Goal: Task Accomplishment & Management: Manage account settings

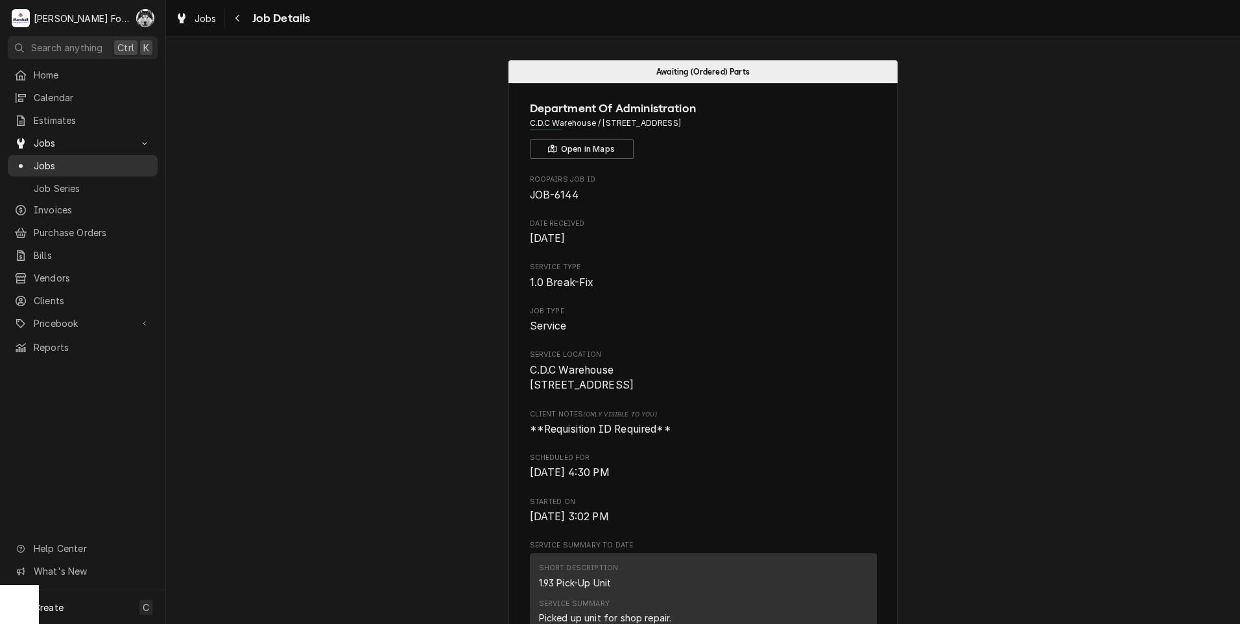
scroll to position [1704, 0]
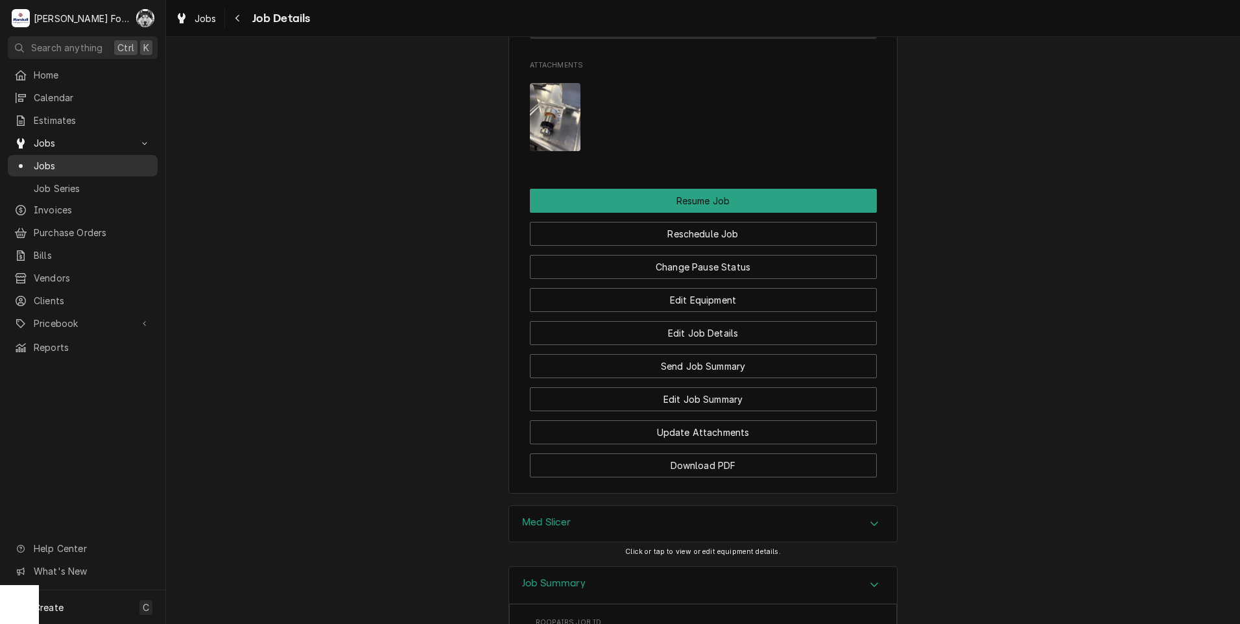
click at [32, 162] on div "Jobs" at bounding box center [82, 166] width 137 height 14
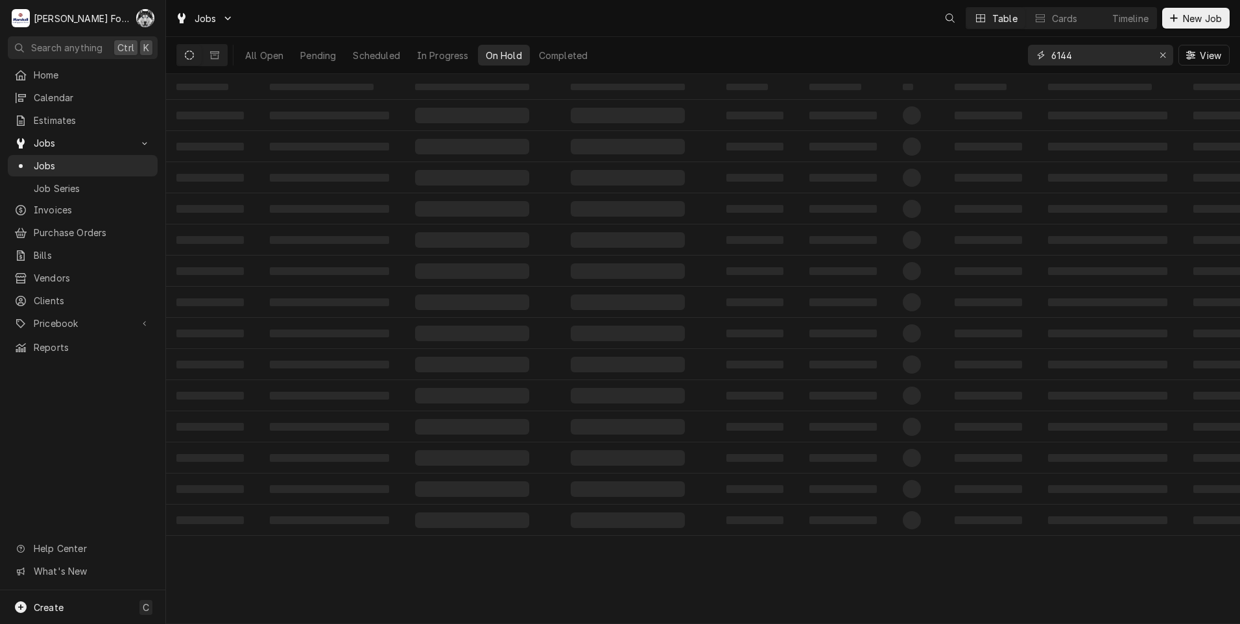
click at [971, 90] on div "Jobs Table Cards Timeline New Job All Open Pending Scheduled In Progress On Hol…" at bounding box center [703, 312] width 1074 height 624
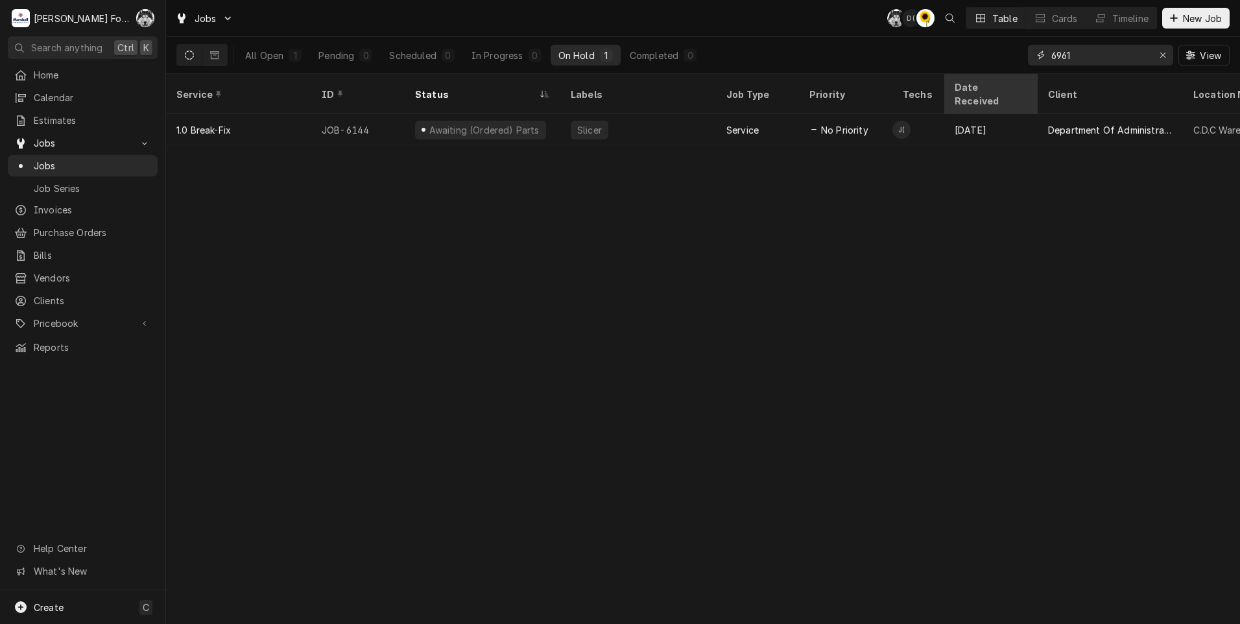
type input "6961"
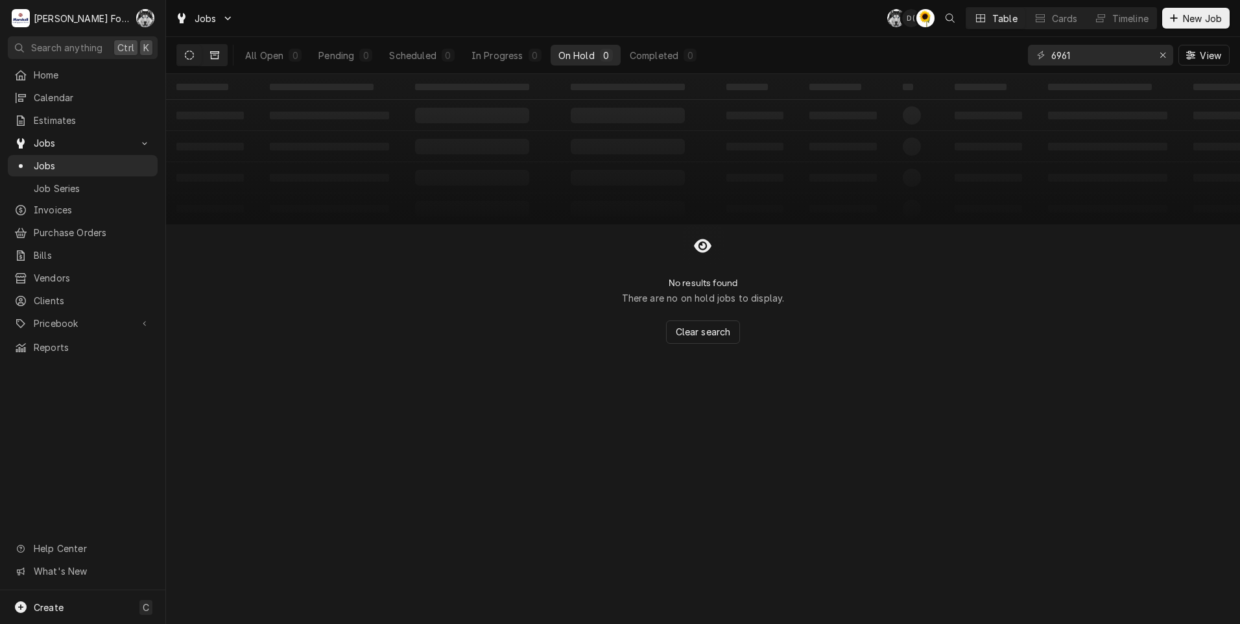
click at [212, 58] on icon "Dynamic Content Wrapper" at bounding box center [214, 55] width 9 height 8
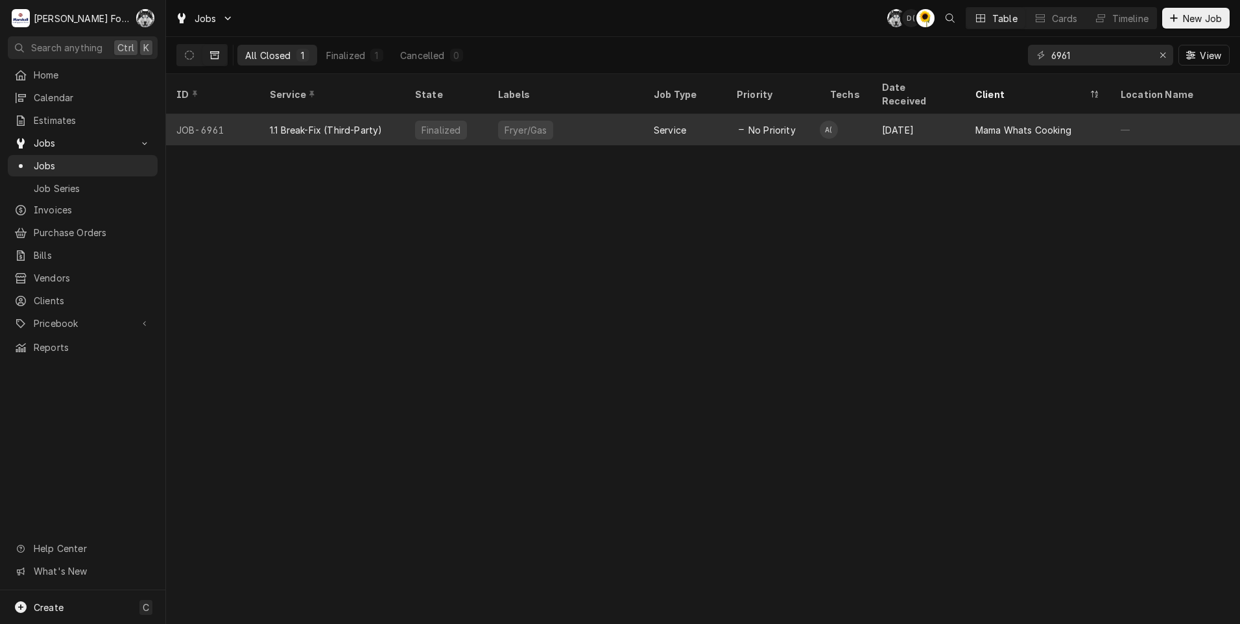
click at [647, 114] on div "Service" at bounding box center [684, 129] width 83 height 31
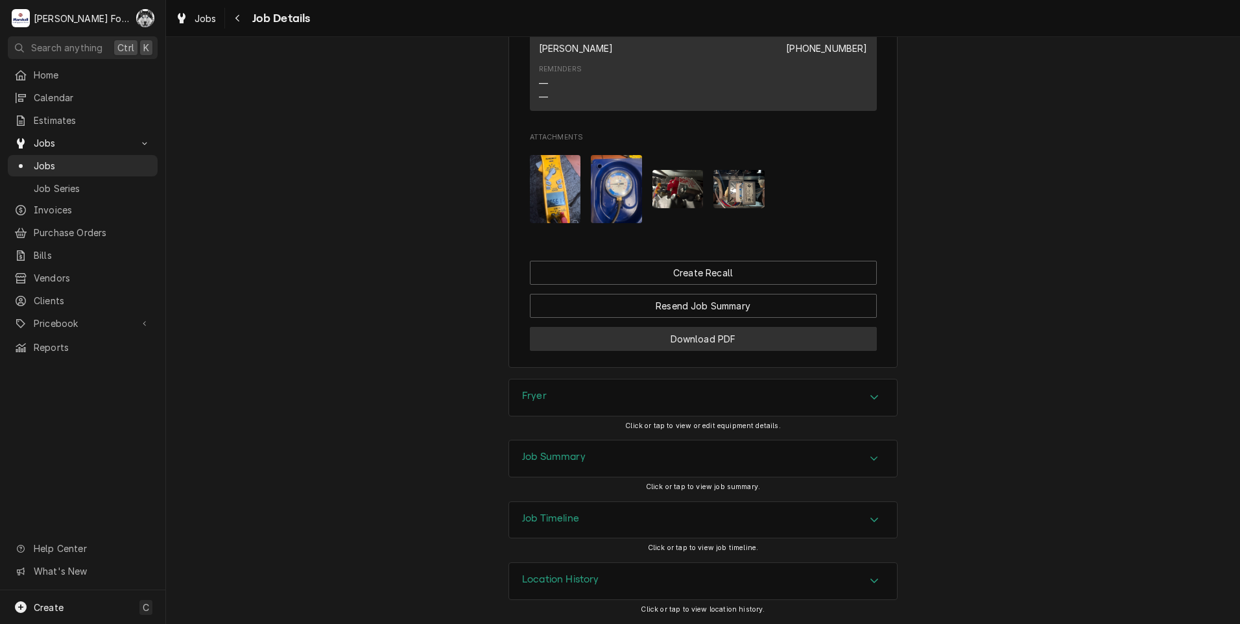
scroll to position [1037, 0]
click at [585, 393] on div "Fryer" at bounding box center [703, 397] width 388 height 36
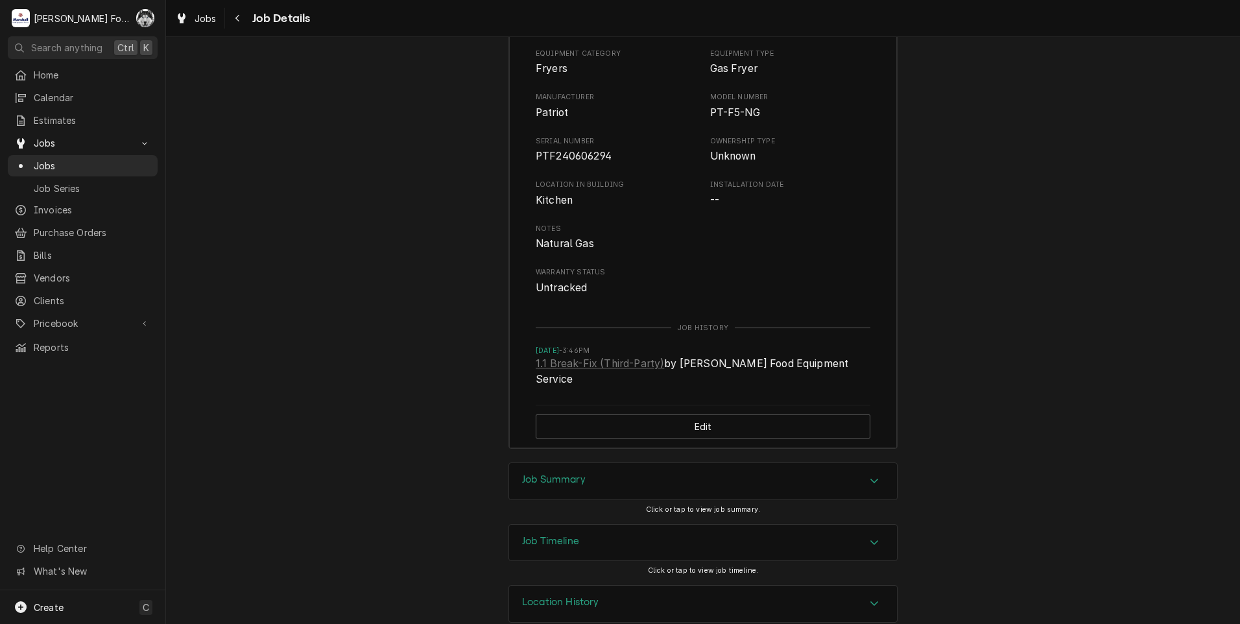
scroll to position [1426, 0]
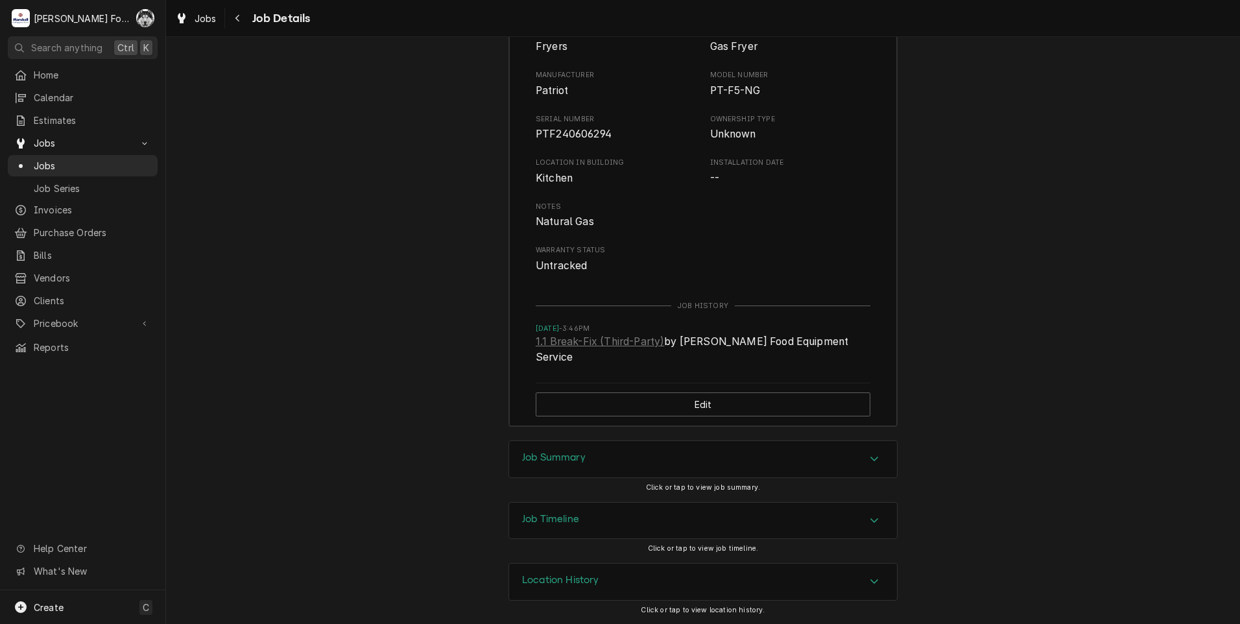
click at [577, 461] on h3 "Job Summary" at bounding box center [554, 457] width 64 height 12
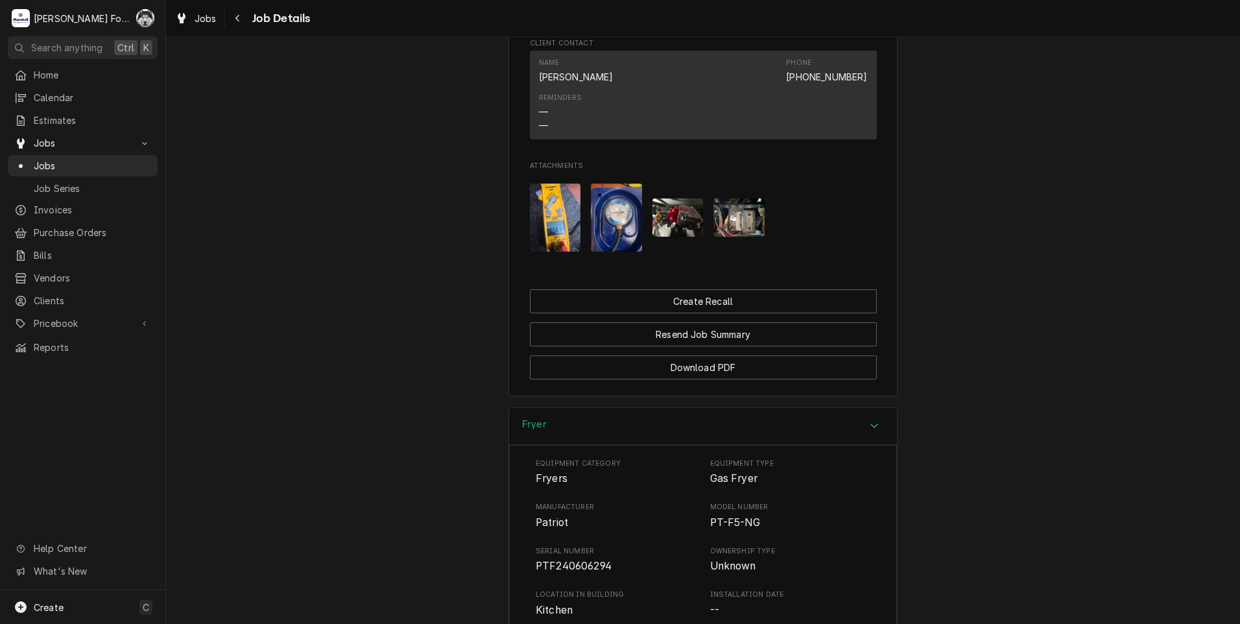
scroll to position [993, 0]
click at [44, 161] on span "Jobs" at bounding box center [92, 166] width 117 height 14
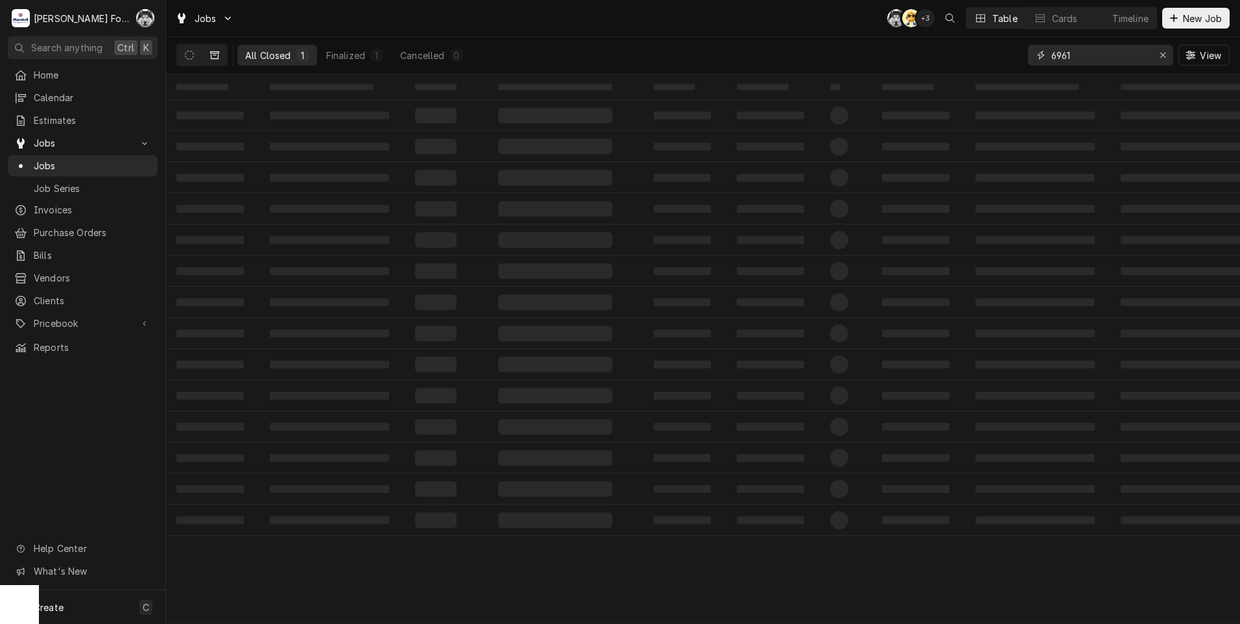
drag, startPoint x: 1079, startPoint y: 58, endPoint x: 1022, endPoint y: 59, distance: 57.7
click at [1022, 58] on div "All Closed 1 Finalized 1 Cancelled 0 6961 View" at bounding box center [702, 55] width 1053 height 36
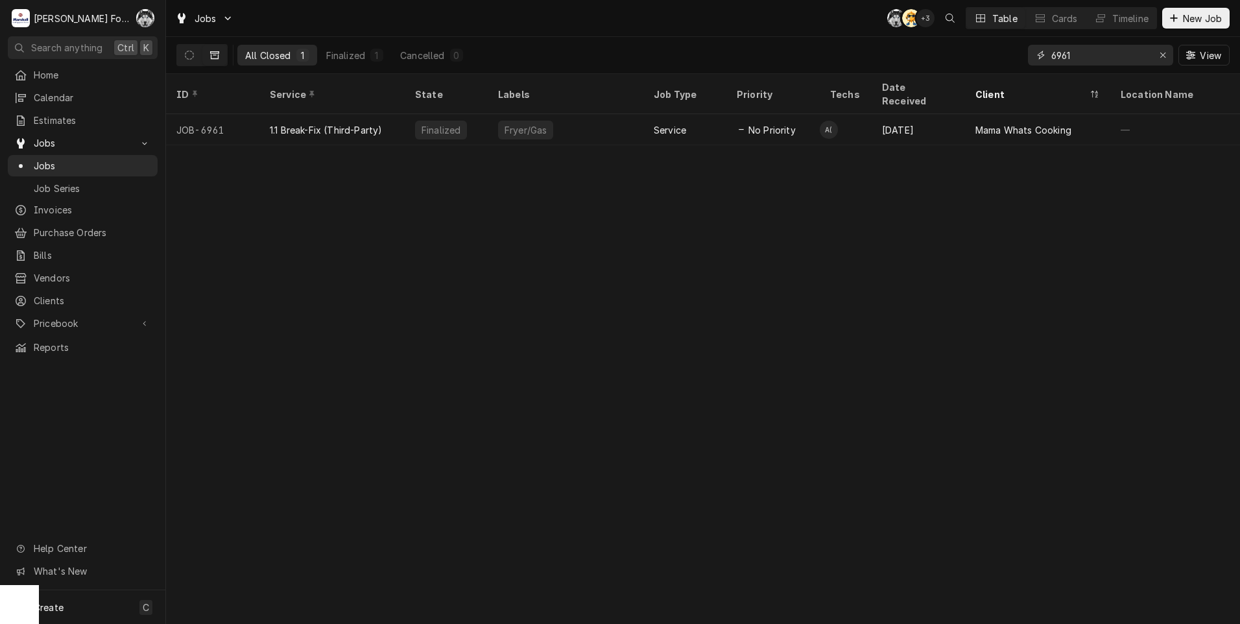
type input "7"
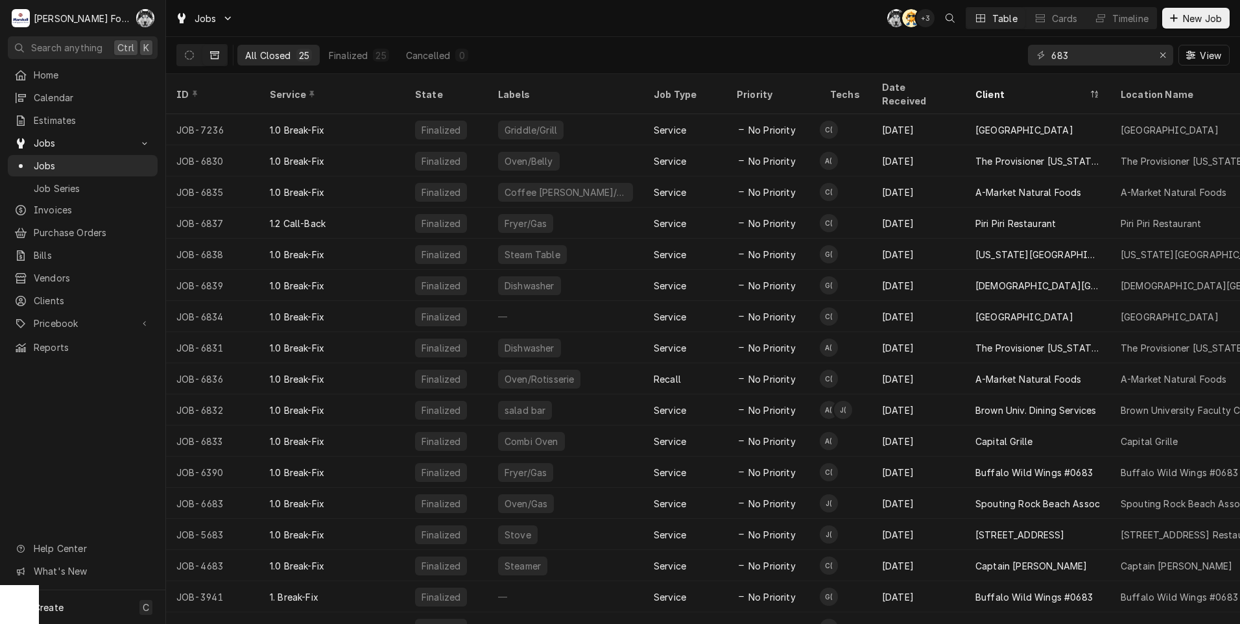
click at [1048, 58] on div "683" at bounding box center [1100, 55] width 145 height 21
click at [1052, 58] on input "683" at bounding box center [1100, 55] width 97 height 21
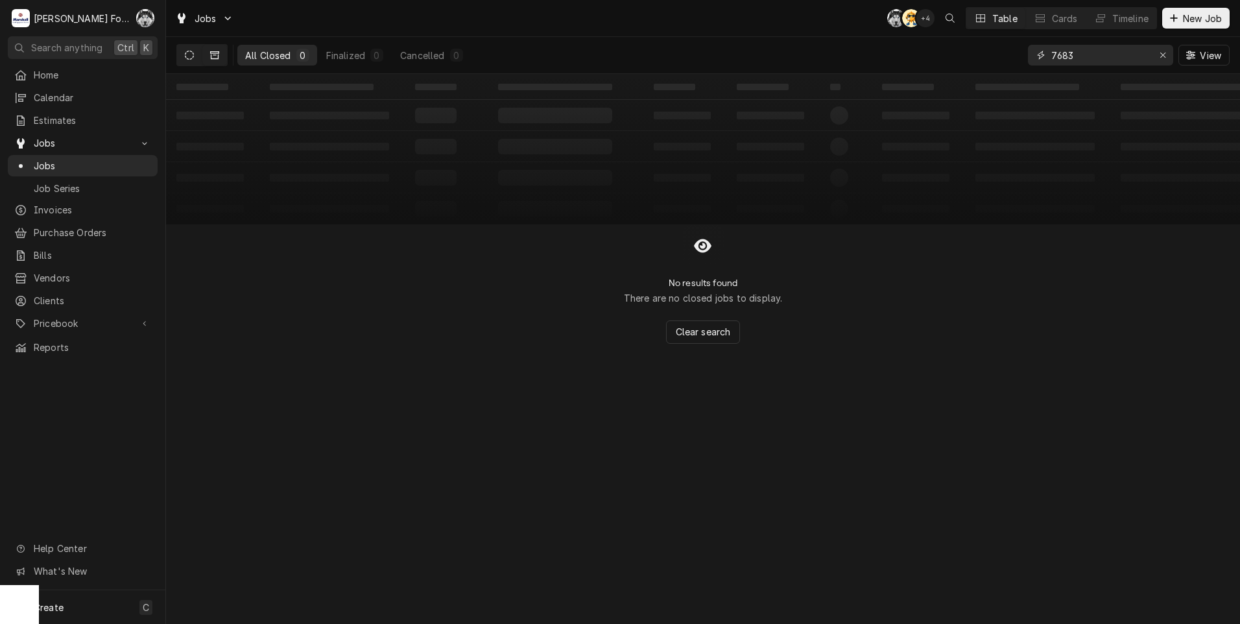
type input "7683"
click at [192, 51] on icon "Dynamic Content Wrapper" at bounding box center [189, 55] width 9 height 9
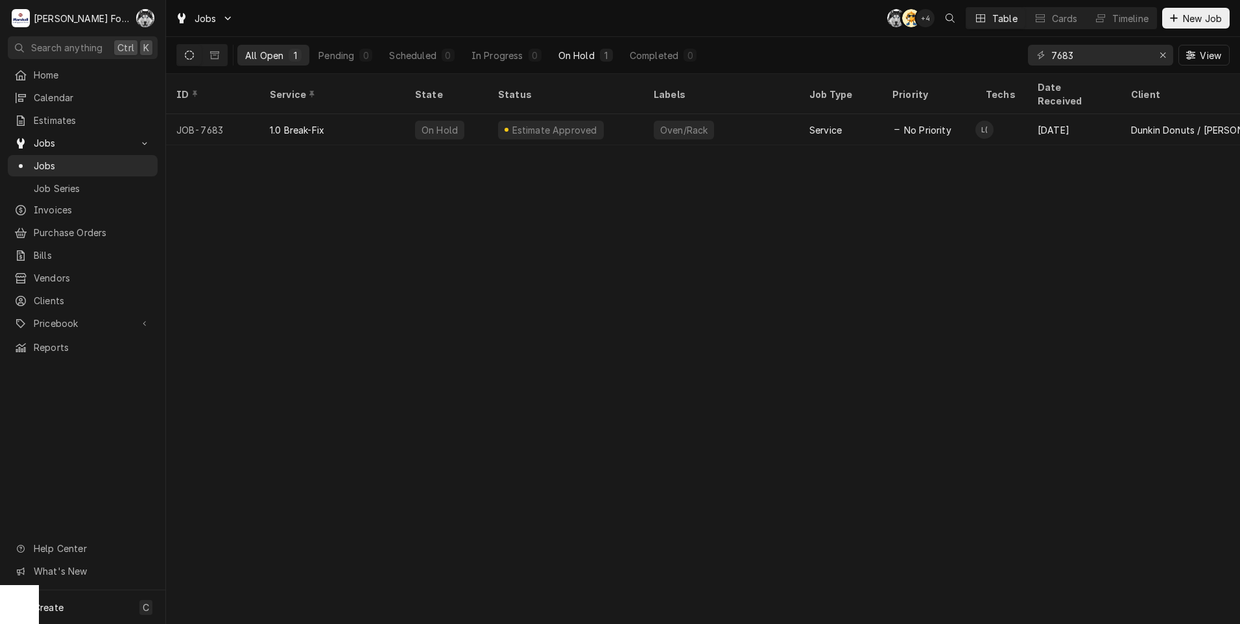
click at [566, 54] on div "On Hold" at bounding box center [577, 56] width 36 height 14
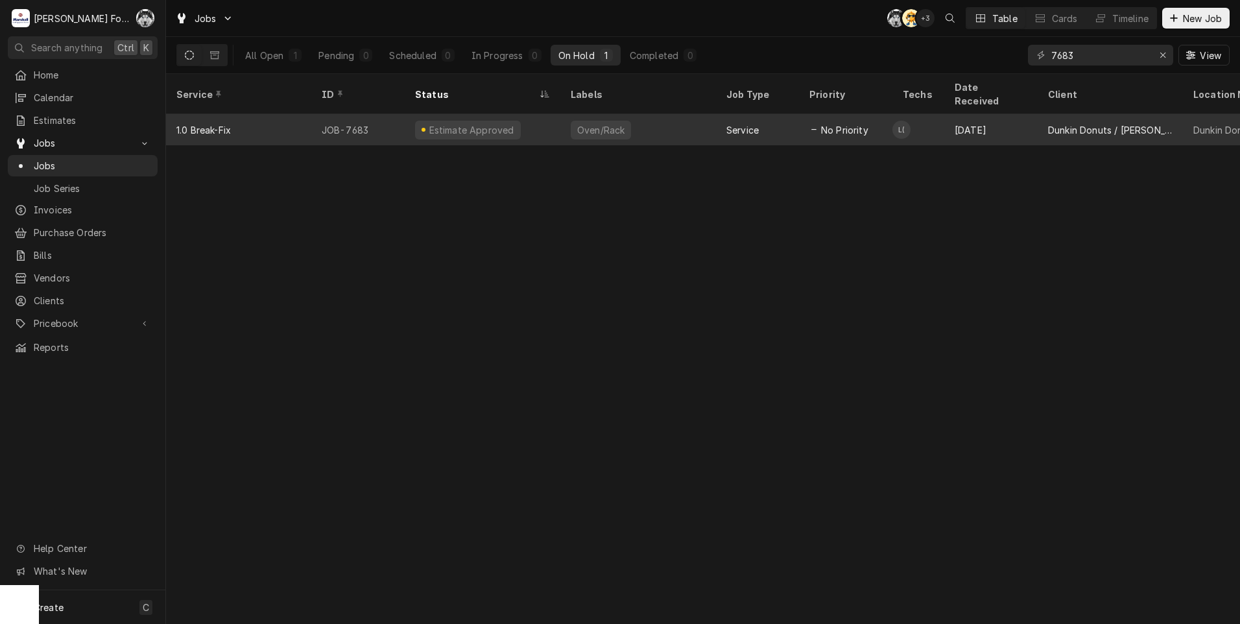
click at [468, 123] on div "Estimate Approved" at bounding box center [471, 130] width 88 height 14
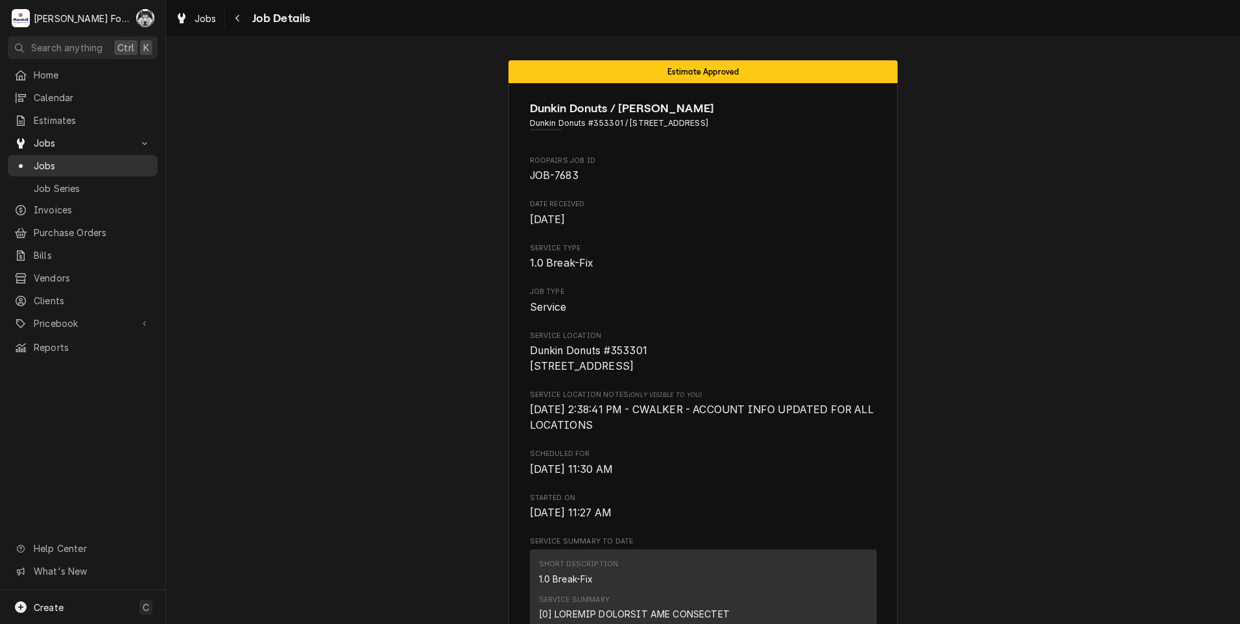
click at [39, 159] on span "Jobs" at bounding box center [92, 166] width 117 height 14
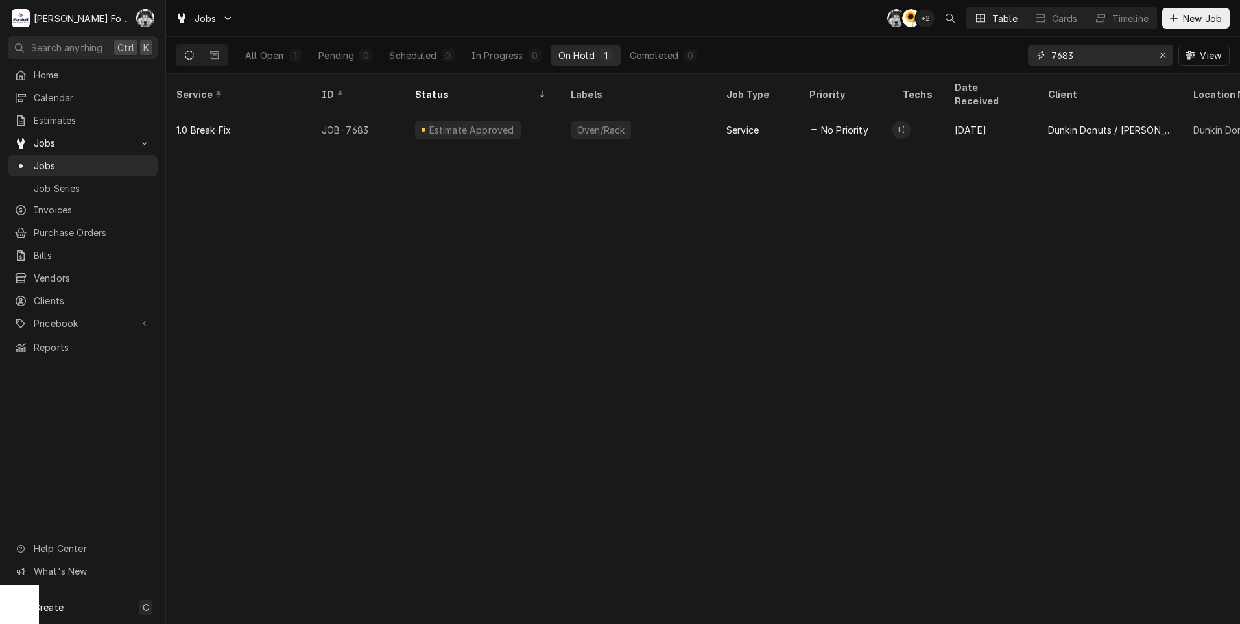
drag, startPoint x: 0, startPoint y: 0, endPoint x: 952, endPoint y: 60, distance: 953.5
click at [976, 60] on div "All Open 1 Pending 0 Scheduled 0 In Progress 0 On Hold 1 Completed 0 7683 View" at bounding box center [702, 55] width 1053 height 36
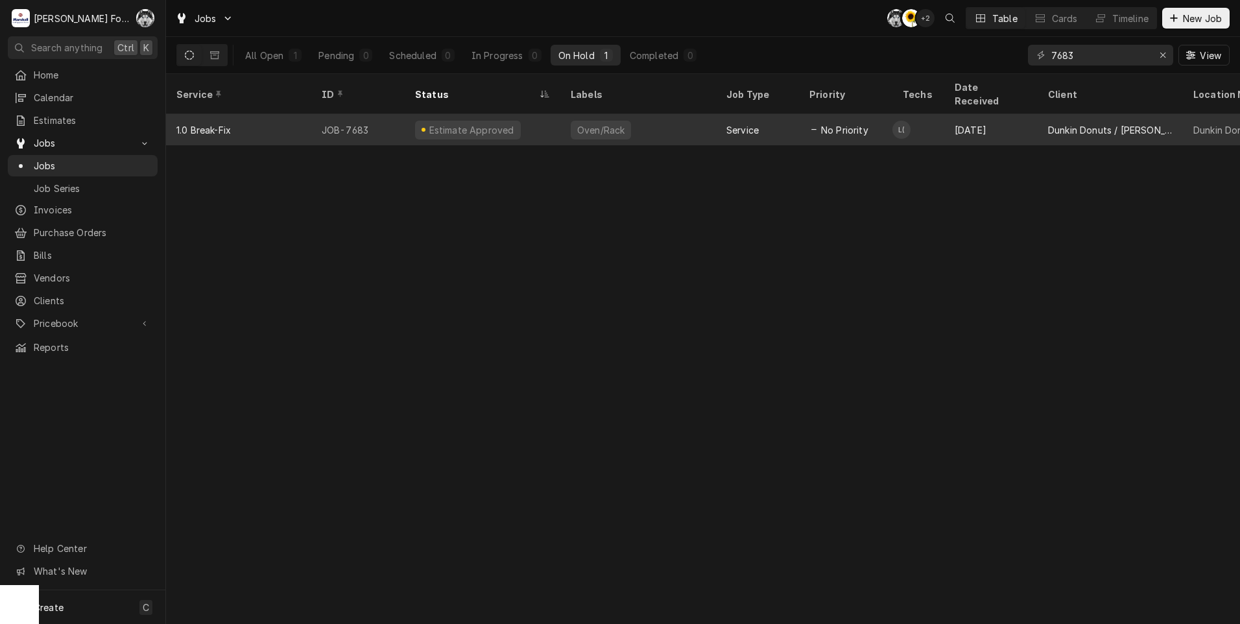
click at [560, 124] on div "Estimate Approved" at bounding box center [483, 129] width 156 height 31
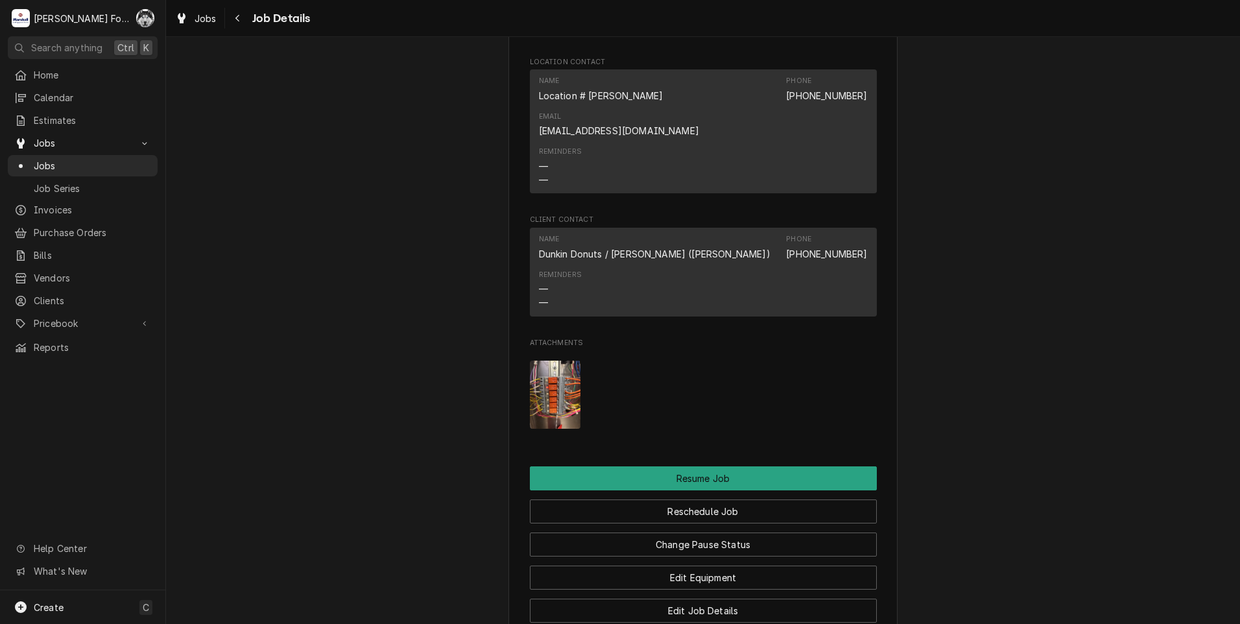
scroll to position [1406, 0]
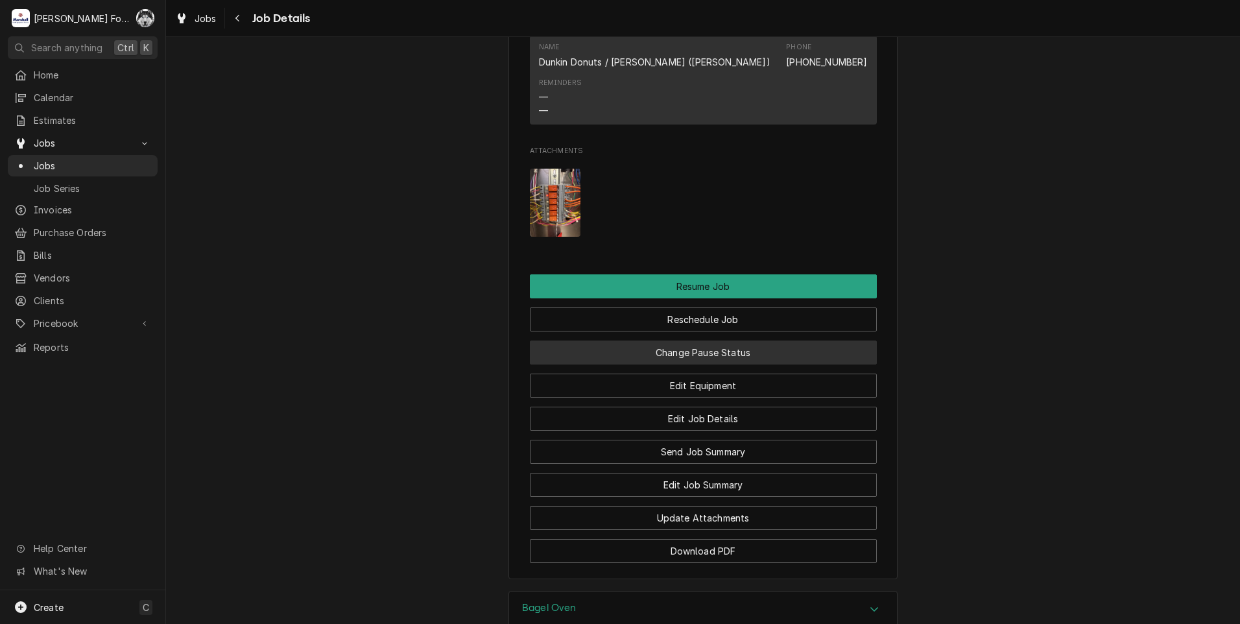
click at [638, 341] on button "Change Pause Status" at bounding box center [703, 353] width 347 height 24
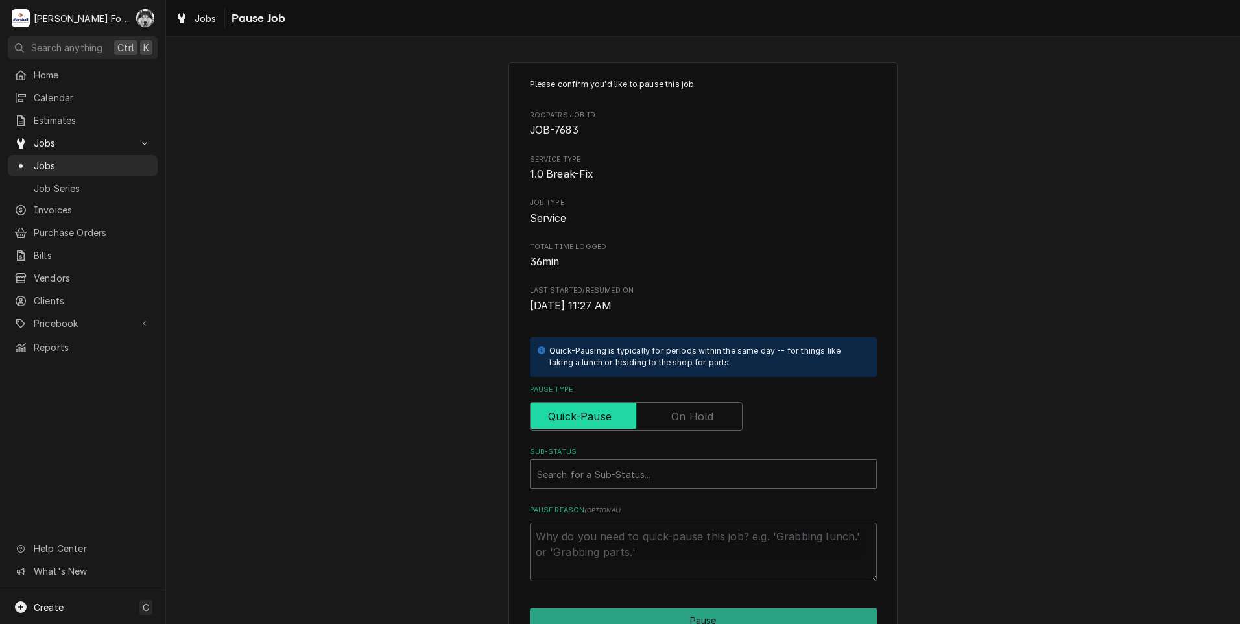
click at [665, 419] on input "Pause Type" at bounding box center [636, 416] width 201 height 29
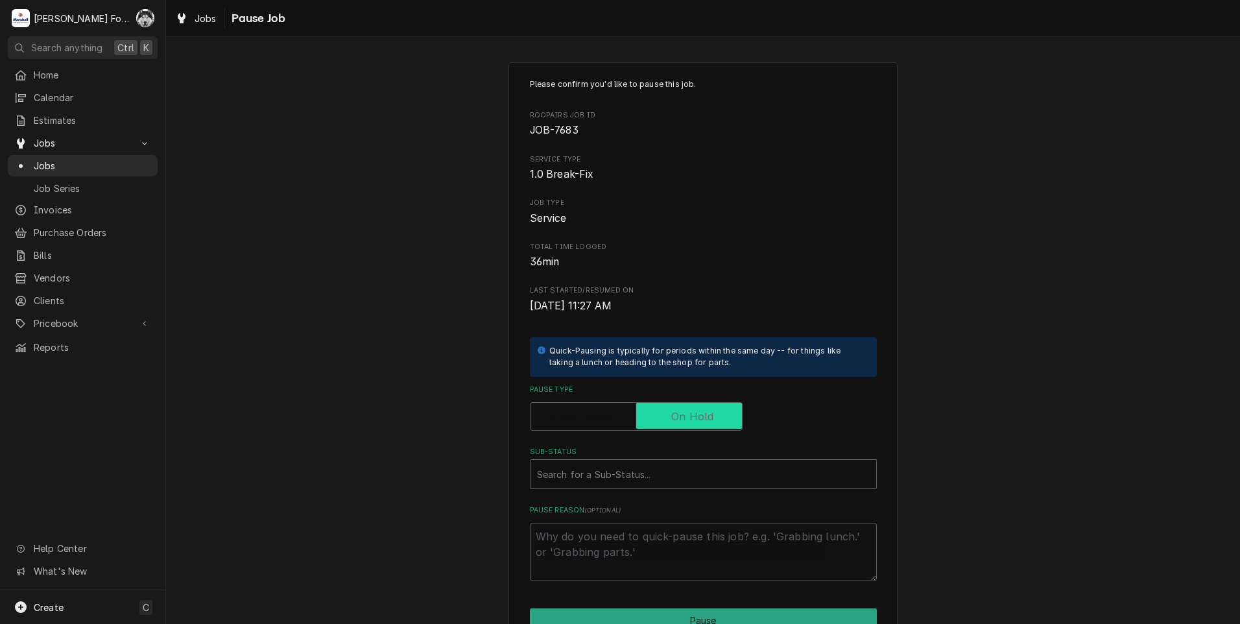
checkbox input "true"
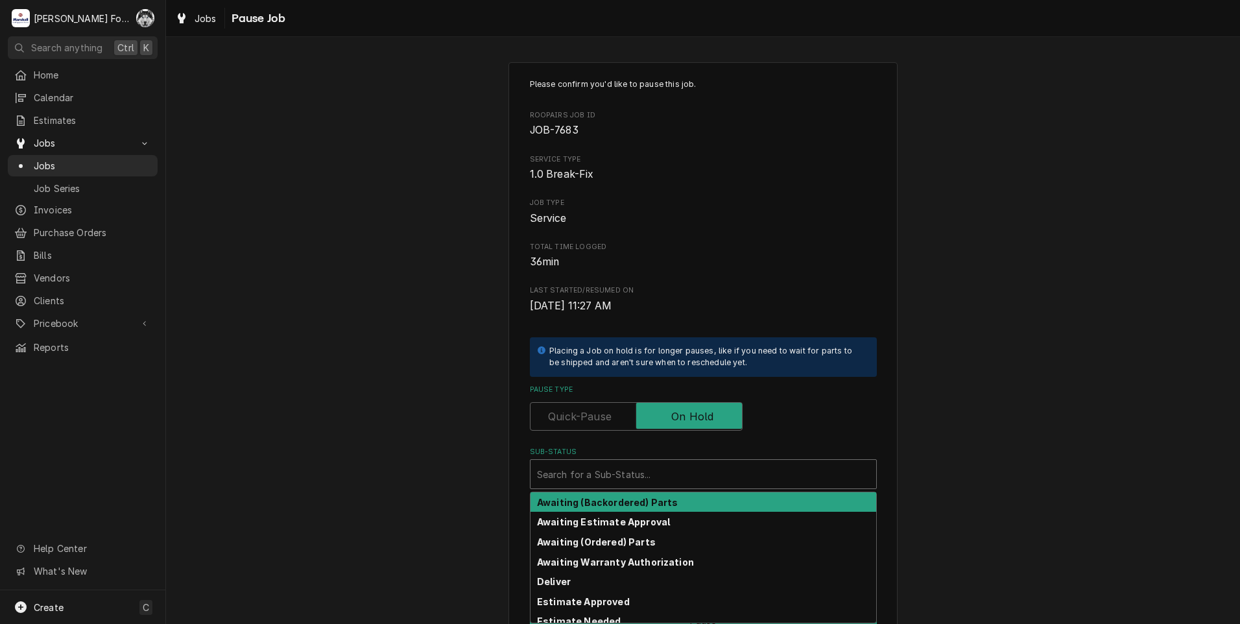
click at [625, 476] on div "Sub-Status" at bounding box center [703, 474] width 333 height 23
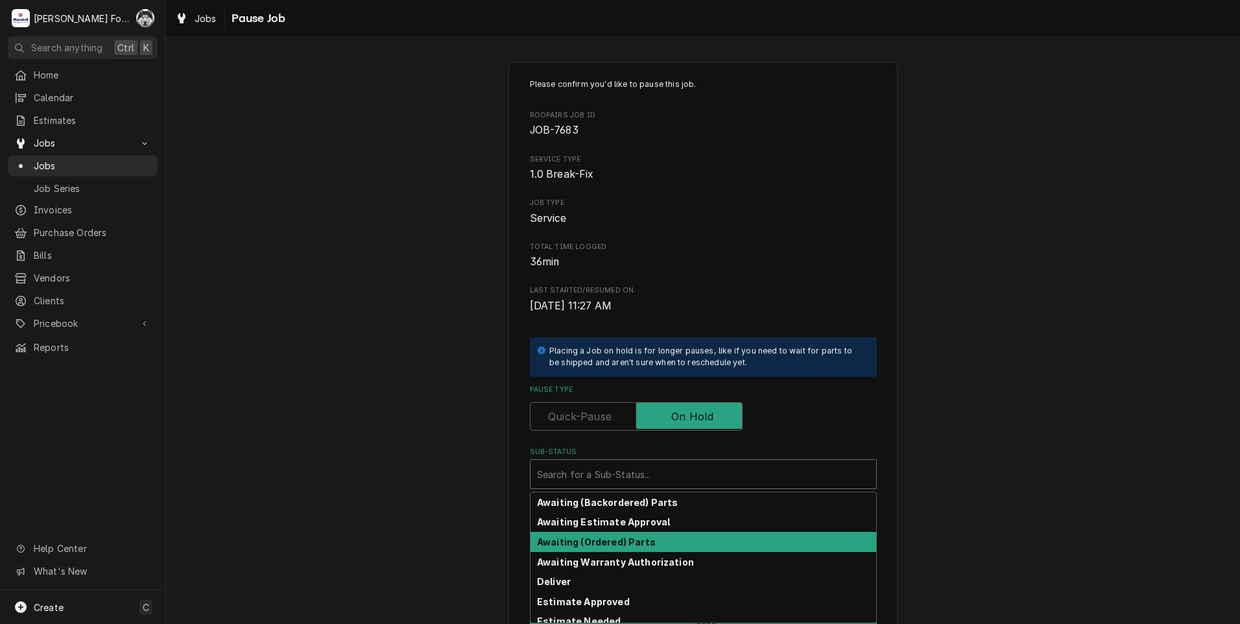
click at [600, 543] on strong "Awaiting (Ordered) Parts" at bounding box center [596, 541] width 119 height 11
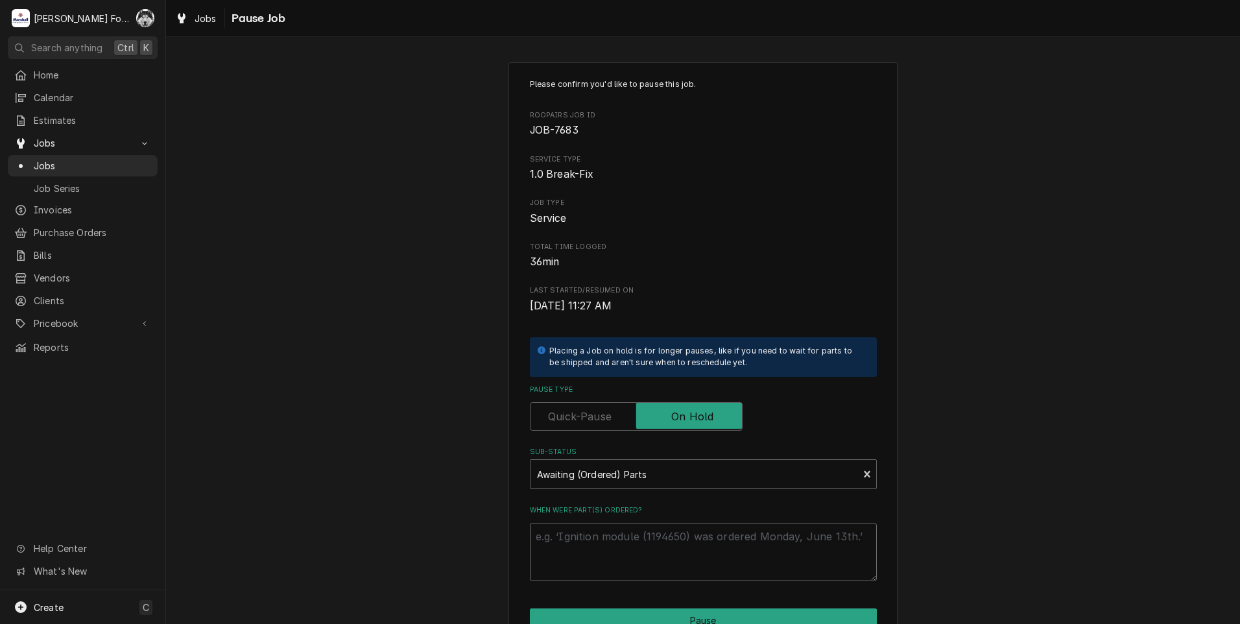
click at [579, 545] on textarea "When were part(s) ordered?" at bounding box center [703, 552] width 347 height 58
type textarea "x"
type textarea "1"
type textarea "x"
type textarea "10"
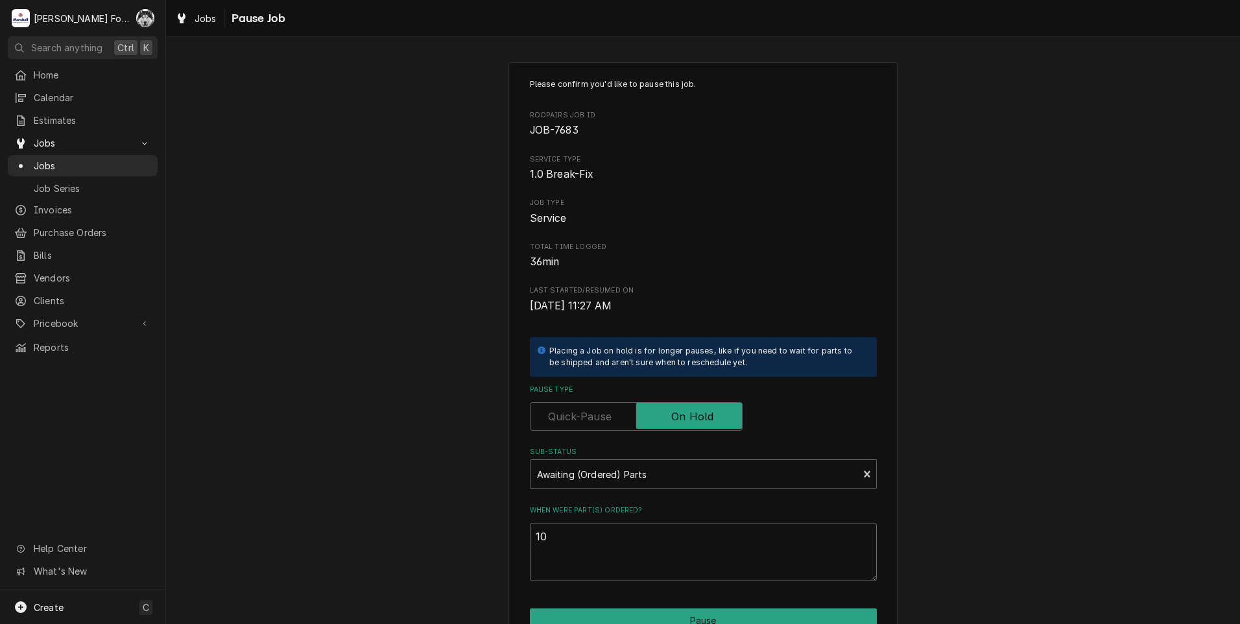
type textarea "x"
type textarea "10/"
type textarea "x"
type textarea "10/6"
type textarea "x"
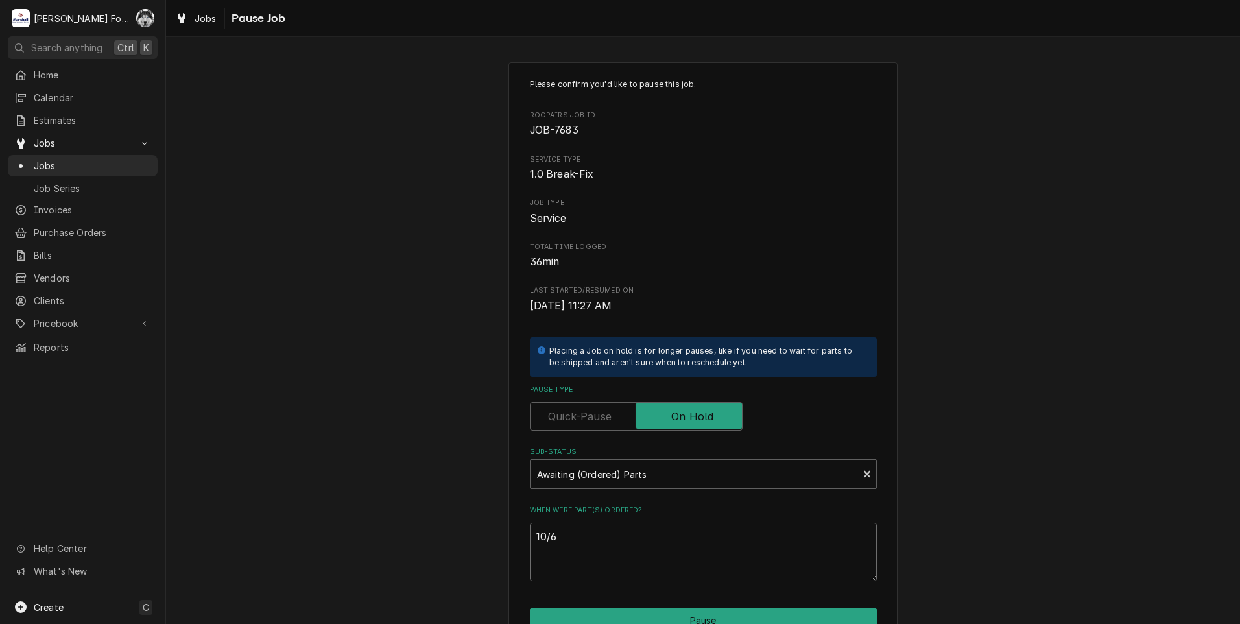
type textarea "10/6/"
type textarea "x"
type textarea "10/6/2"
type textarea "x"
type textarea "10/6/20"
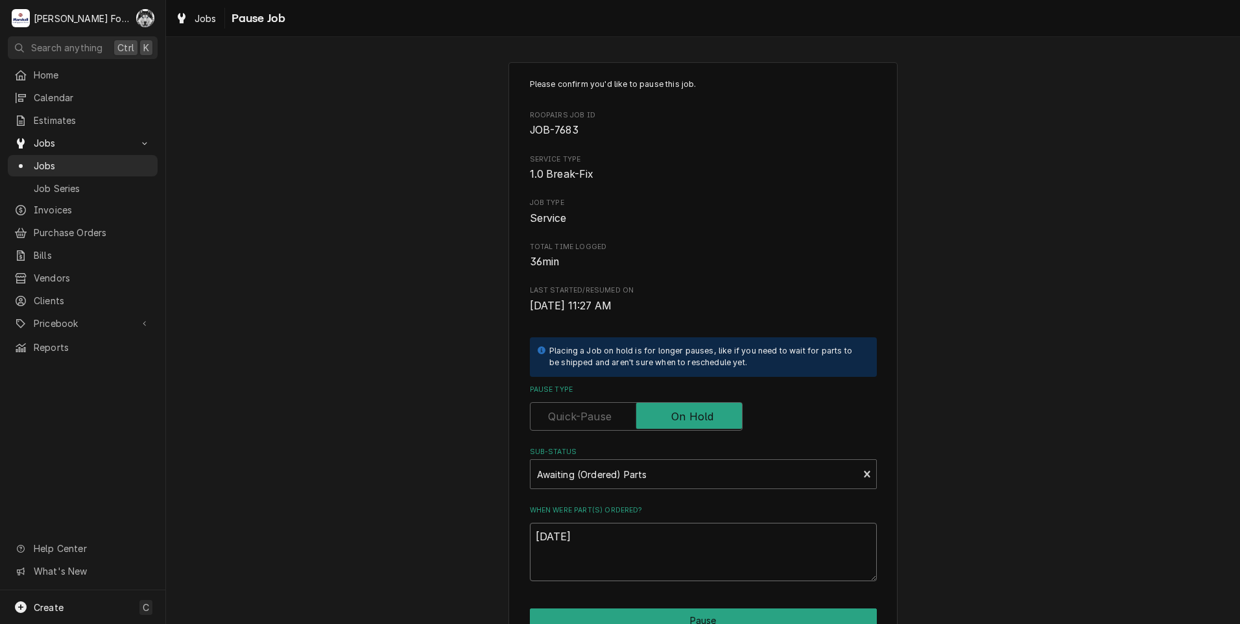
type textarea "x"
type textarea "10/6/202"
type textarea "x"
drag, startPoint x: 595, startPoint y: 540, endPoint x: 469, endPoint y: 543, distance: 125.9
click at [469, 543] on div "Please confirm you'd like to pause this job. Roopairs Job ID JOB-7683 Service T…" at bounding box center [703, 389] width 1074 height 676
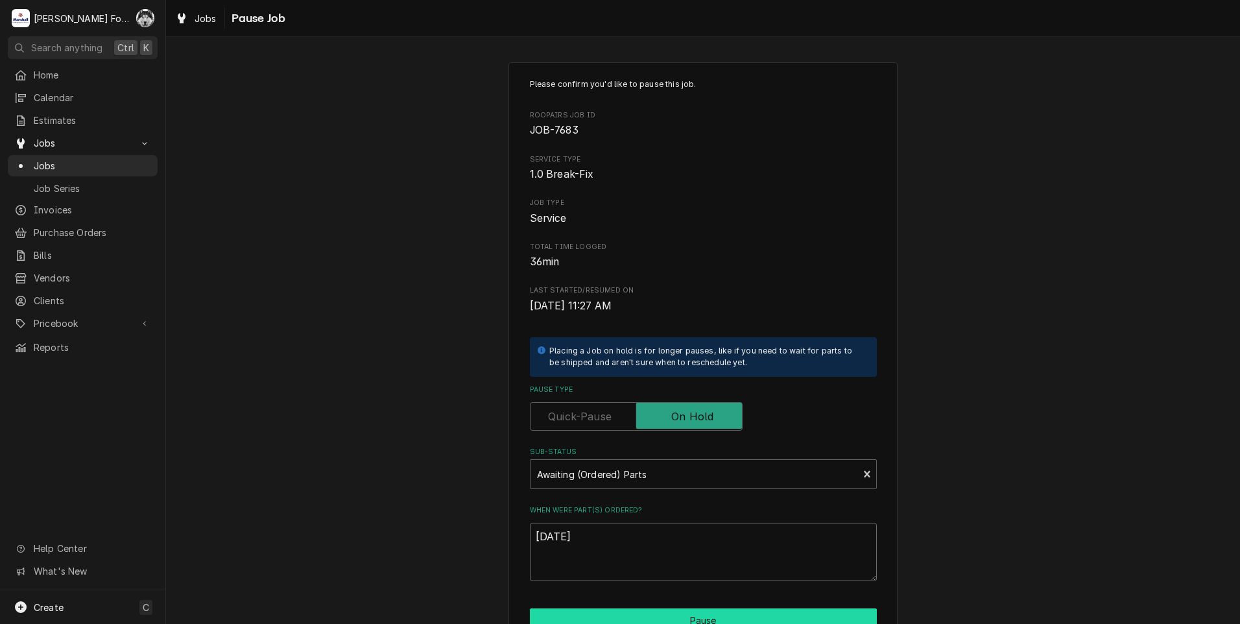
type textarea "10/6/2025"
click at [625, 619] on button "Pause" at bounding box center [703, 620] width 347 height 24
type textarea "x"
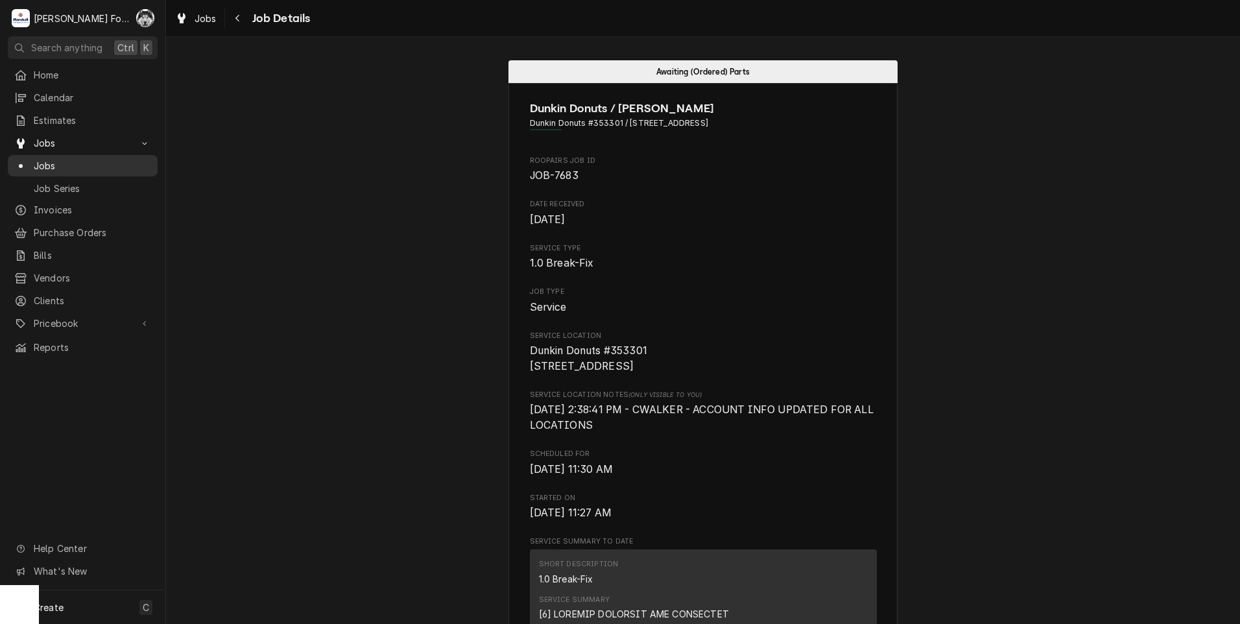
click at [40, 161] on span "Jobs" at bounding box center [92, 166] width 117 height 14
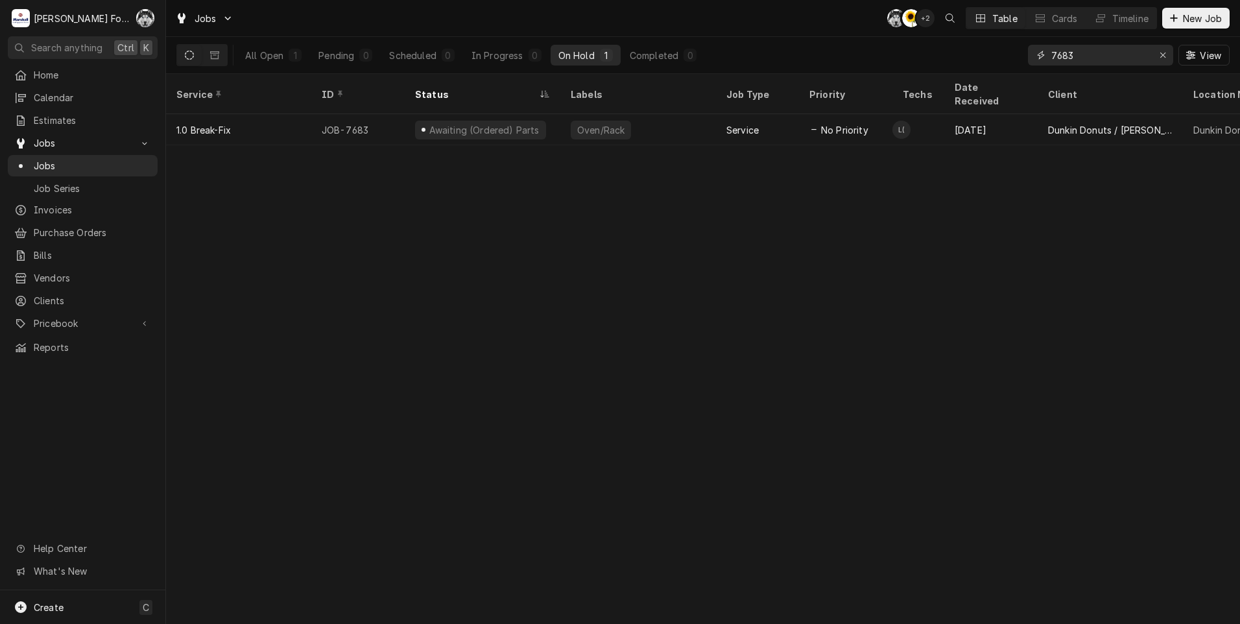
drag, startPoint x: 1081, startPoint y: 58, endPoint x: 930, endPoint y: 68, distance: 152.1
click at [935, 68] on div "All Open 1 Pending 0 Scheduled 0 In Progress 0 On Hold 1 Completed 0 7683 View" at bounding box center [702, 55] width 1053 height 36
type input "7485"
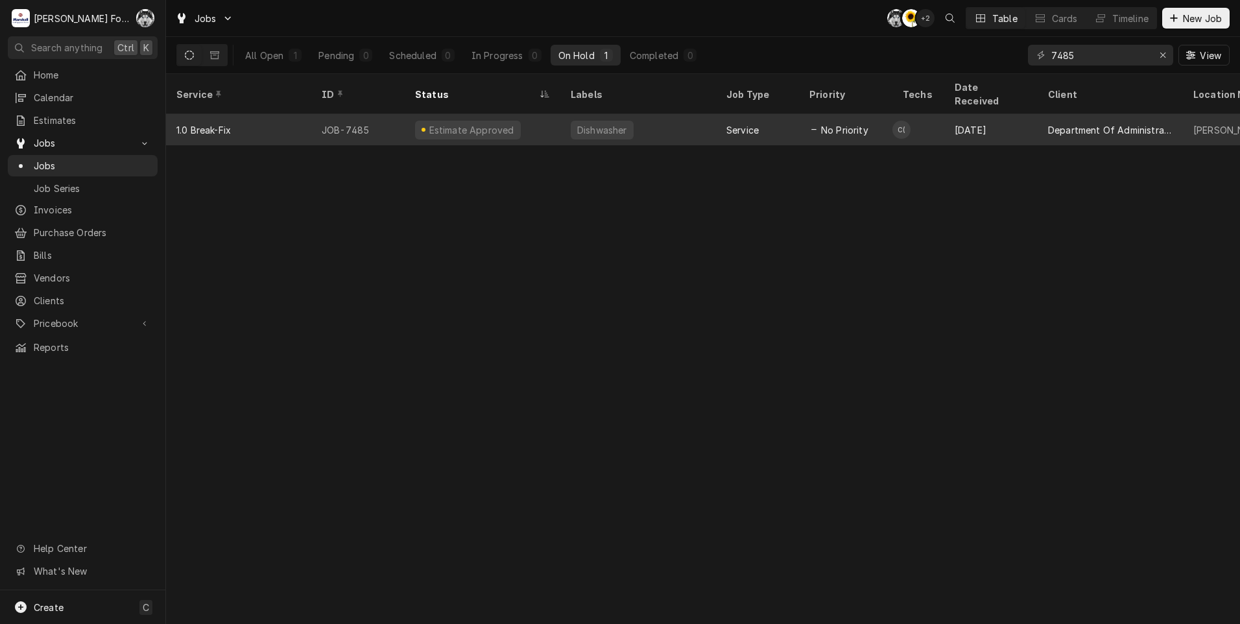
click at [537, 118] on div "Estimate Approved" at bounding box center [483, 129] width 156 height 31
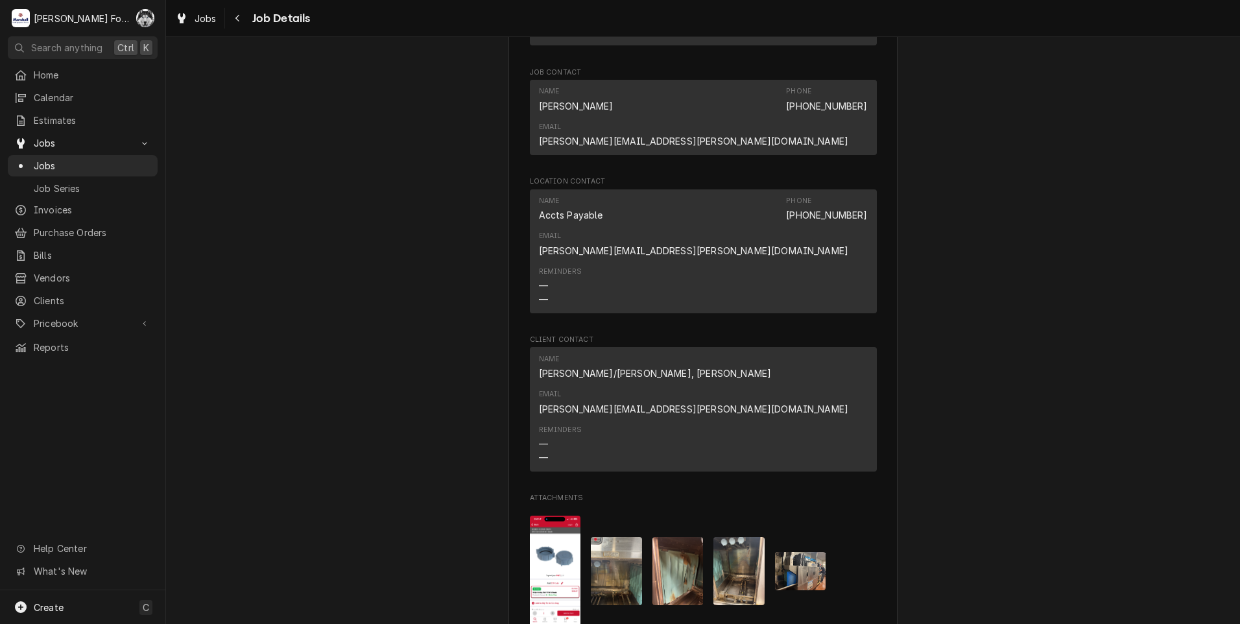
scroll to position [1622, 0]
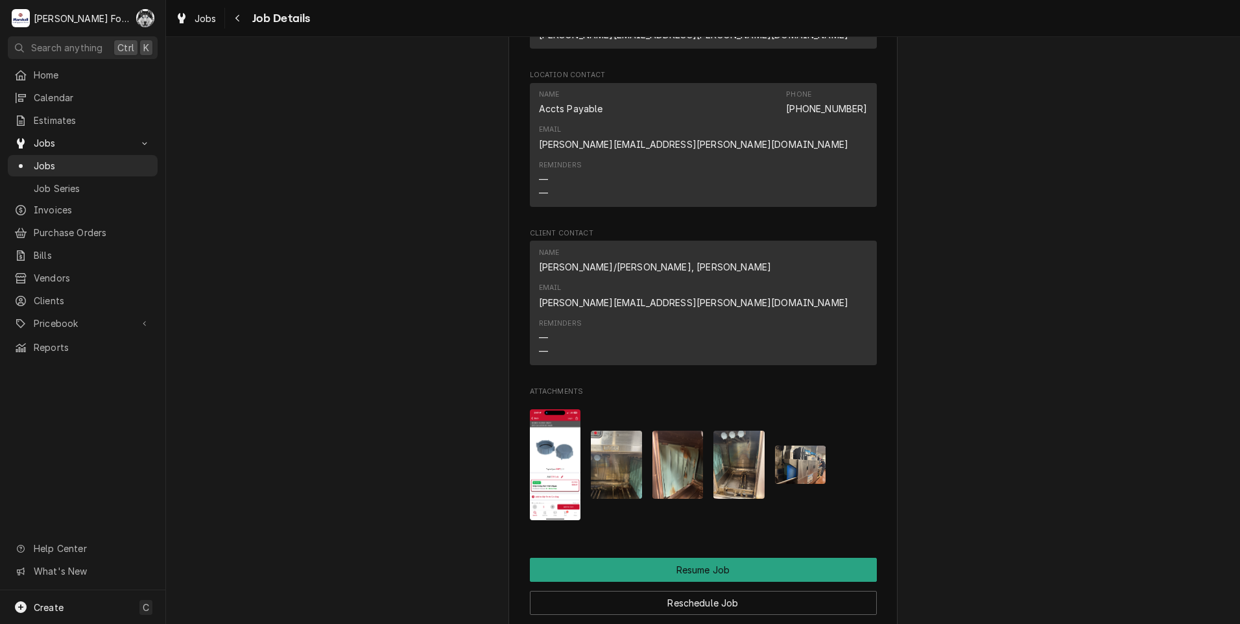
click at [655, 623] on button "Change Pause Status" at bounding box center [703, 636] width 347 height 24
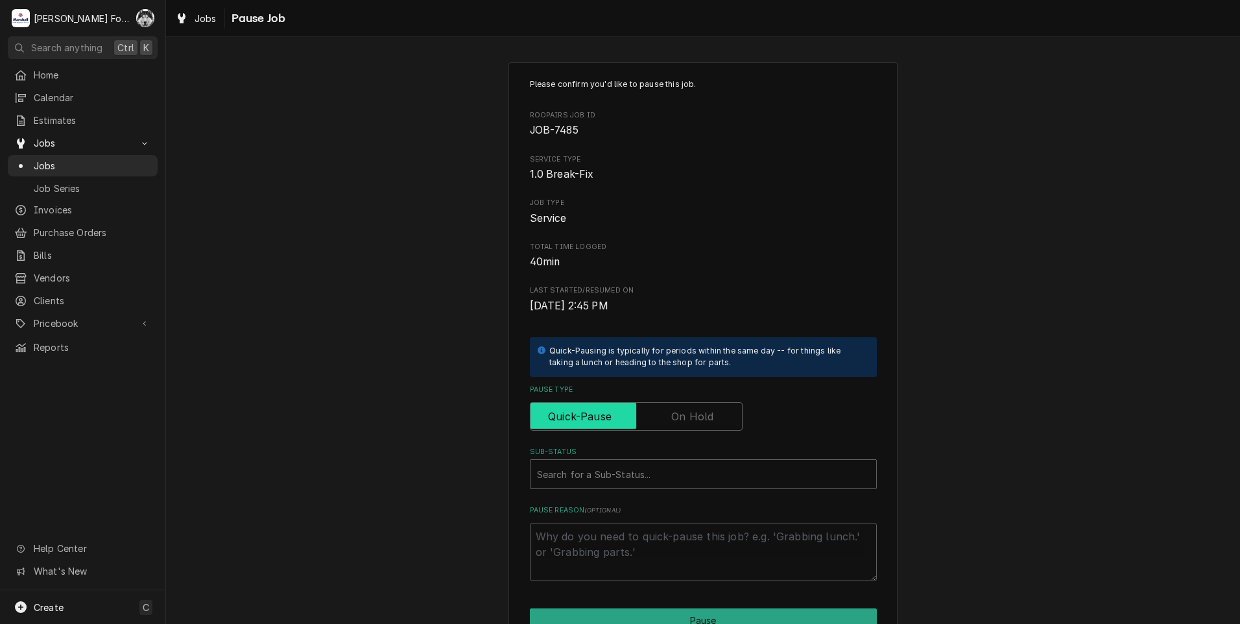
click at [658, 416] on input "Pause Type" at bounding box center [636, 416] width 201 height 29
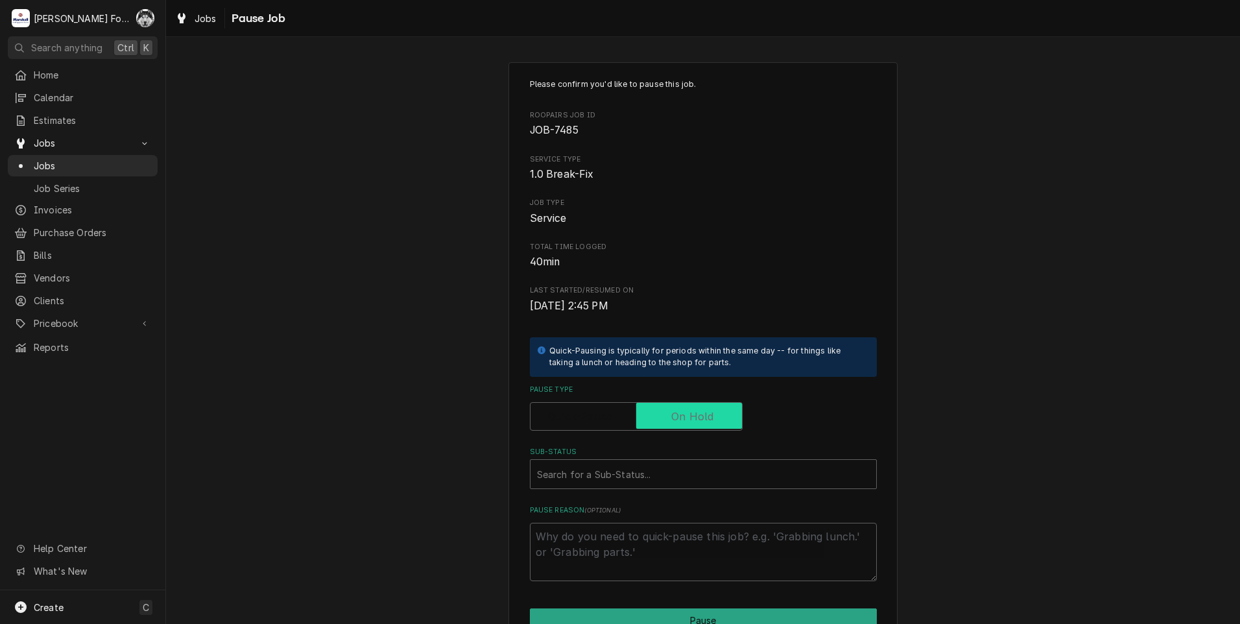
checkbox input "true"
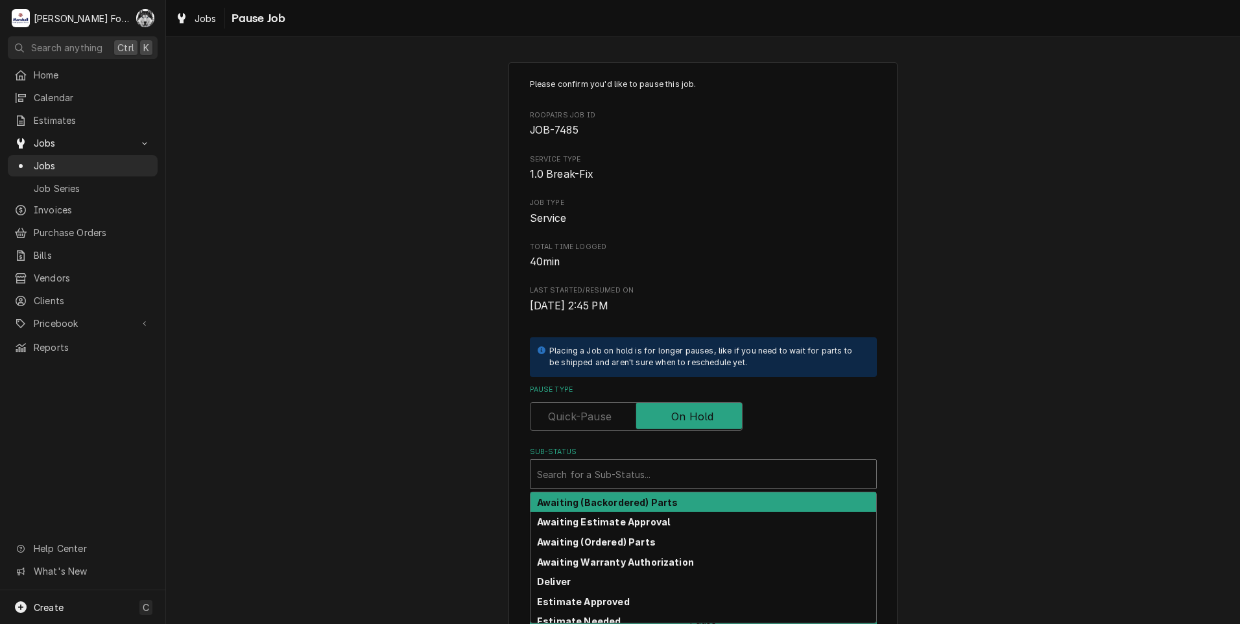
click at [623, 474] on div "Sub-Status" at bounding box center [703, 474] width 333 height 23
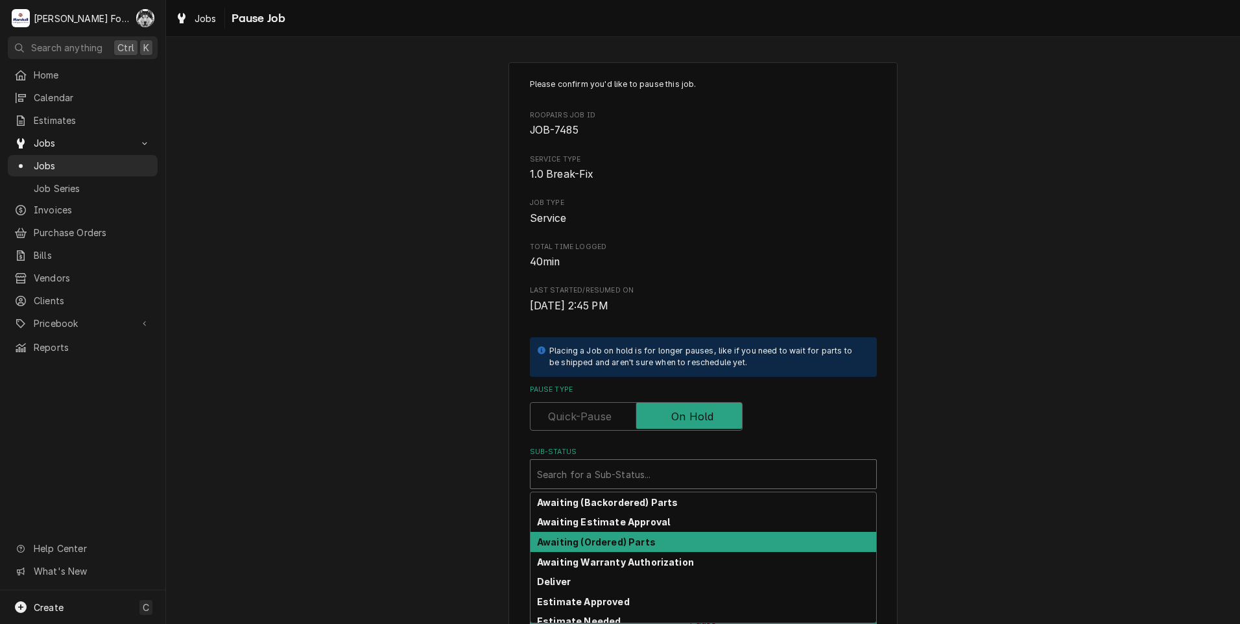
click at [611, 538] on strong "Awaiting (Ordered) Parts" at bounding box center [596, 541] width 119 height 11
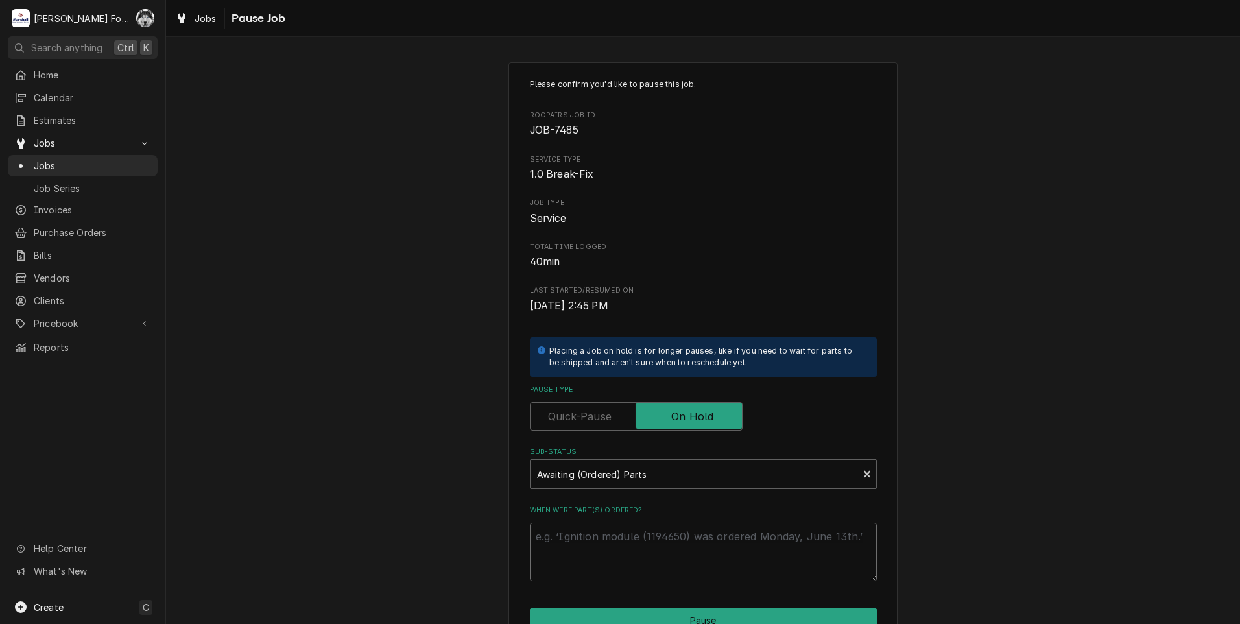
click at [612, 538] on textarea "When were part(s) ordered?" at bounding box center [703, 552] width 347 height 58
paste textarea "[DATE]"
type textarea "x"
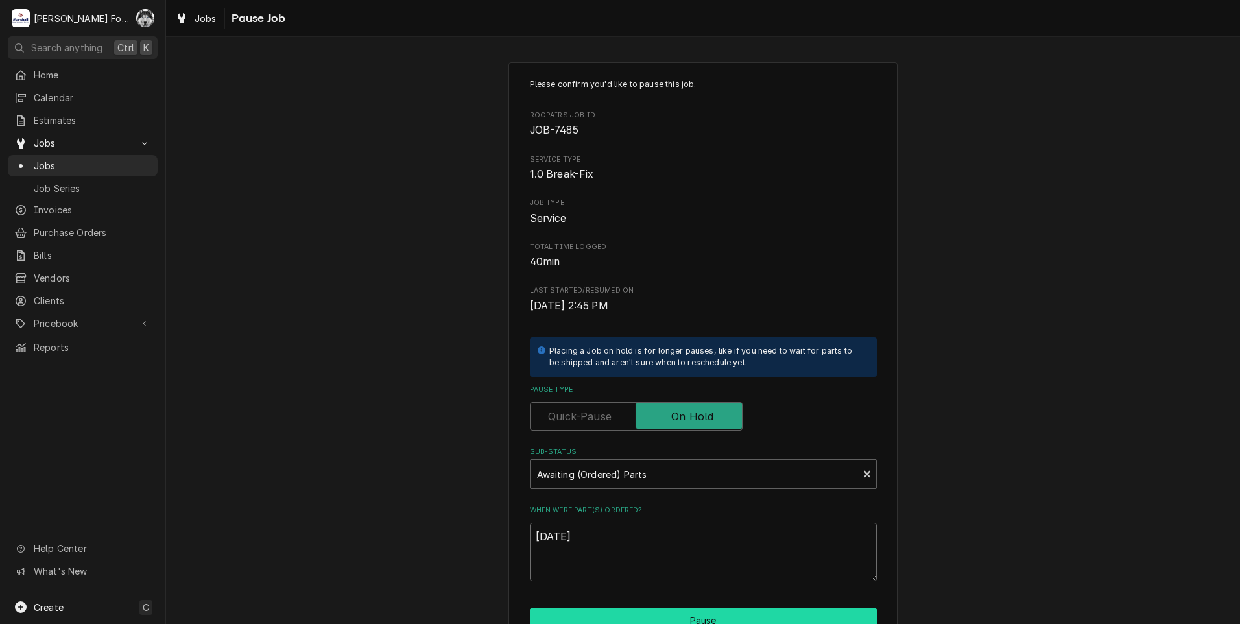
type textarea "10/6/2025"
click at [620, 610] on button "Pause" at bounding box center [703, 620] width 347 height 24
type textarea "x"
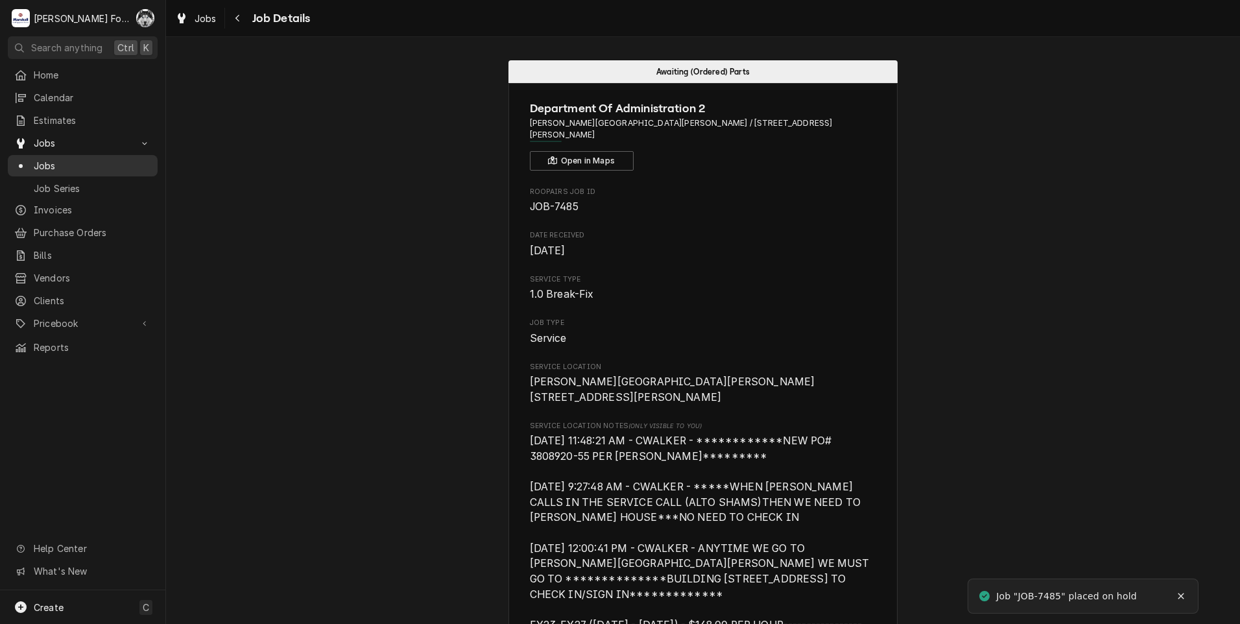
click at [35, 159] on span "Jobs" at bounding box center [92, 166] width 117 height 14
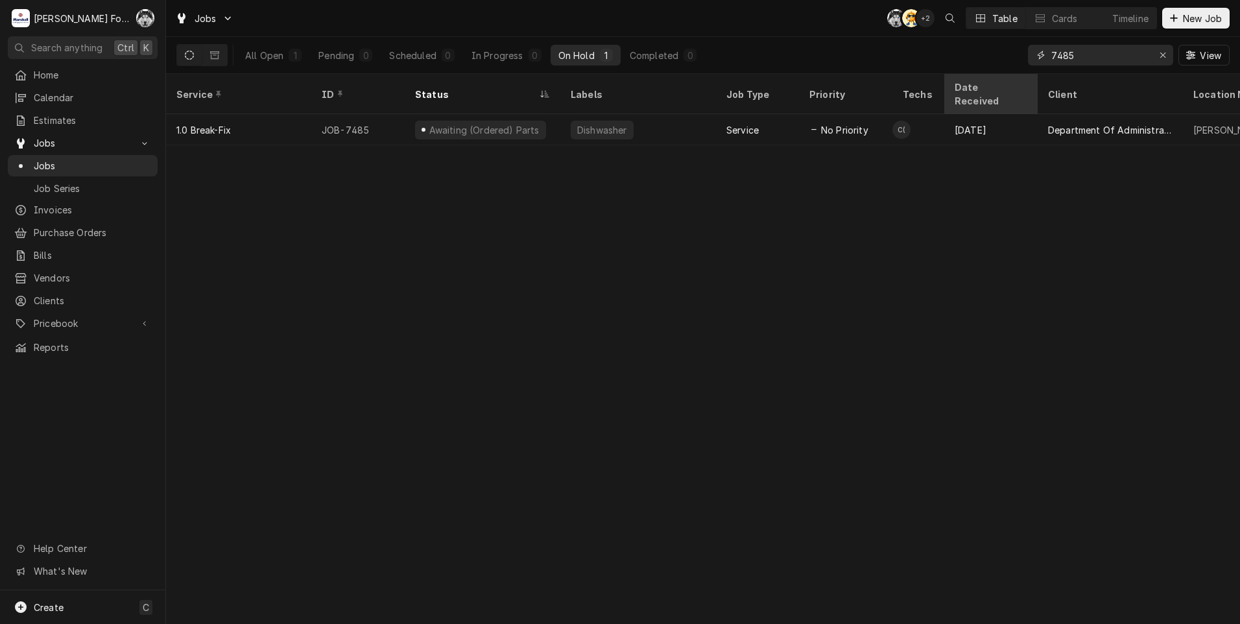
drag, startPoint x: 1046, startPoint y: 69, endPoint x: 967, endPoint y: 80, distance: 79.8
click at [976, 79] on div "Jobs C( AT + 2 Table Cards Timeline New Job All Open 1 Pending 0 Scheduled 0 In…" at bounding box center [703, 312] width 1074 height 624
type input "7"
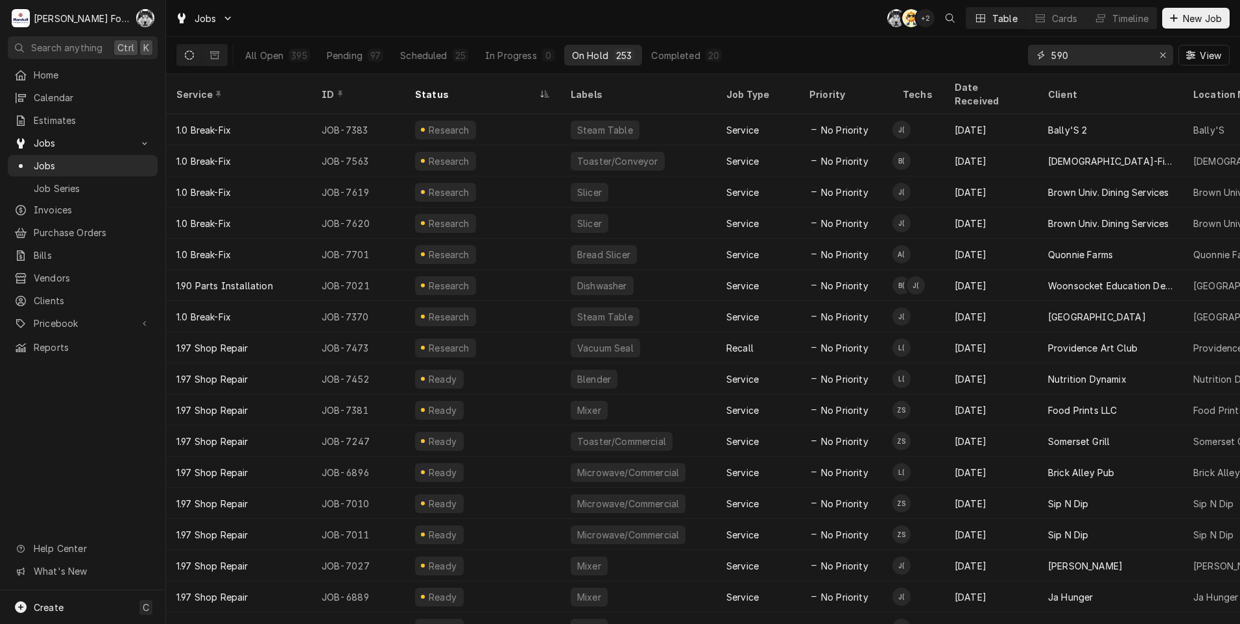
type input "590"
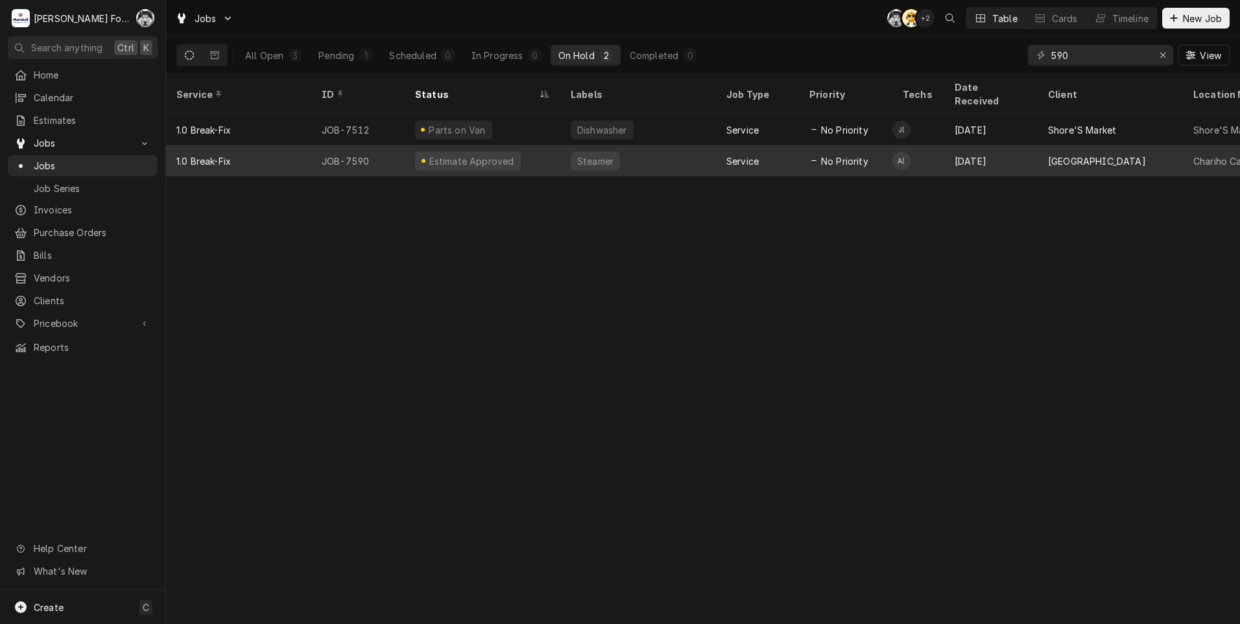
click at [487, 154] on div "Estimate Approved" at bounding box center [471, 161] width 88 height 14
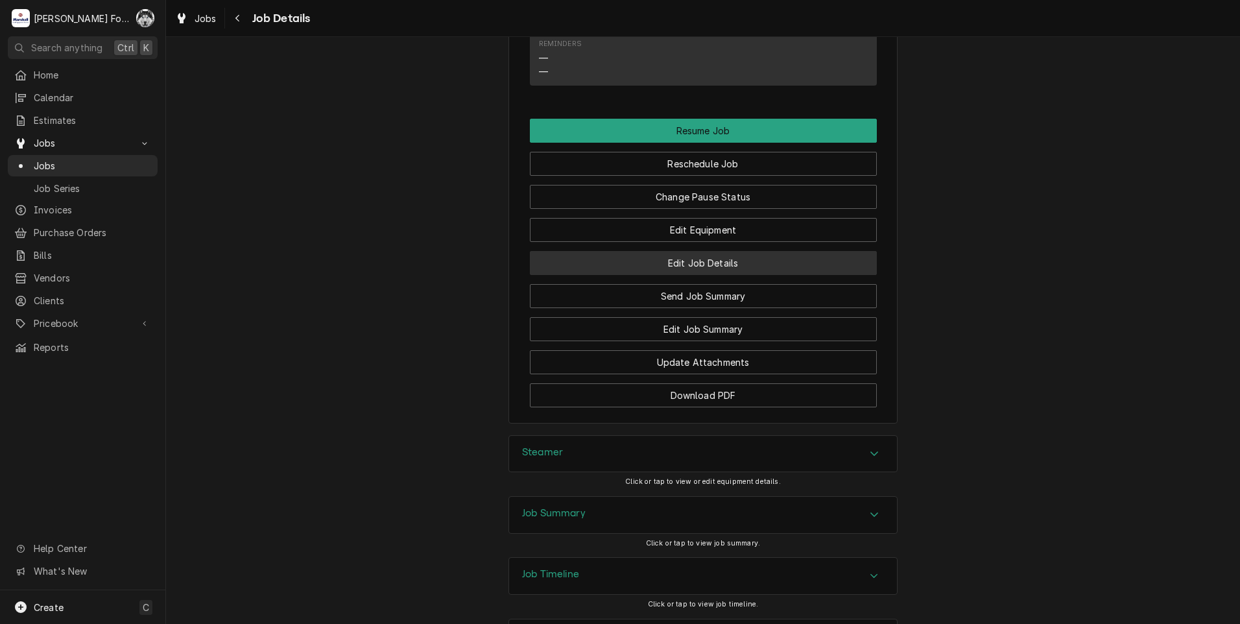
scroll to position [1410, 0]
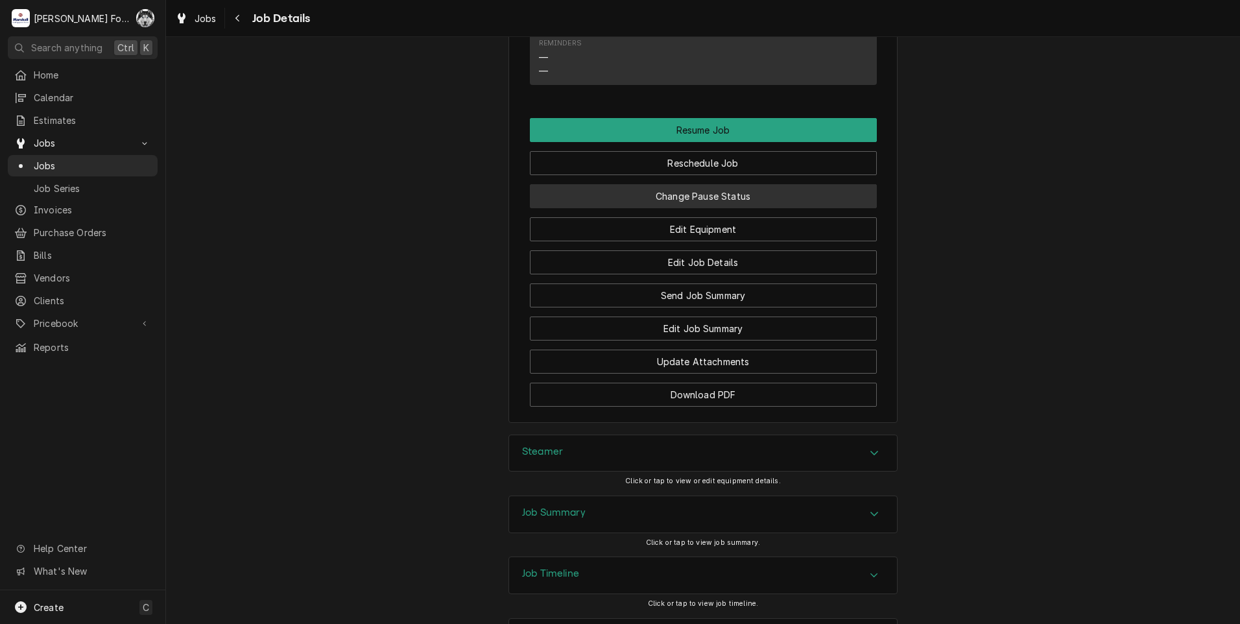
click at [629, 184] on button "Change Pause Status" at bounding box center [703, 196] width 347 height 24
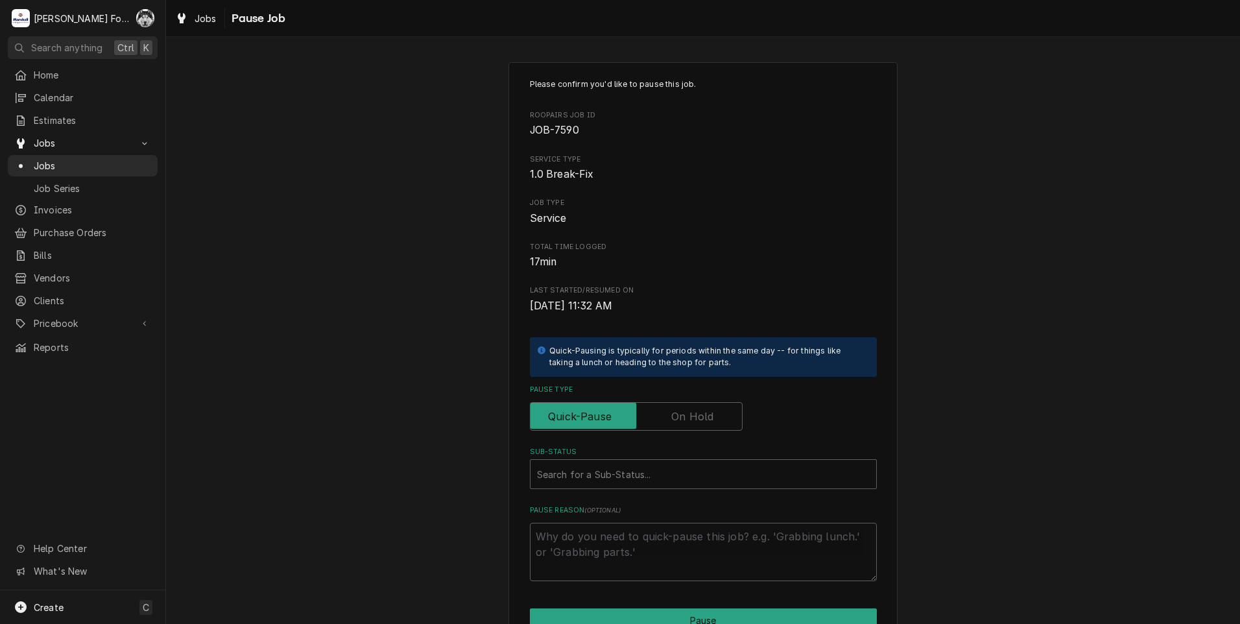
click at [671, 417] on label "Pause Type" at bounding box center [636, 416] width 213 height 29
click at [671, 417] on input "Pause Type" at bounding box center [636, 416] width 201 height 29
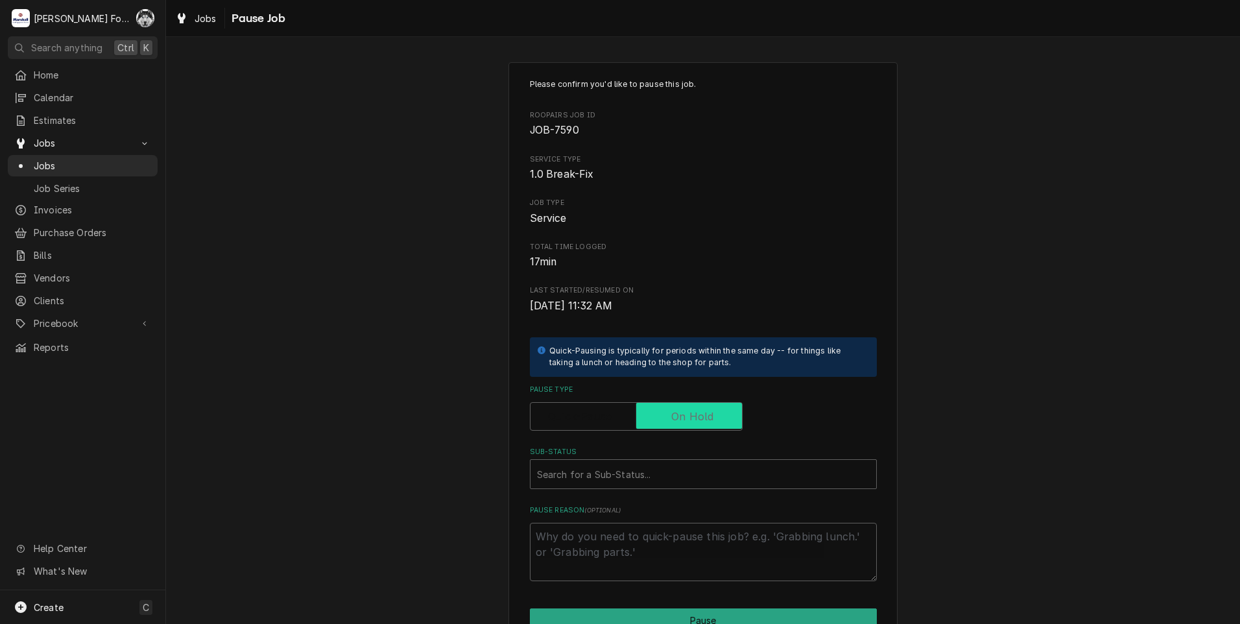
checkbox input "true"
click at [653, 474] on div "Sub-Status" at bounding box center [703, 474] width 333 height 23
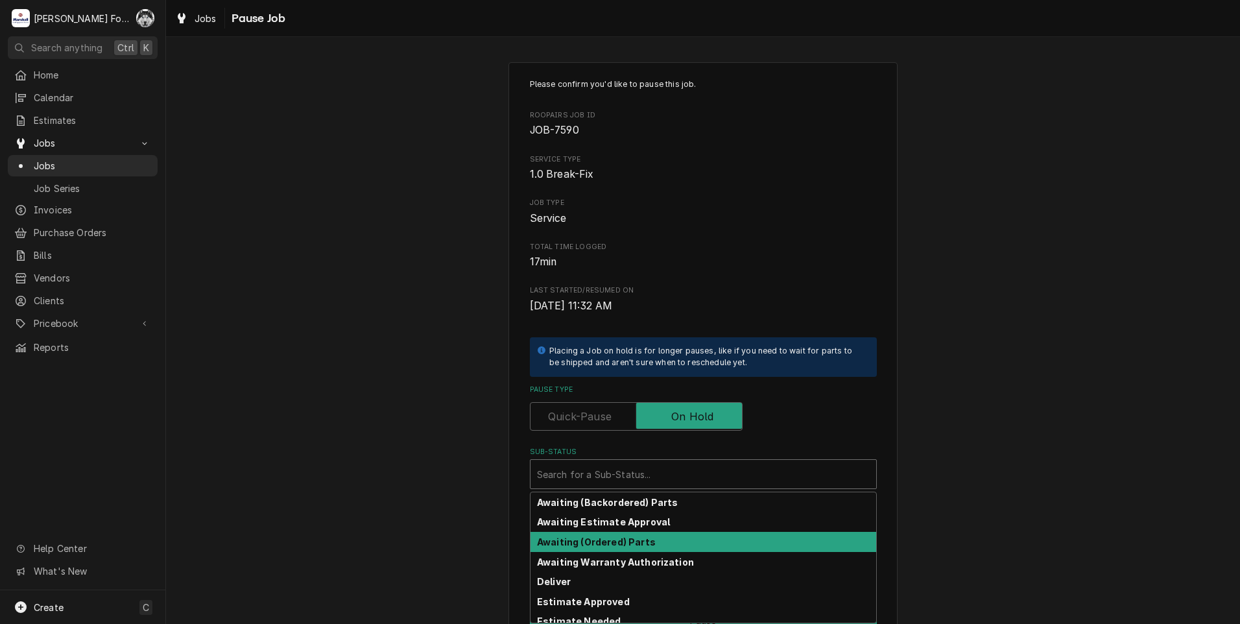
click at [599, 547] on div "Awaiting (Ordered) Parts" at bounding box center [704, 542] width 346 height 20
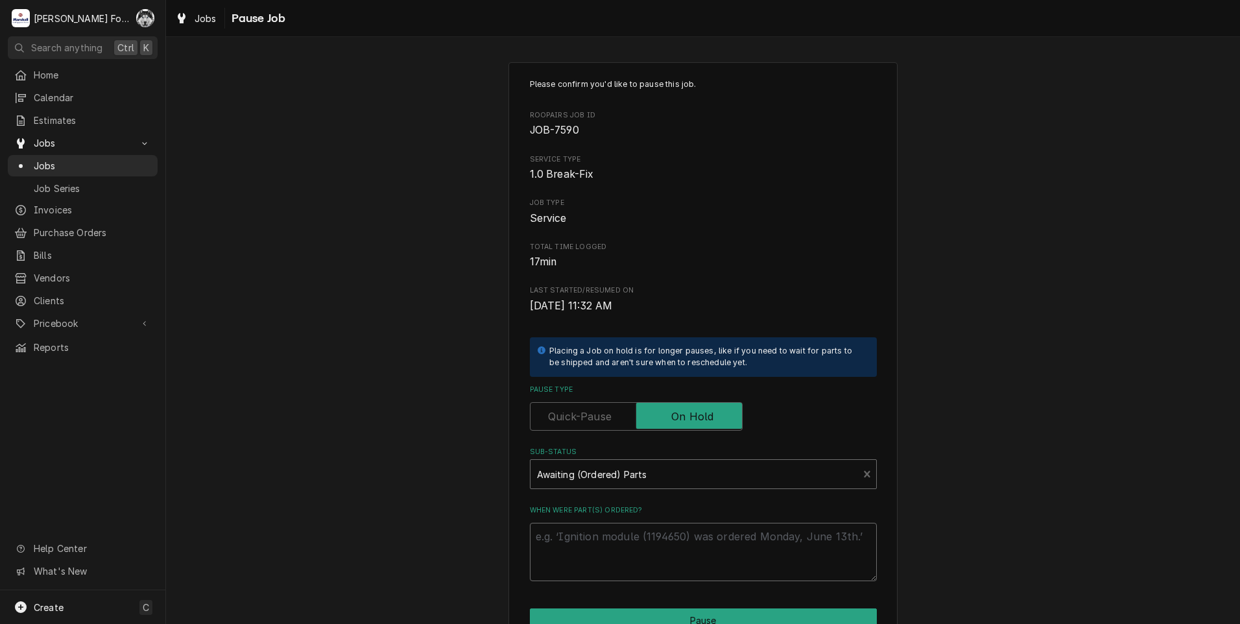
drag, startPoint x: 599, startPoint y: 547, endPoint x: 599, endPoint y: 531, distance: 16.2
click at [599, 546] on textarea "When were part(s) ordered?" at bounding box center [703, 552] width 347 height 58
drag, startPoint x: 599, startPoint y: 531, endPoint x: 597, endPoint y: 522, distance: 8.7
drag, startPoint x: 597, startPoint y: 522, endPoint x: 590, endPoint y: 540, distance: 19.5
paste textarea "10/6/2025"
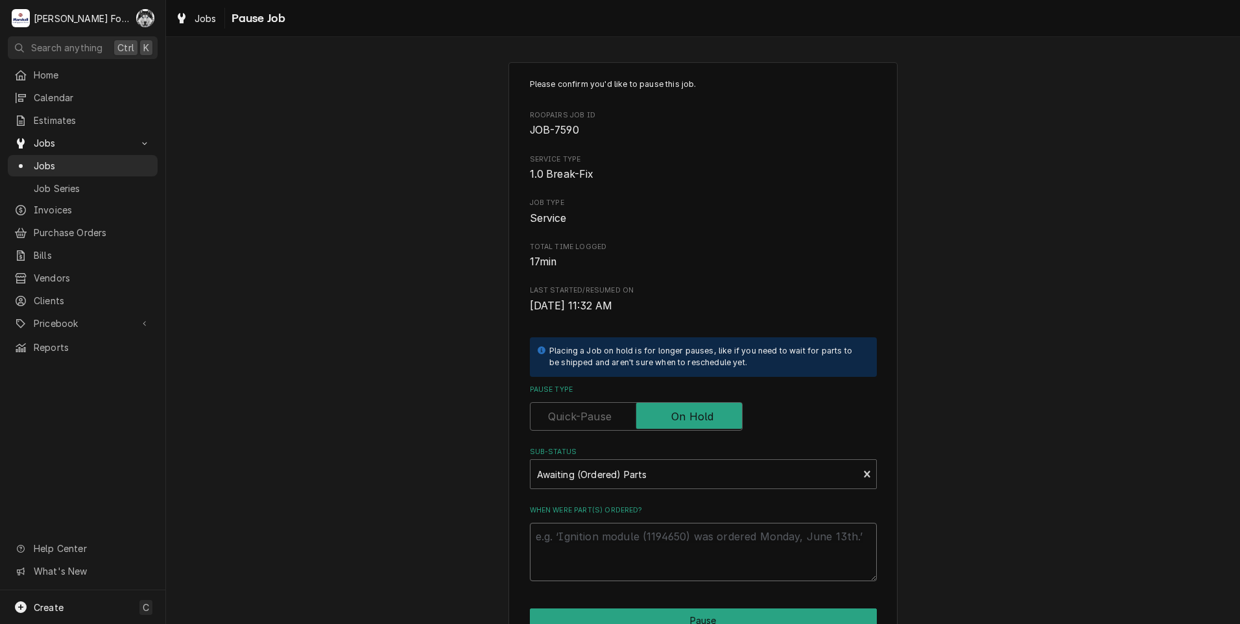
type textarea "x"
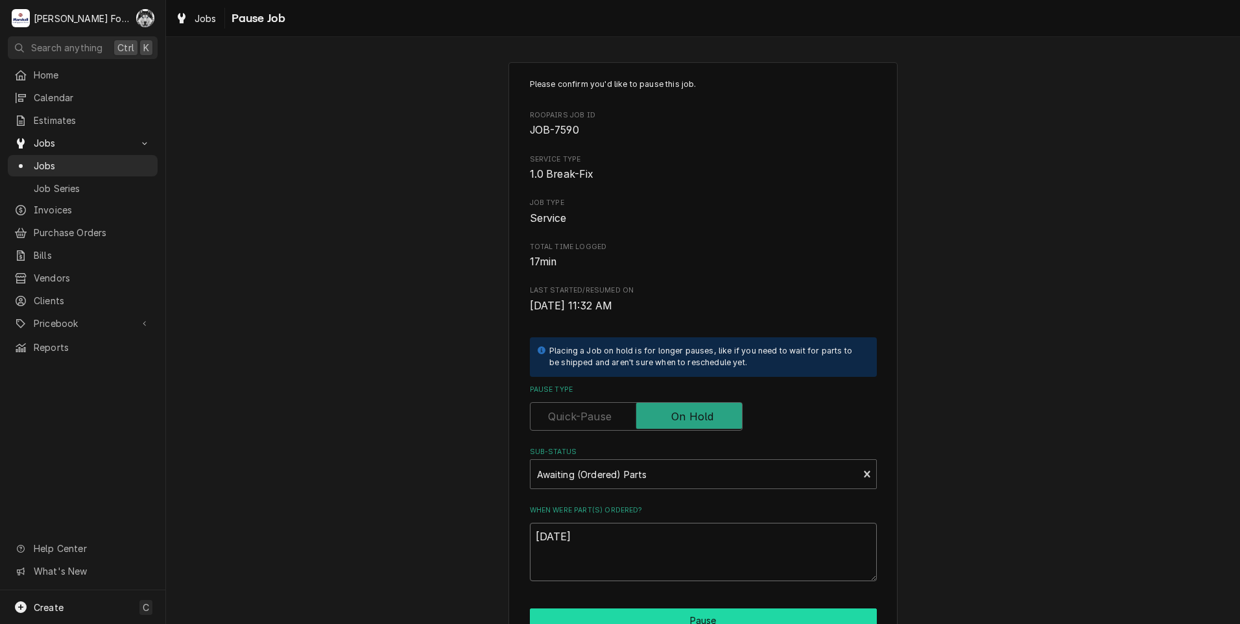
type textarea "10/6/2025"
click at [644, 610] on button "Pause" at bounding box center [703, 620] width 347 height 24
type textarea "x"
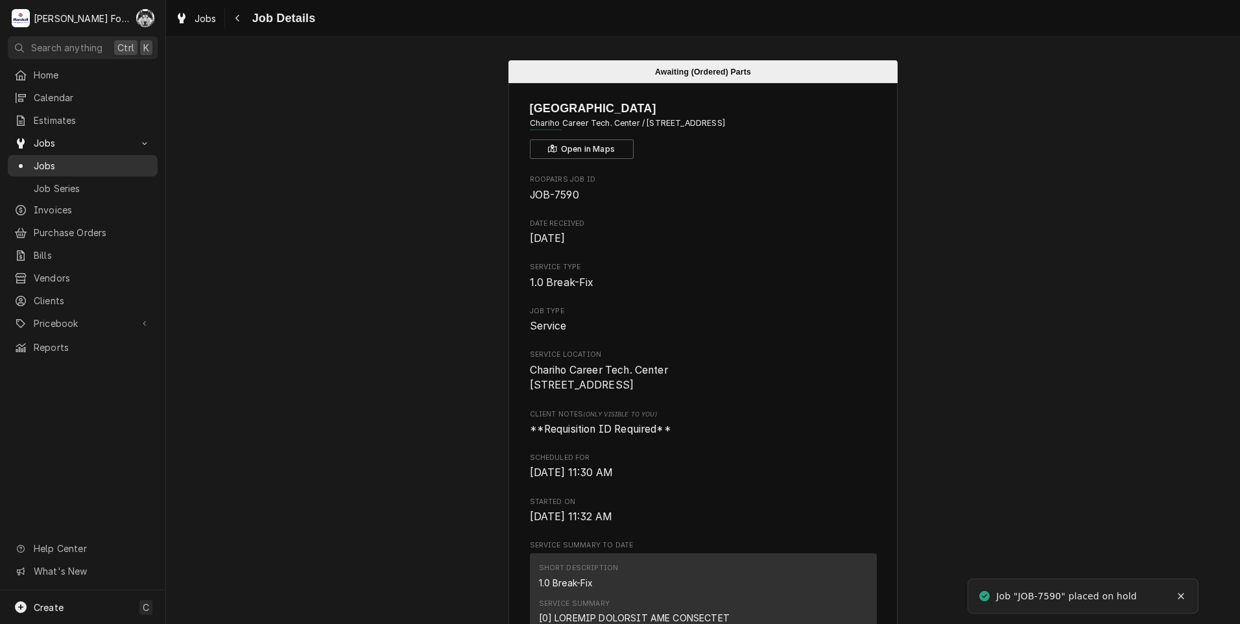
click at [37, 161] on span "Jobs" at bounding box center [92, 166] width 117 height 14
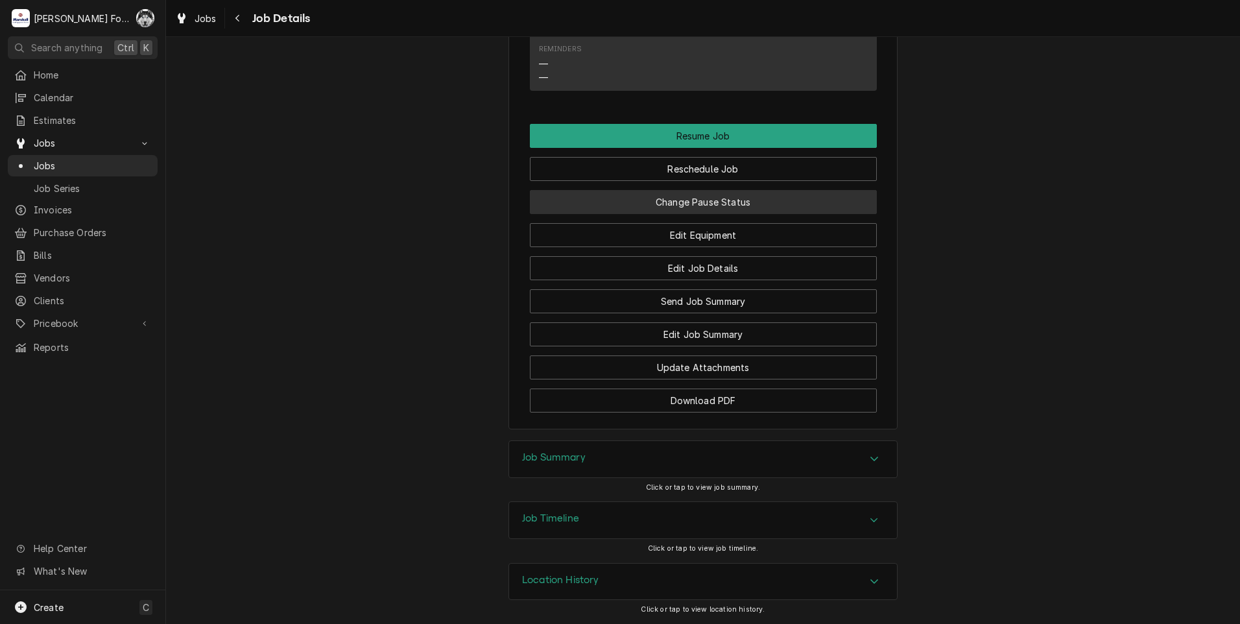
scroll to position [1419, 0]
click at [679, 194] on button "Change Pause Status" at bounding box center [703, 202] width 347 height 24
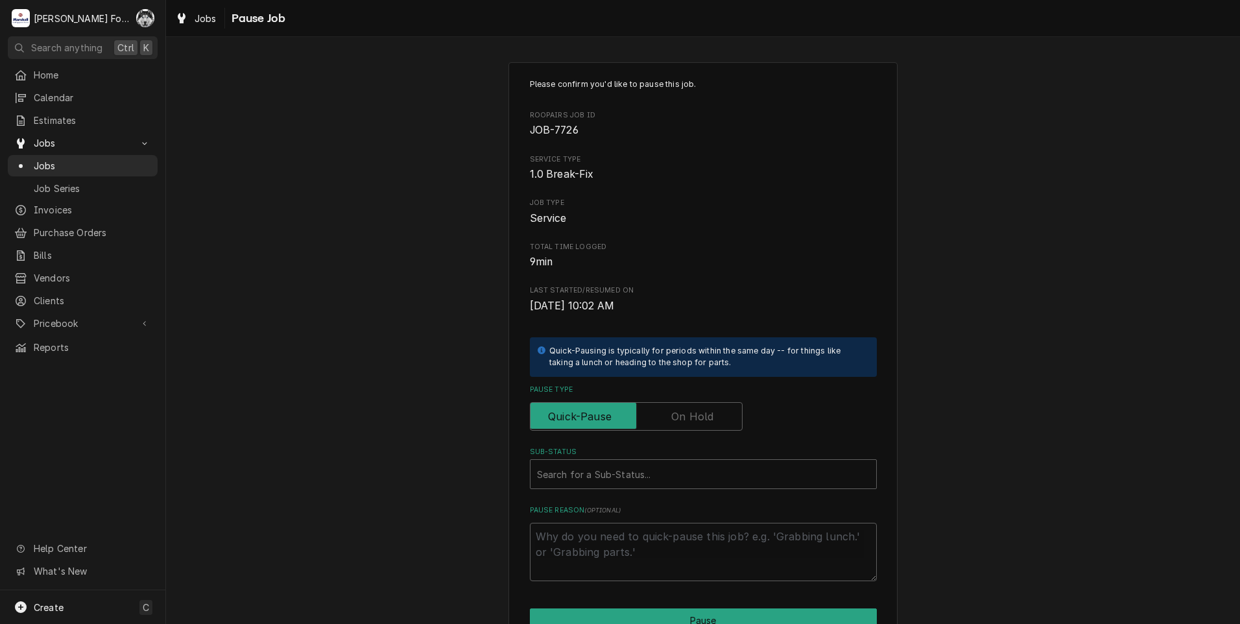
click at [688, 394] on label "Pause Type" at bounding box center [703, 390] width 347 height 10
click at [696, 411] on label "Pause Type" at bounding box center [636, 416] width 213 height 29
click at [696, 411] on input "Pause Type" at bounding box center [636, 416] width 201 height 29
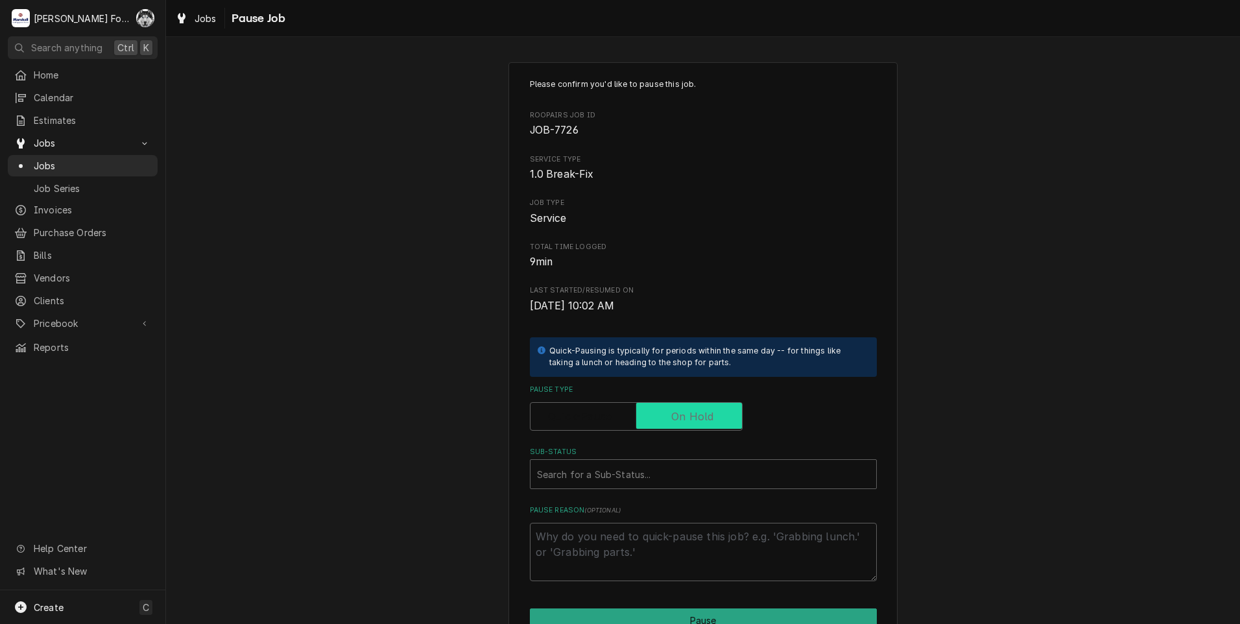
checkbox input "true"
click at [648, 473] on div "Sub-Status" at bounding box center [703, 474] width 333 height 23
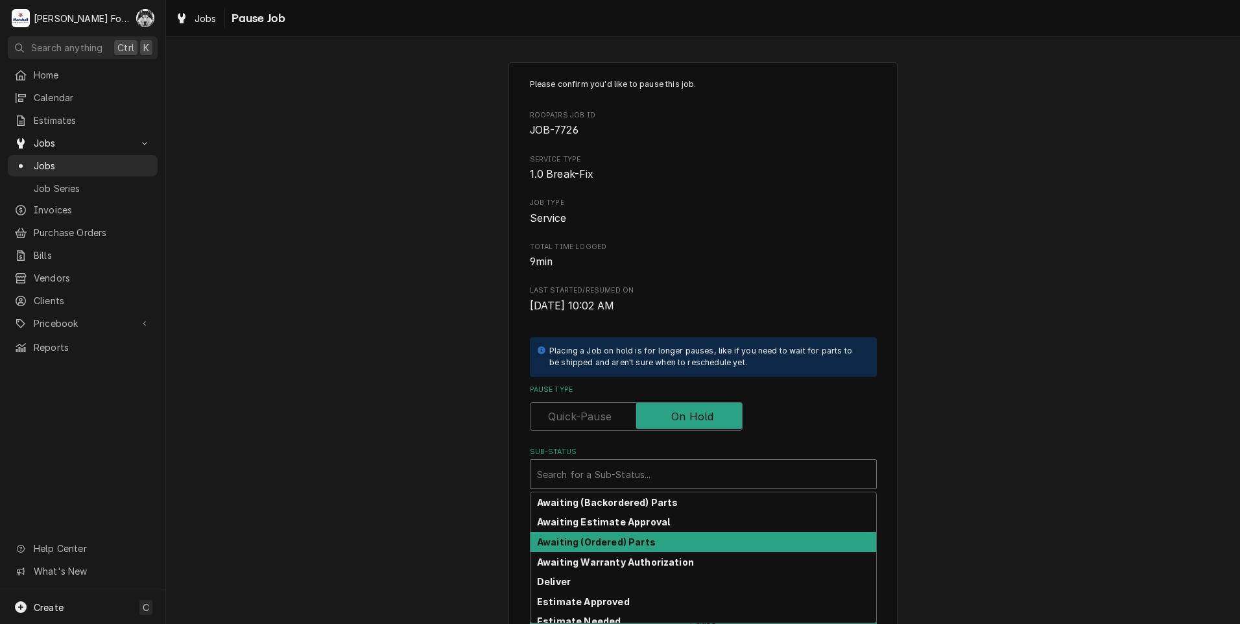
click at [642, 534] on div "Awaiting (Ordered) Parts" at bounding box center [704, 542] width 346 height 20
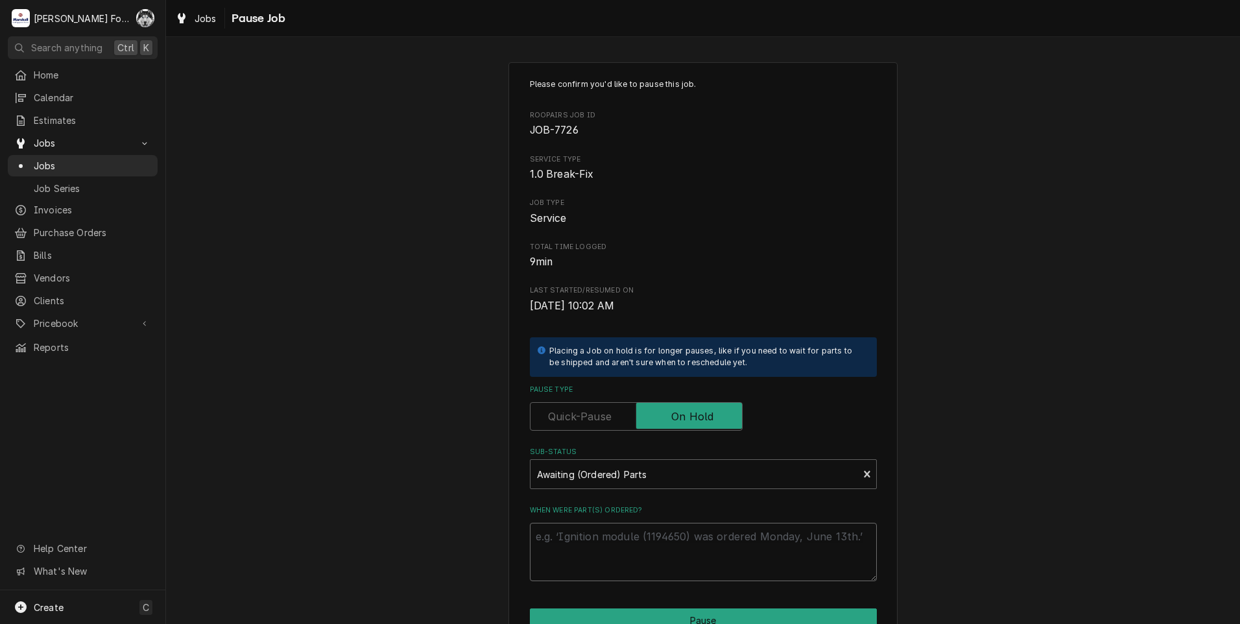
click at [610, 557] on textarea "When were part(s) ordered?" at bounding box center [703, 552] width 347 height 58
paste textarea "[DATE]"
type textarea "x"
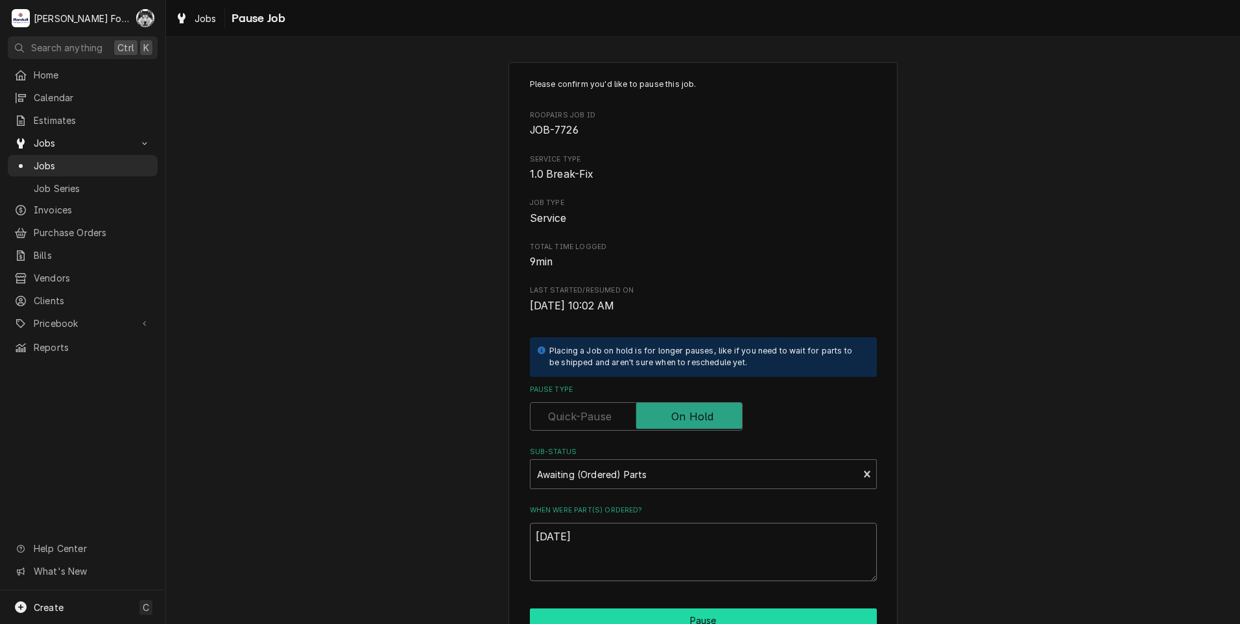
type textarea "[DATE]"
click at [621, 614] on button "Pause" at bounding box center [703, 620] width 347 height 24
type textarea "x"
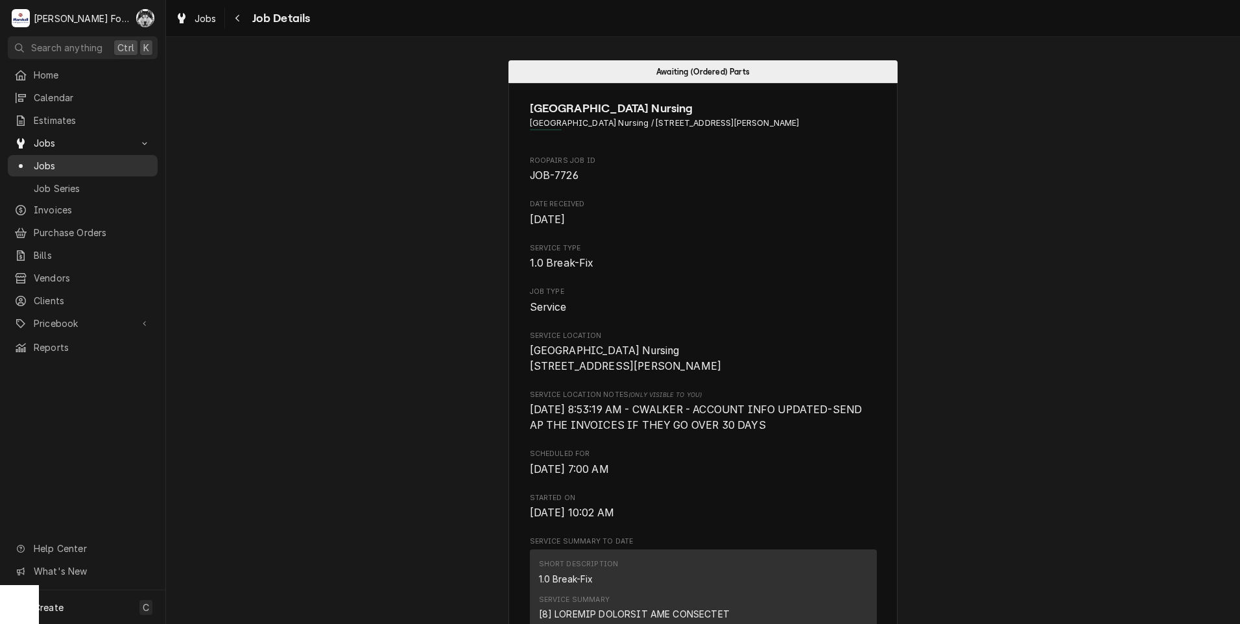
click at [34, 163] on span "Jobs" at bounding box center [92, 166] width 117 height 14
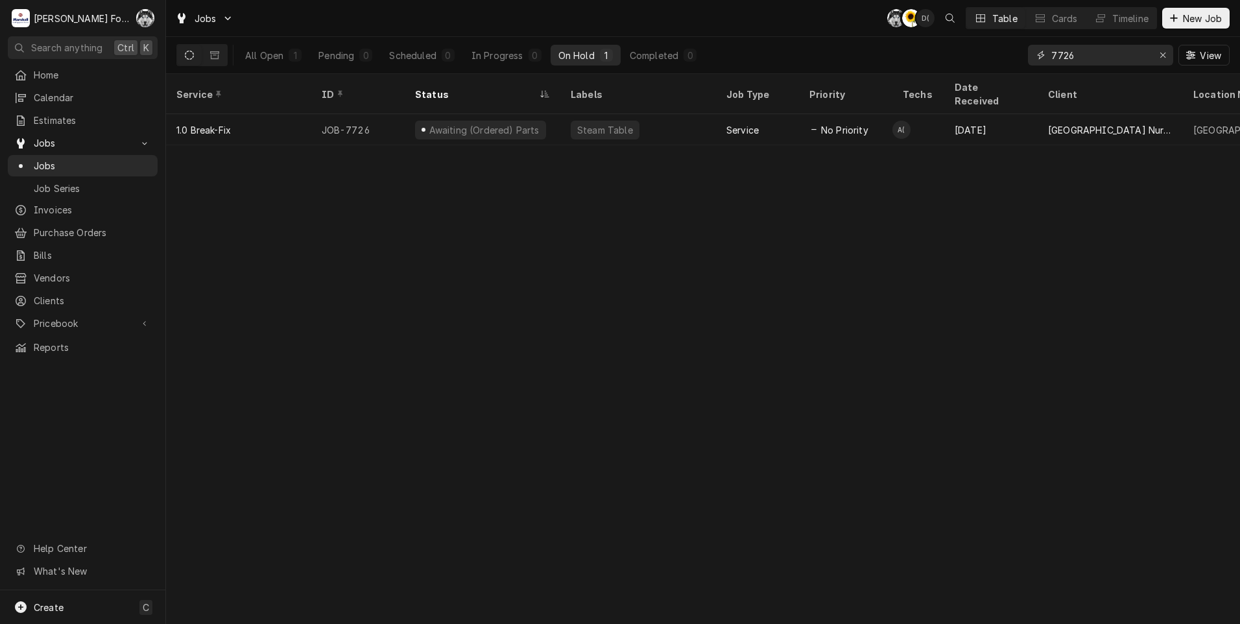
drag, startPoint x: 1088, startPoint y: 58, endPoint x: 1003, endPoint y: 71, distance: 86.0
click at [1003, 71] on div "All Open 1 Pending 0 Scheduled 0 In Progress 0 On Hold 1 Completed 0 7726 View" at bounding box center [702, 55] width 1053 height 36
type input "7"
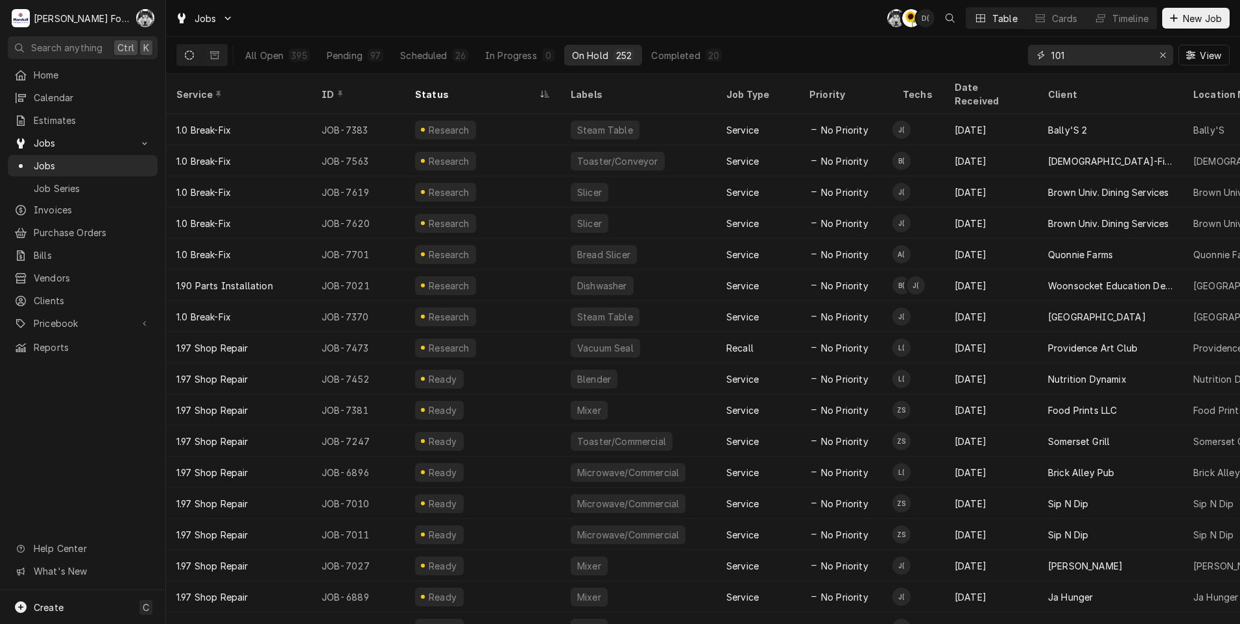
type input "101"
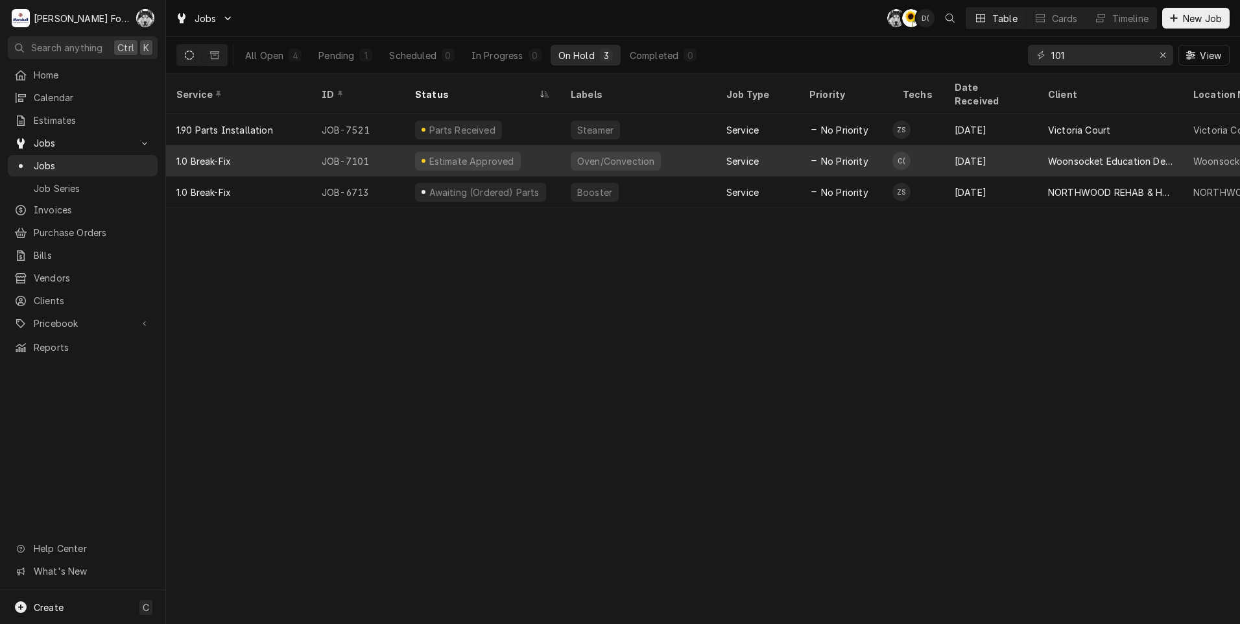
click at [614, 154] on div "Oven/Convection" at bounding box center [616, 161] width 80 height 14
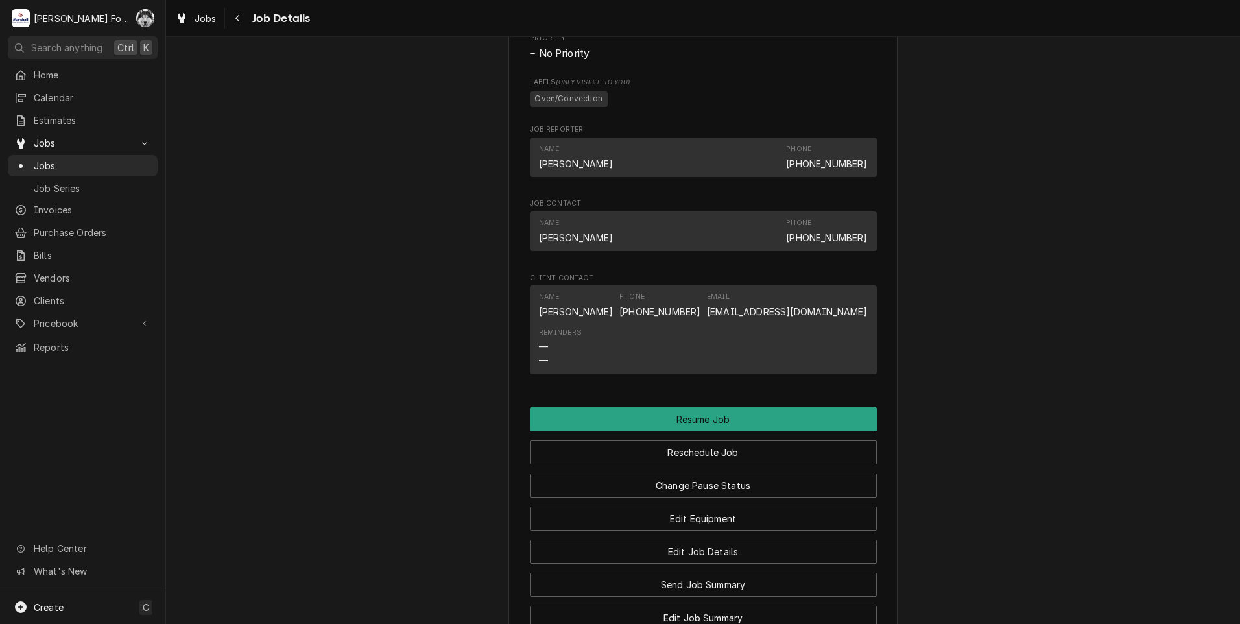
scroll to position [1081, 0]
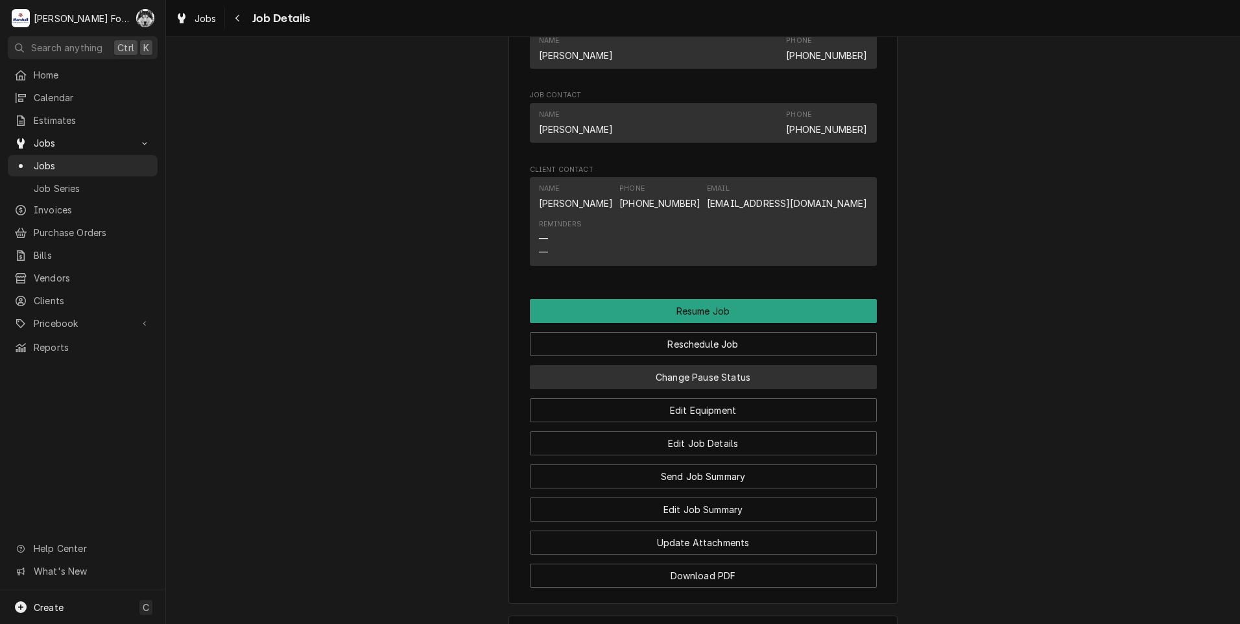
click at [677, 389] on button "Change Pause Status" at bounding box center [703, 377] width 347 height 24
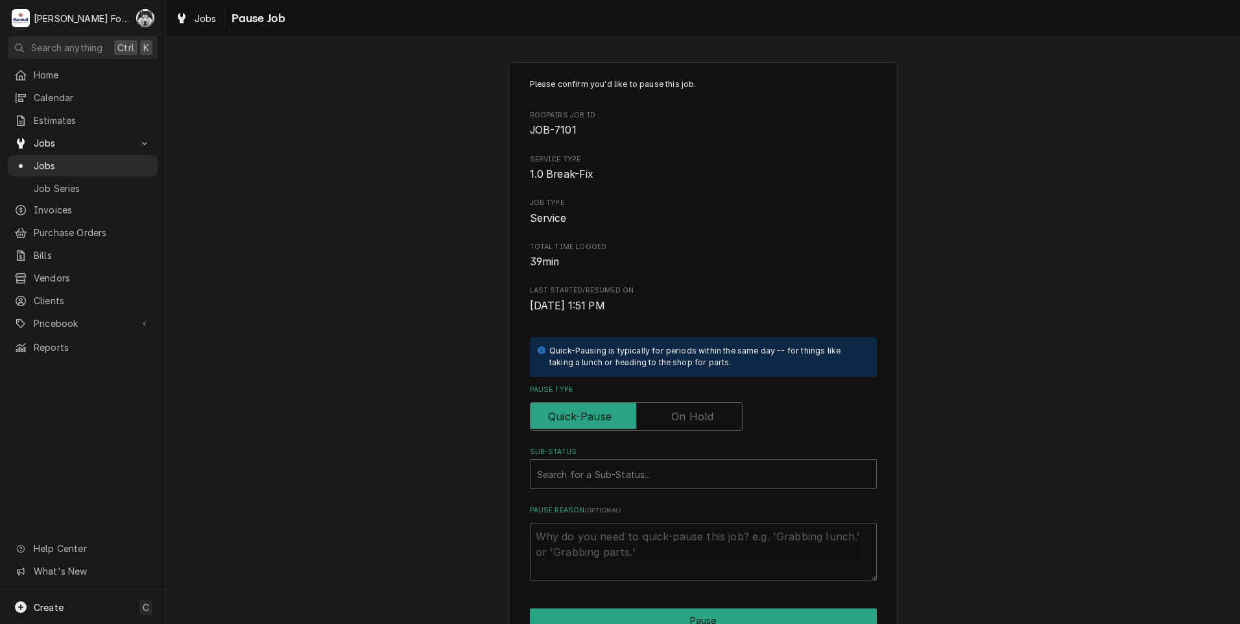
click at [676, 434] on div "Please confirm you'd like to pause this job. Roopairs Job ID JOB-7101 Service T…" at bounding box center [703, 329] width 347 height 503
click at [674, 425] on input "Pause Type" at bounding box center [636, 416] width 201 height 29
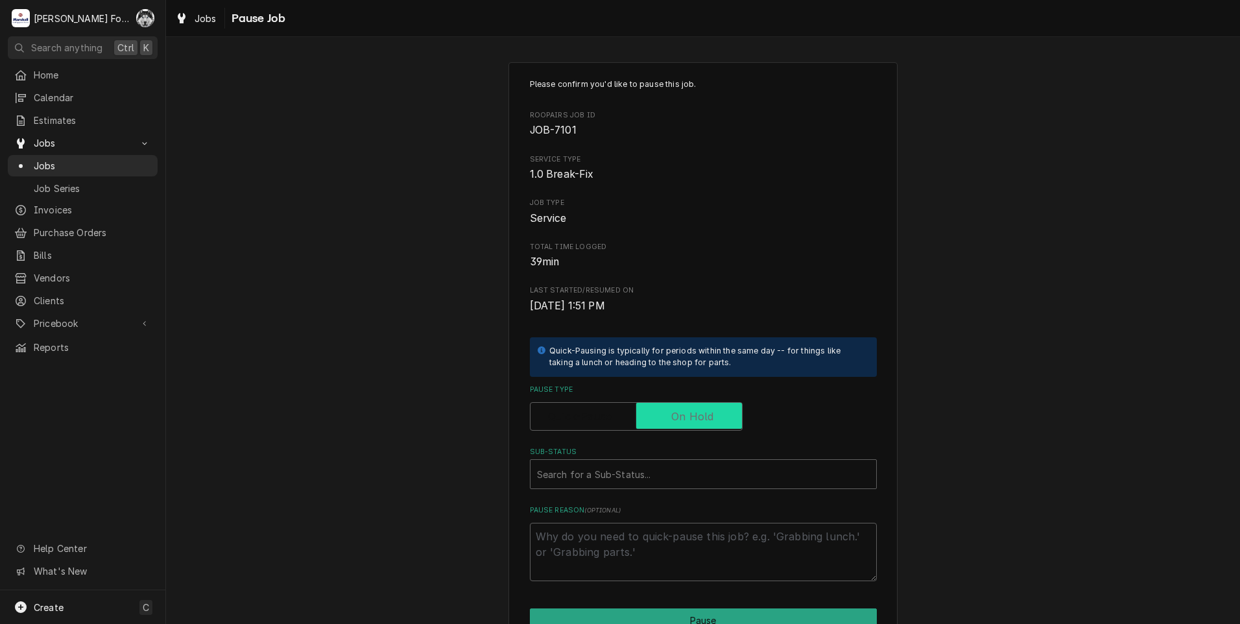
checkbox input "true"
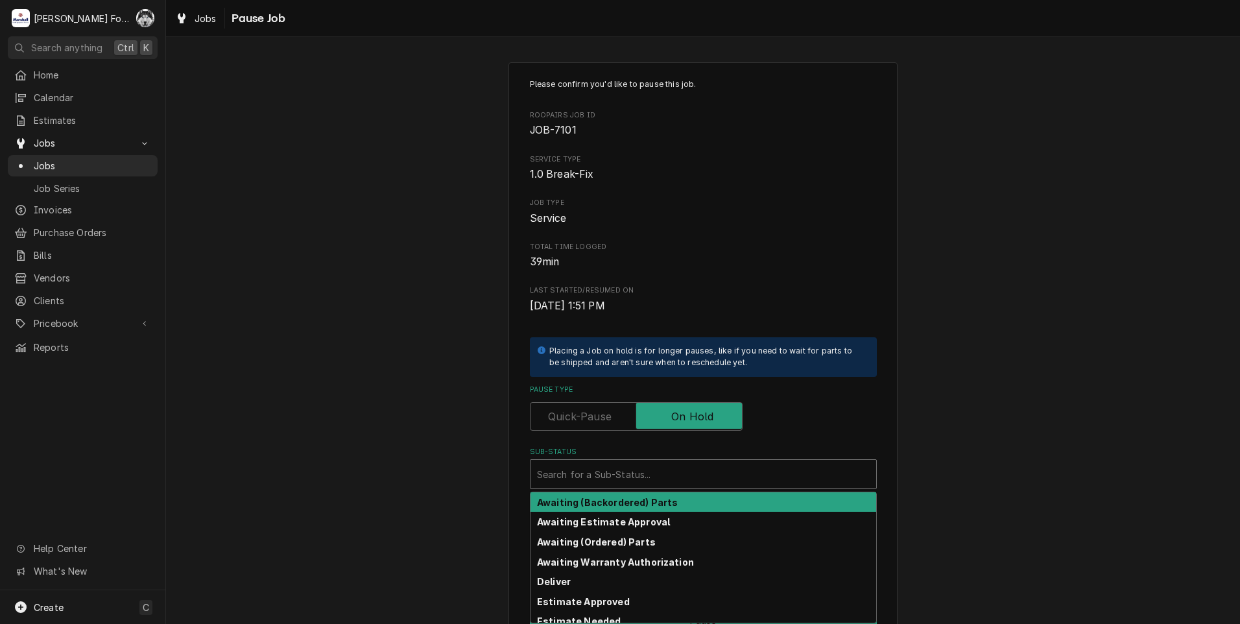
click at [638, 486] on div "Sub-Status" at bounding box center [703, 474] width 333 height 23
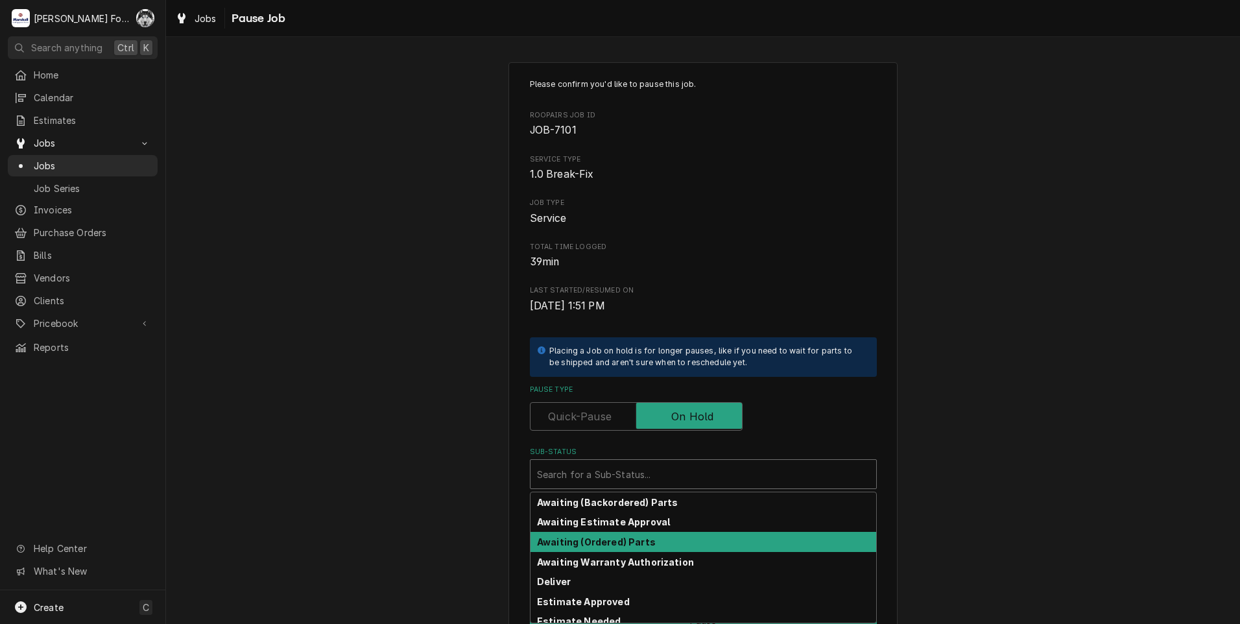
click at [610, 542] on strong "Awaiting (Ordered) Parts" at bounding box center [596, 541] width 119 height 11
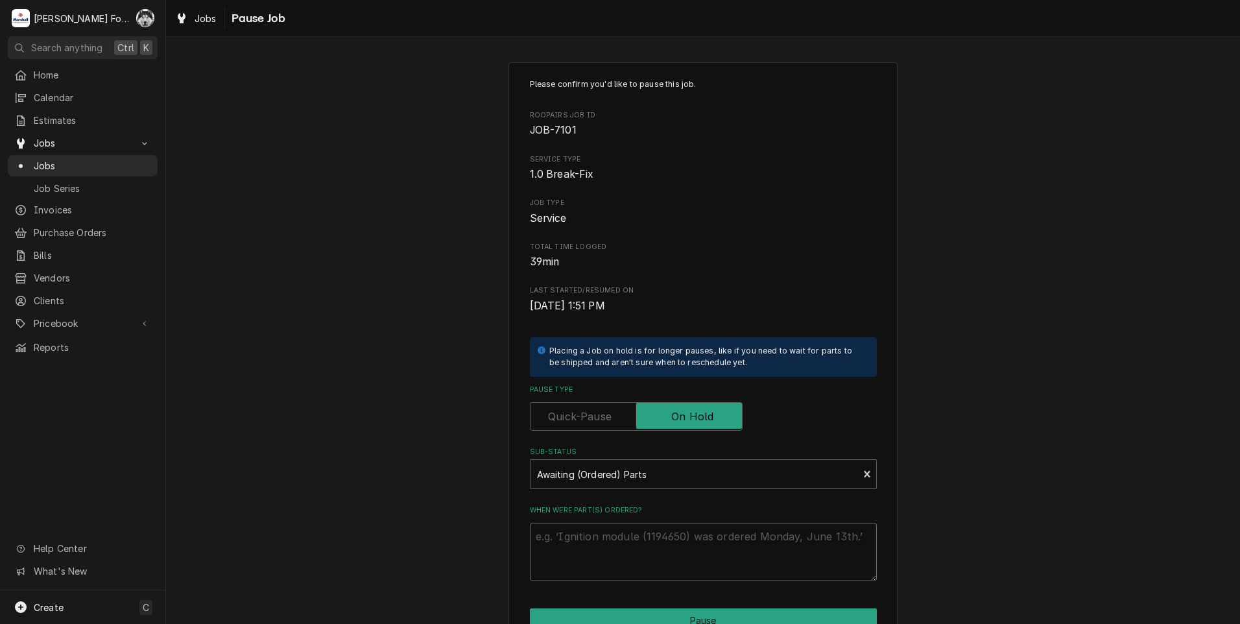
click at [611, 537] on textarea "When were part(s) ordered?" at bounding box center [703, 552] width 347 height 58
paste textarea "[DATE]"
type textarea "x"
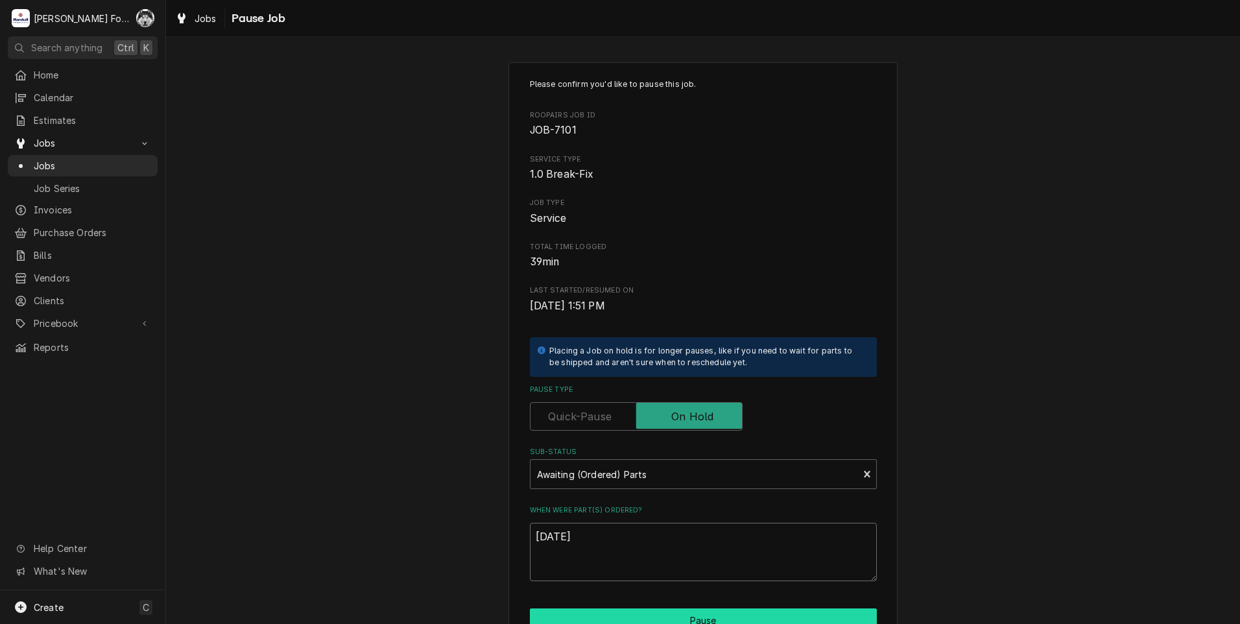
type textarea "10/6/2025"
click at [625, 609] on button "Pause" at bounding box center [703, 620] width 347 height 24
type textarea "x"
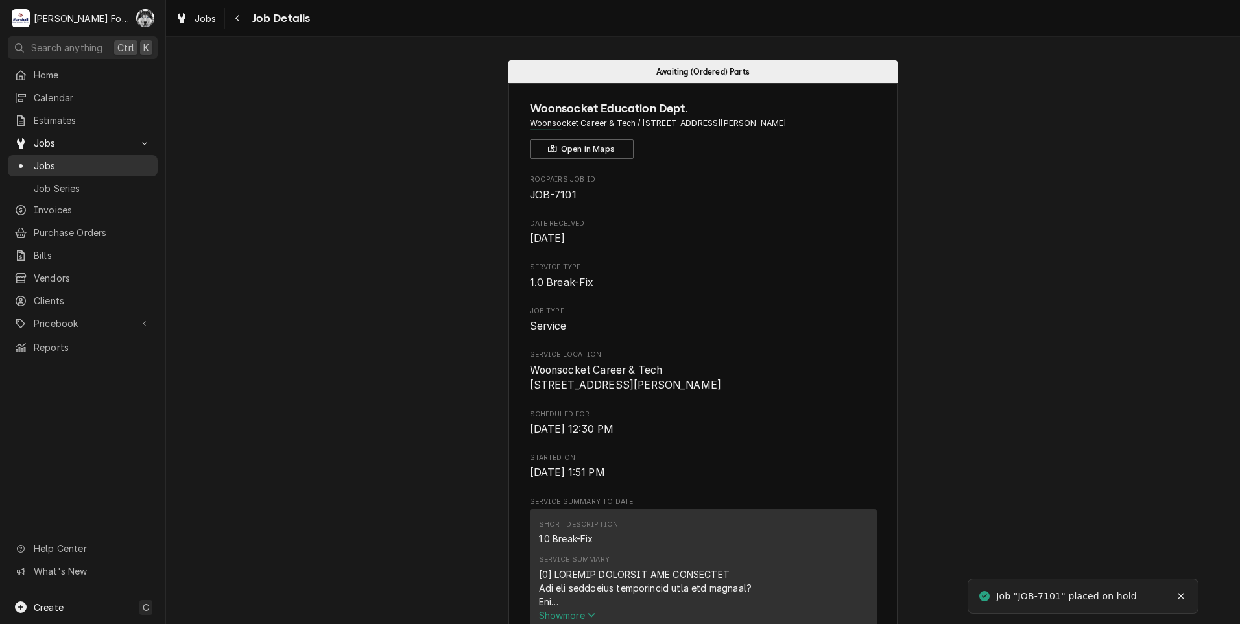
click at [28, 159] on div "Jobs" at bounding box center [82, 166] width 137 height 14
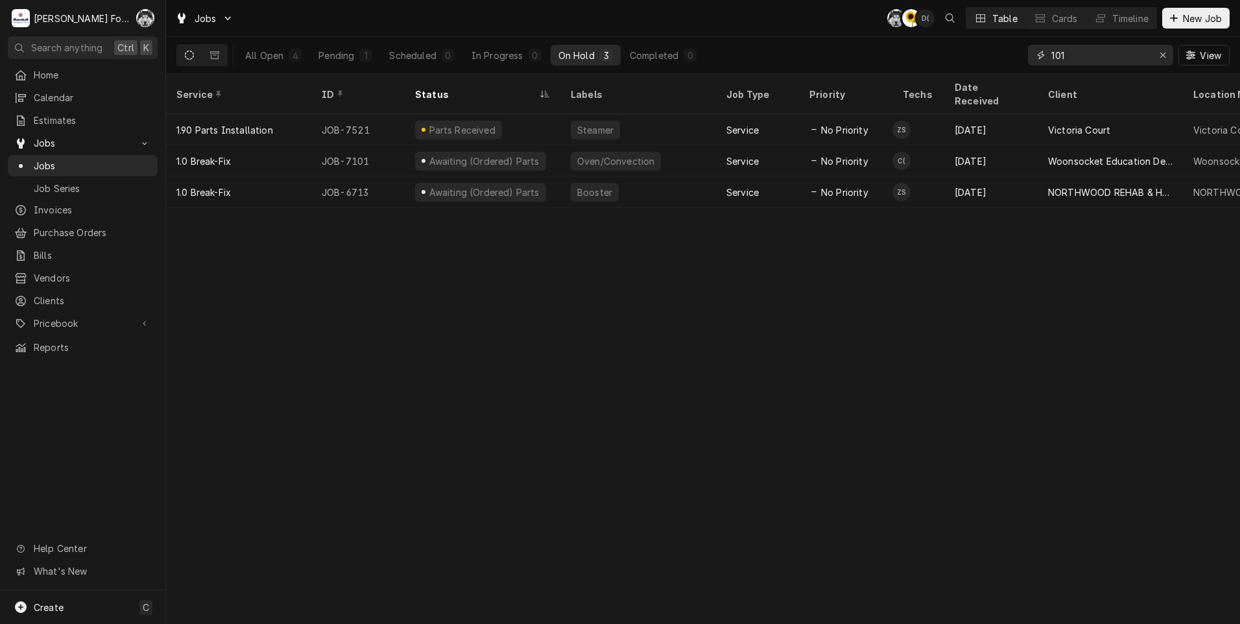
drag, startPoint x: 1087, startPoint y: 58, endPoint x: 950, endPoint y: 67, distance: 137.2
click at [957, 67] on div "All Open 4 Pending 1 Scheduled 0 In Progress 0 On Hold 3 Completed 0 101 View" at bounding box center [702, 55] width 1053 height 36
type input "7102"
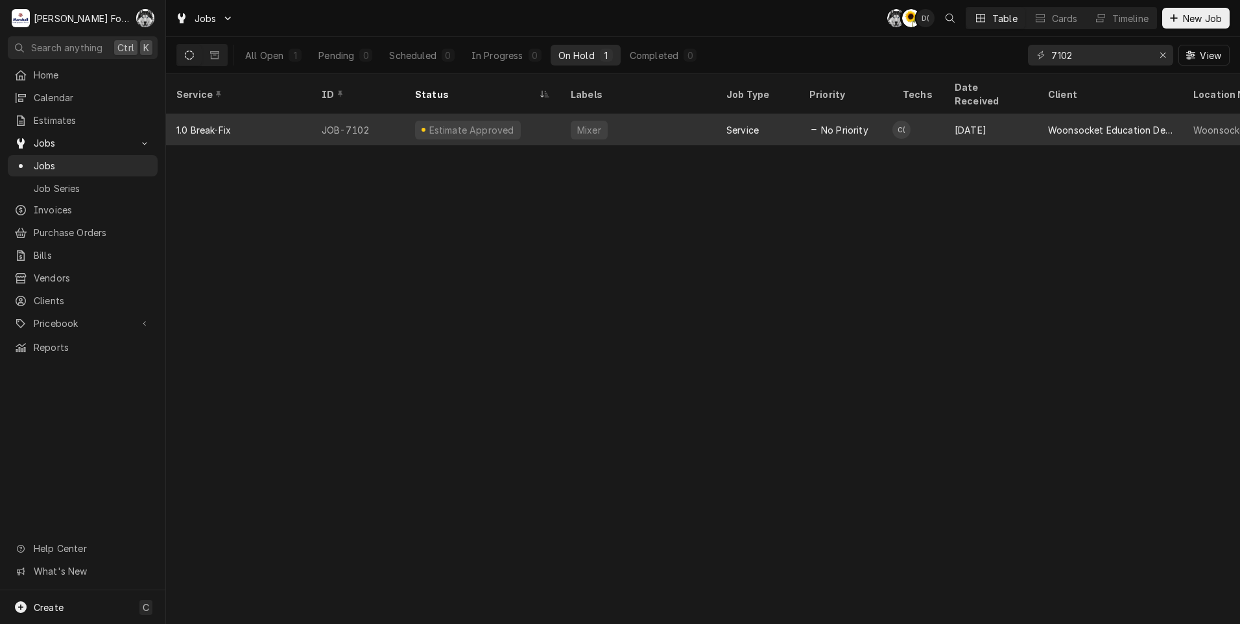
click at [526, 114] on div "Estimate Approved" at bounding box center [483, 129] width 156 height 31
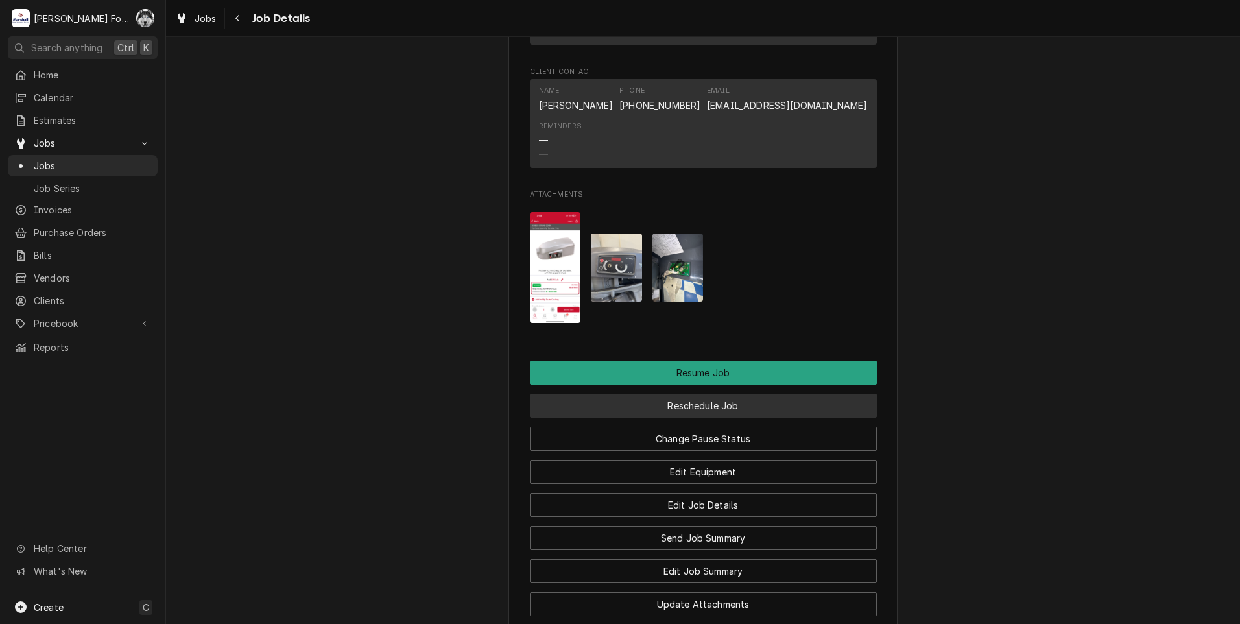
scroll to position [1189, 0]
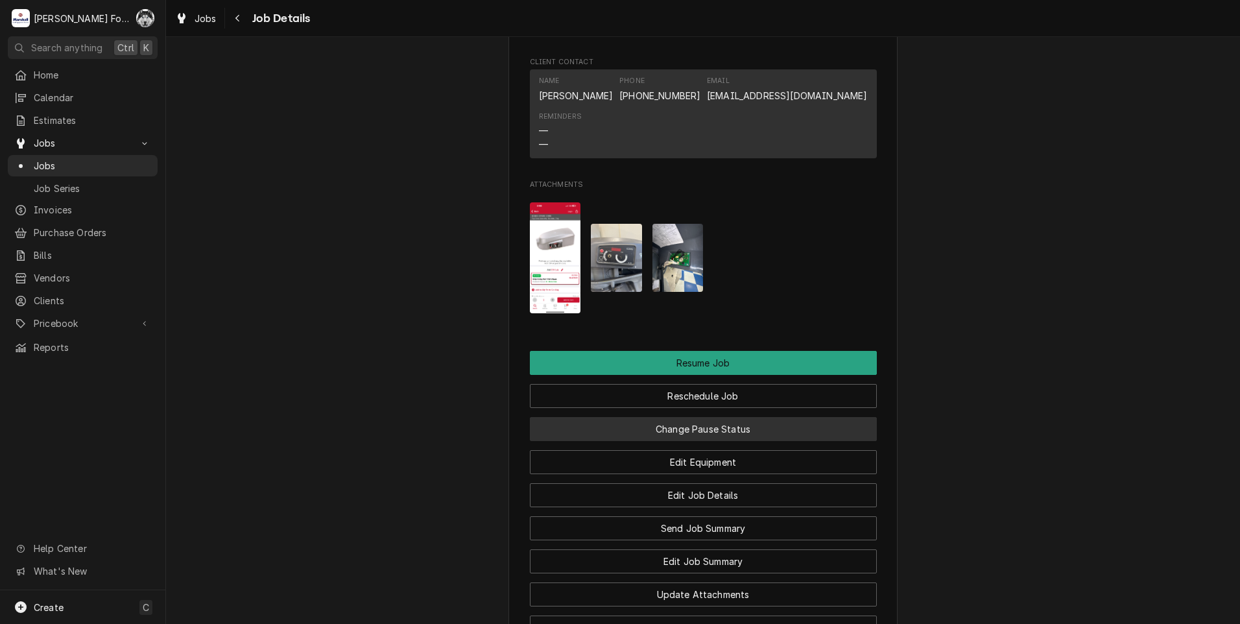
click at [703, 441] on button "Change Pause Status" at bounding box center [703, 429] width 347 height 24
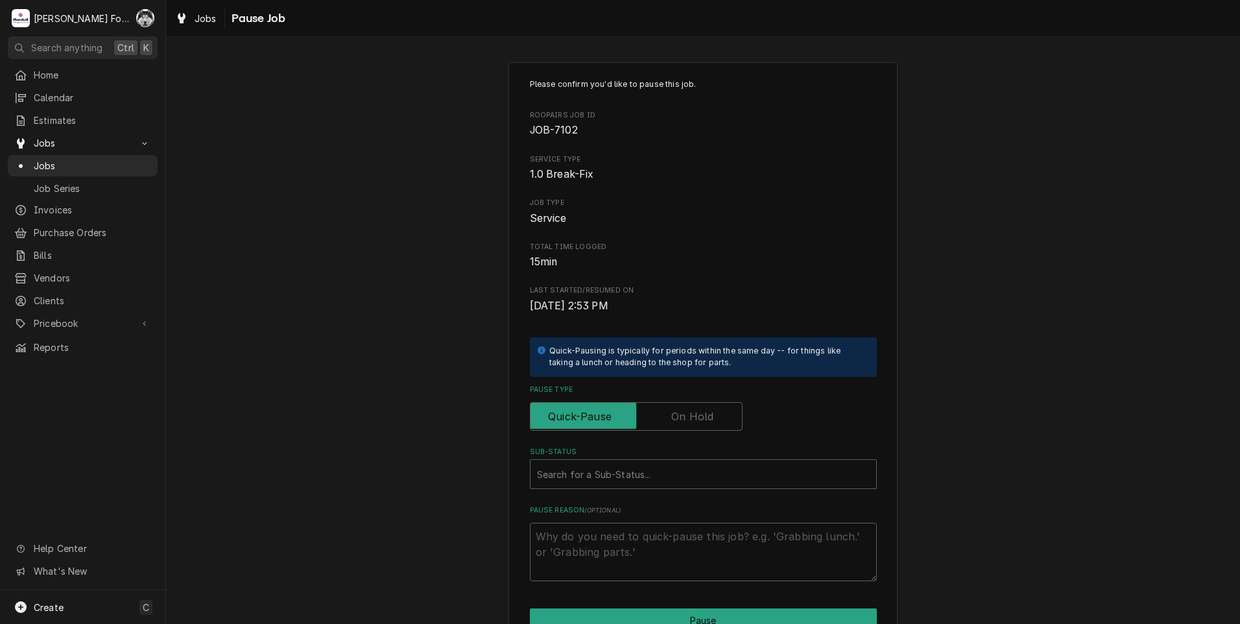
click at [697, 415] on label "Pause Type" at bounding box center [636, 416] width 213 height 29
click at [697, 415] on input "Pause Type" at bounding box center [636, 416] width 201 height 29
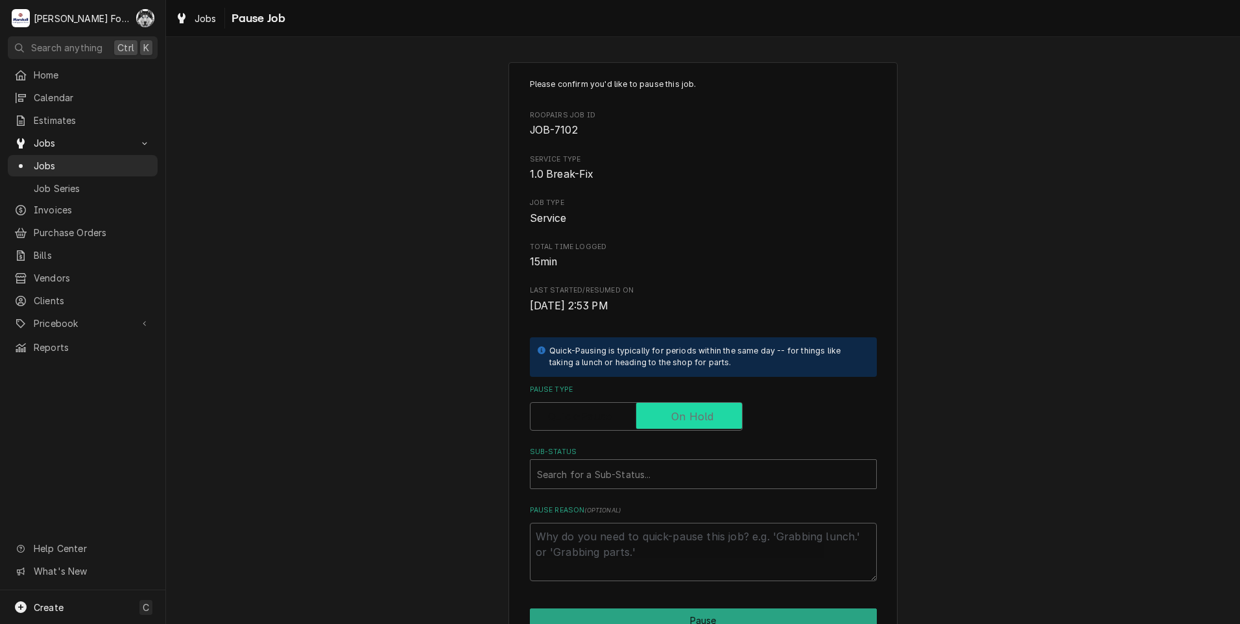
checkbox input "true"
click at [630, 483] on div "Sub-Status" at bounding box center [690, 474] width 307 height 23
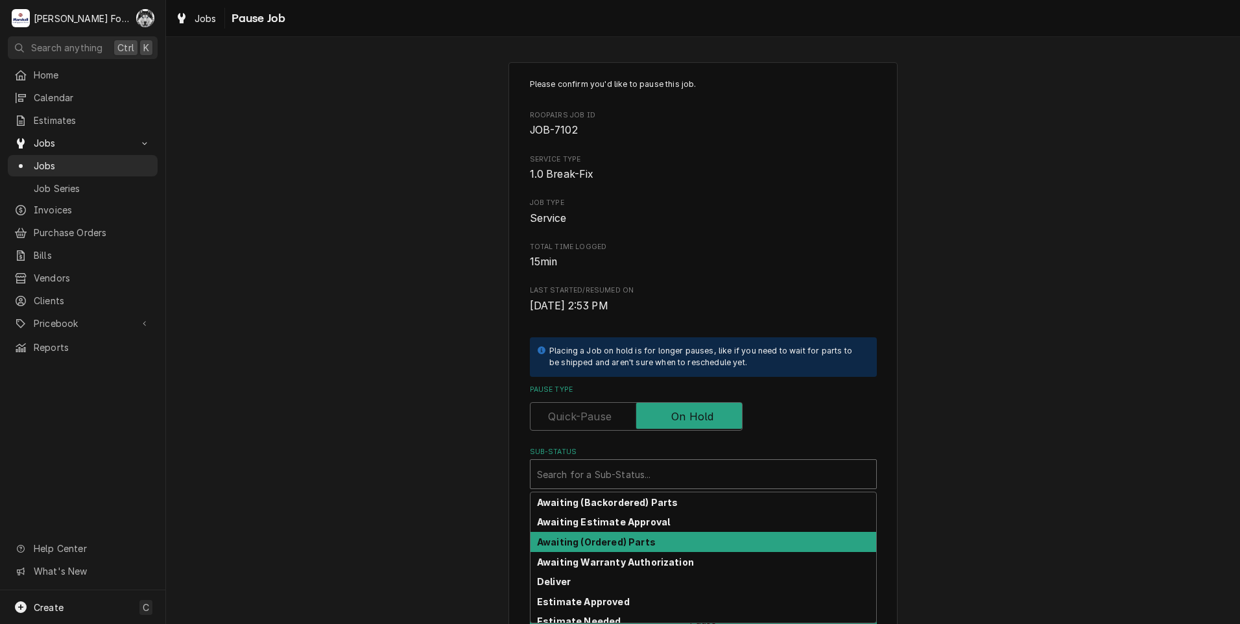
click at [629, 535] on div "Awaiting (Ordered) Parts" at bounding box center [704, 542] width 346 height 20
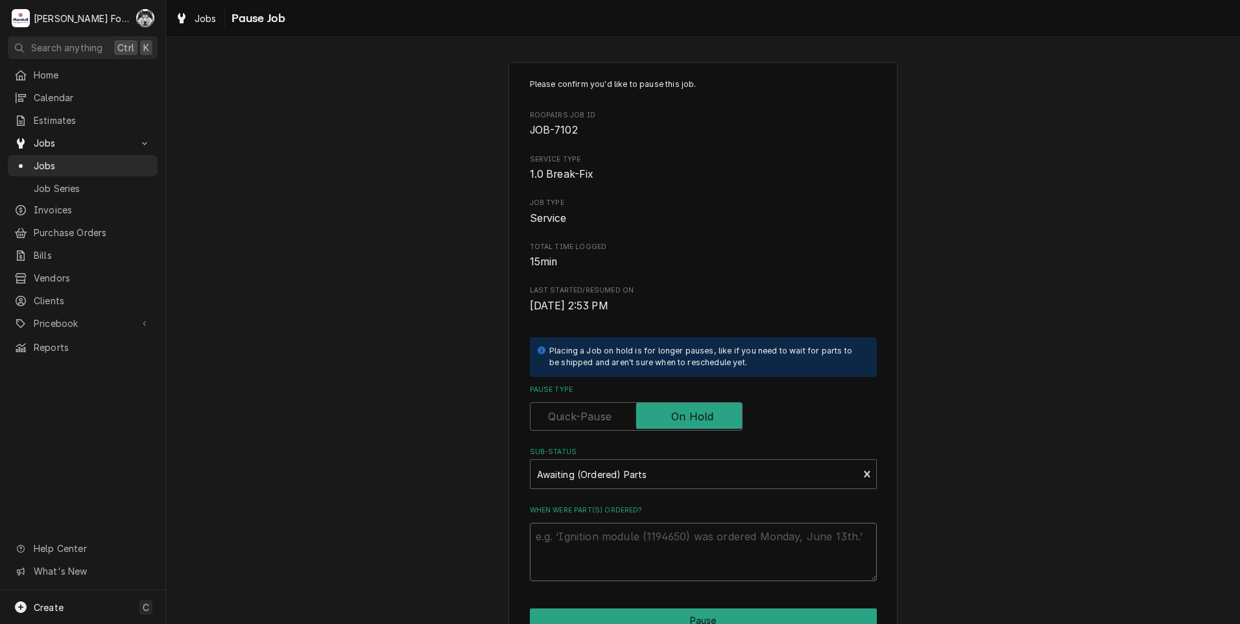
click at [629, 535] on textarea "When were part(s) ordered?" at bounding box center [703, 552] width 347 height 58
paste textarea "[DATE]"
type textarea "x"
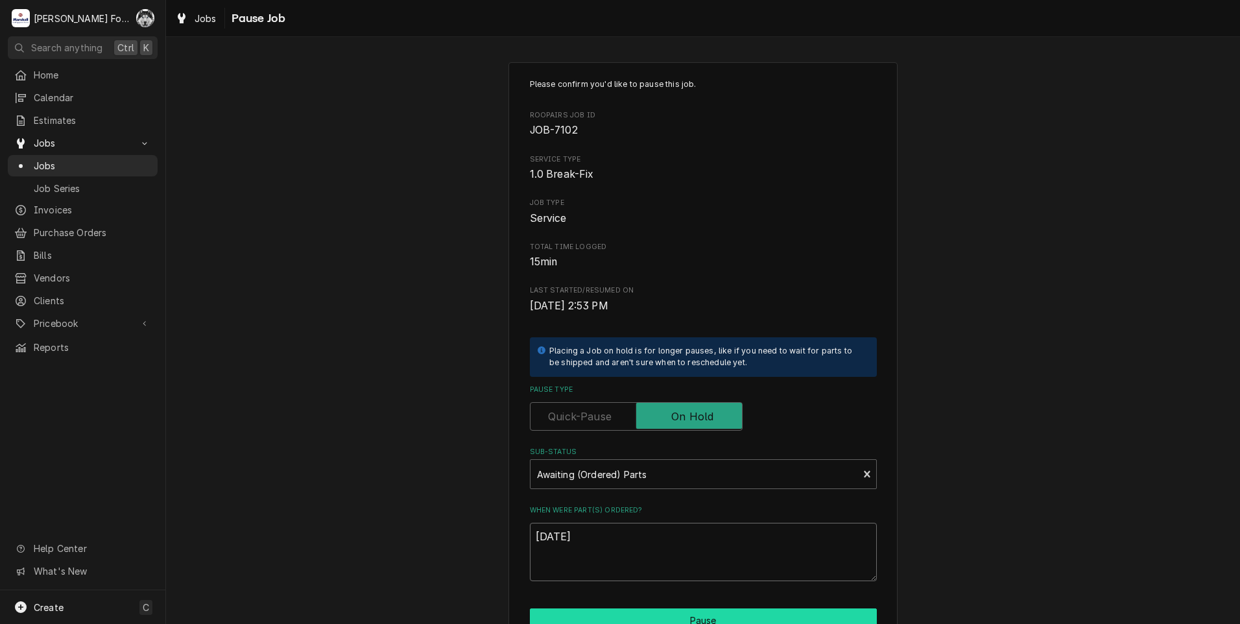
type textarea "[DATE]"
click at [664, 616] on button "Pause" at bounding box center [703, 620] width 347 height 24
type textarea "x"
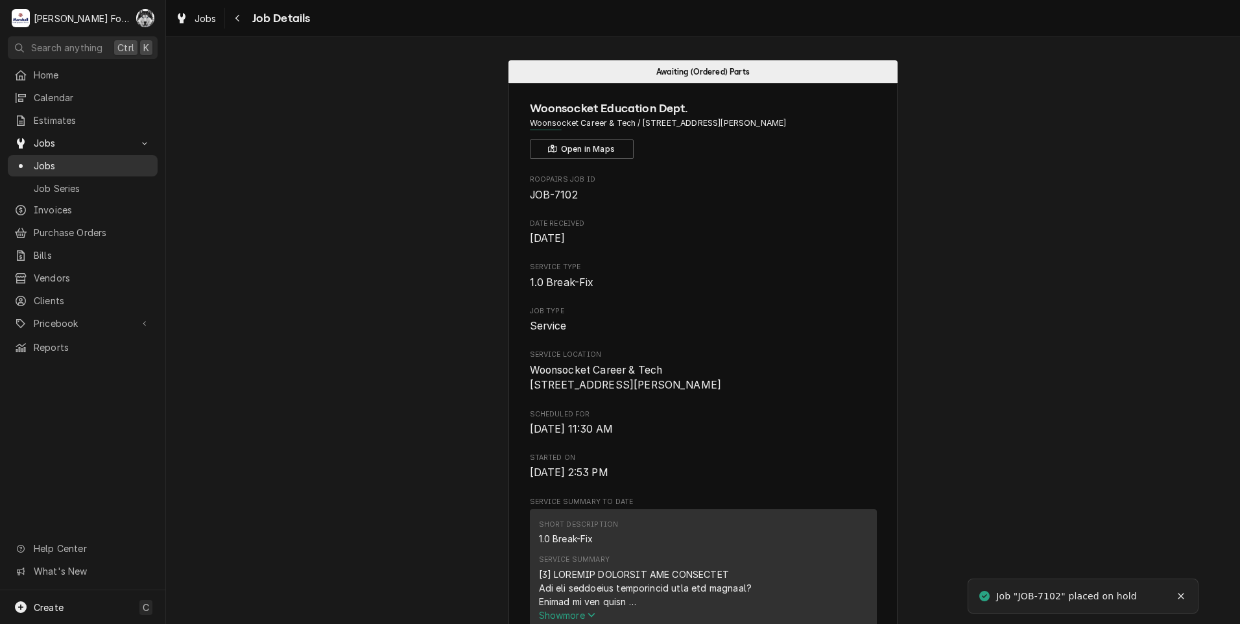
click at [46, 162] on span "Jobs" at bounding box center [92, 166] width 117 height 14
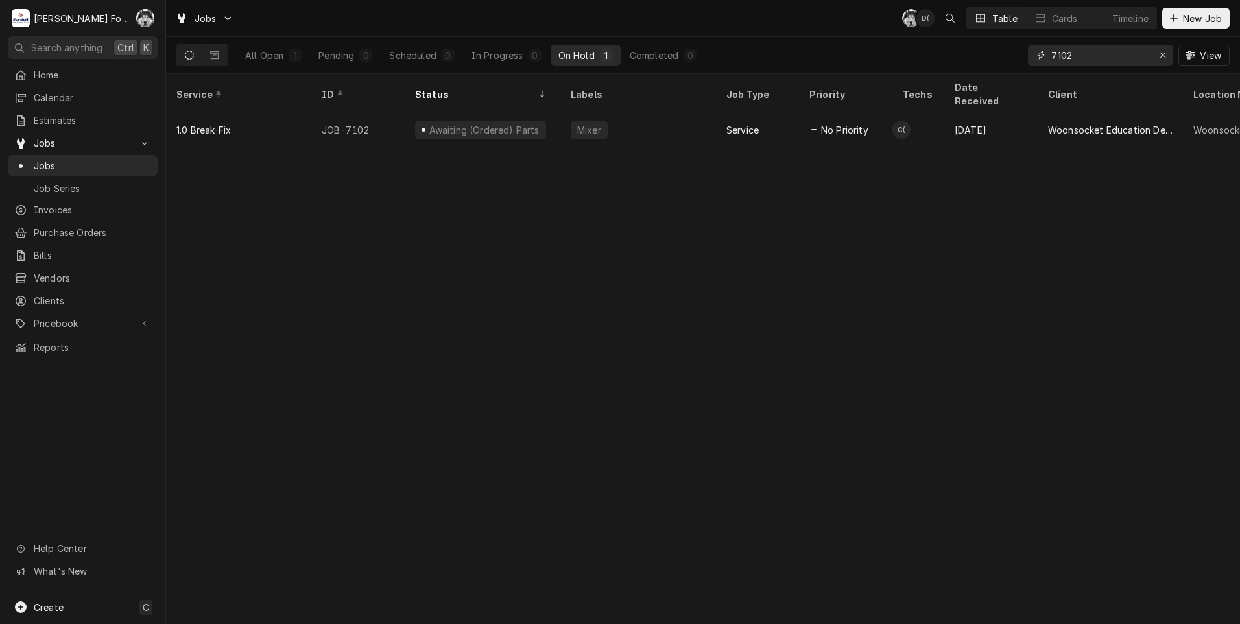
drag, startPoint x: 1089, startPoint y: 58, endPoint x: 895, endPoint y: 60, distance: 194.0
click at [898, 64] on div "All Open 1 Pending 0 Scheduled 0 In Progress 0 On Hold 1 Completed 0 7102 View" at bounding box center [702, 55] width 1053 height 36
type input "7484"
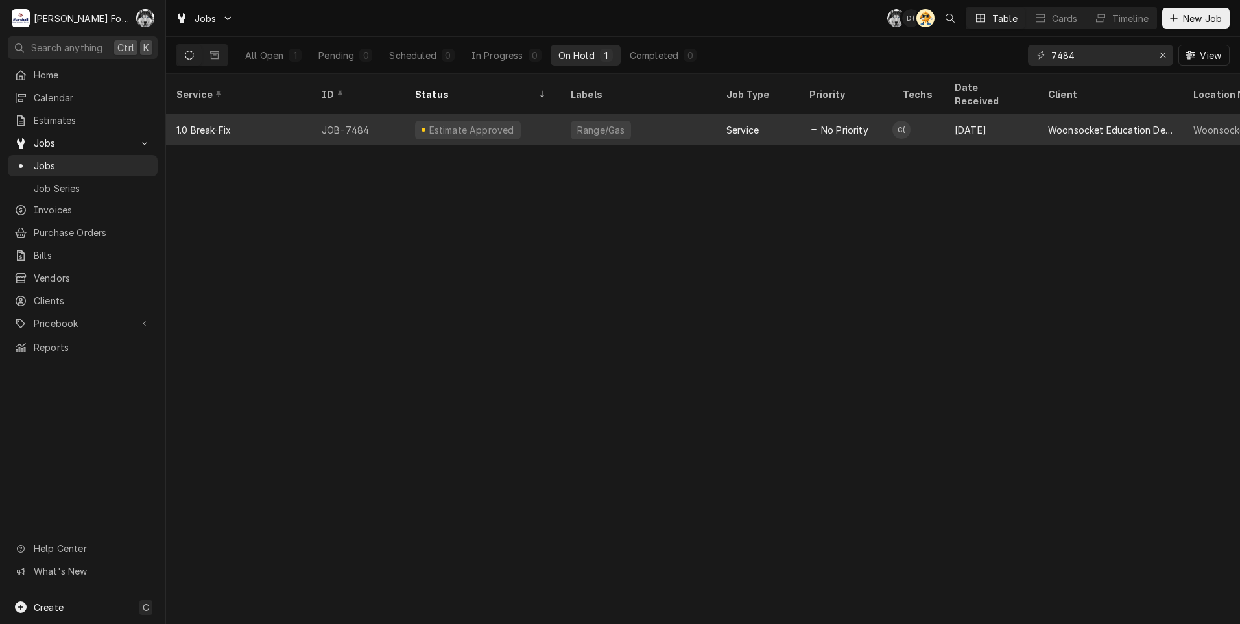
click at [856, 123] on span "No Priority" at bounding box center [844, 130] width 47 height 14
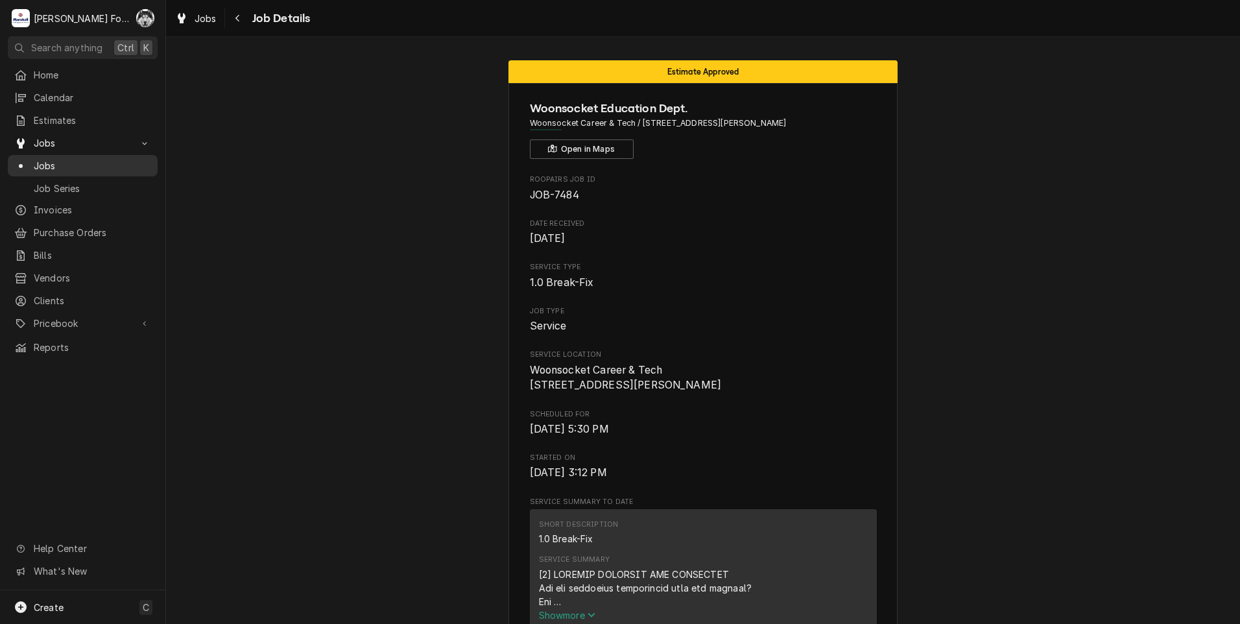
click at [42, 165] on span "Jobs" at bounding box center [92, 166] width 117 height 14
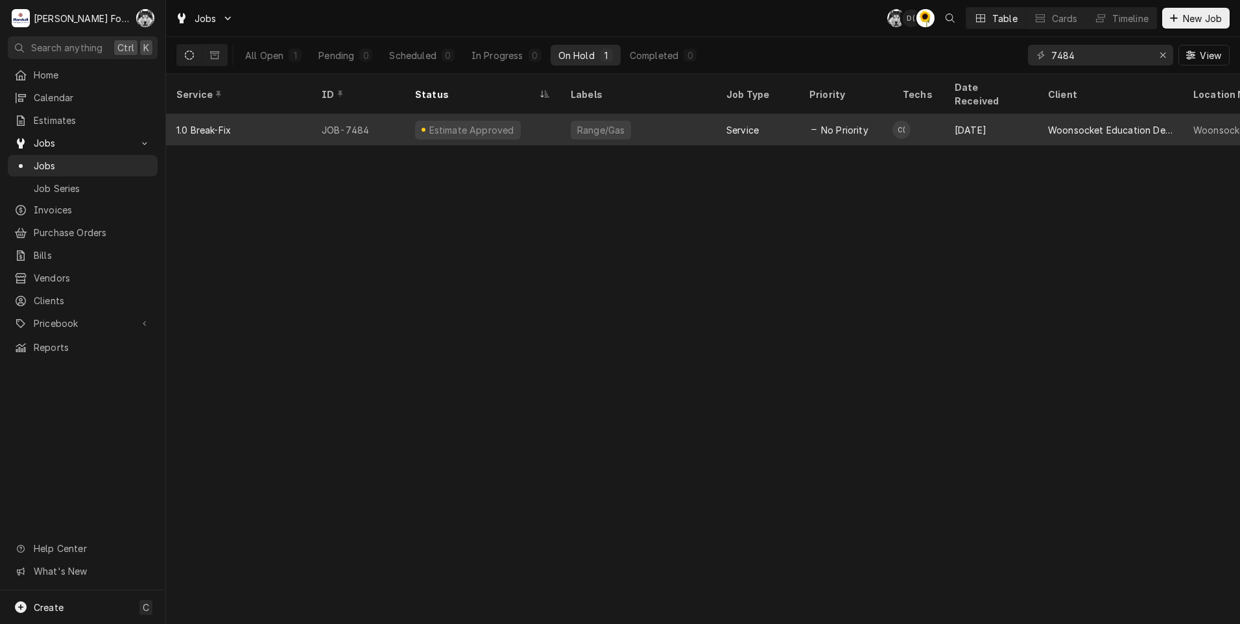
click at [423, 121] on div "Estimate Approved" at bounding box center [468, 130] width 106 height 19
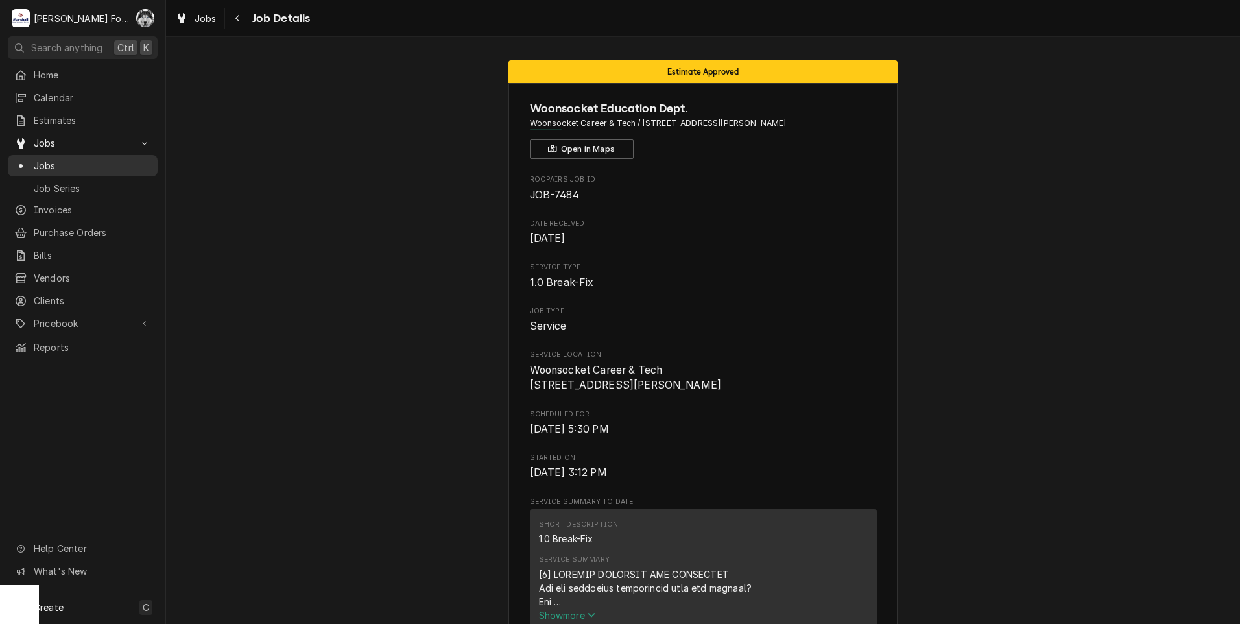
click at [34, 165] on span "Jobs" at bounding box center [92, 166] width 117 height 14
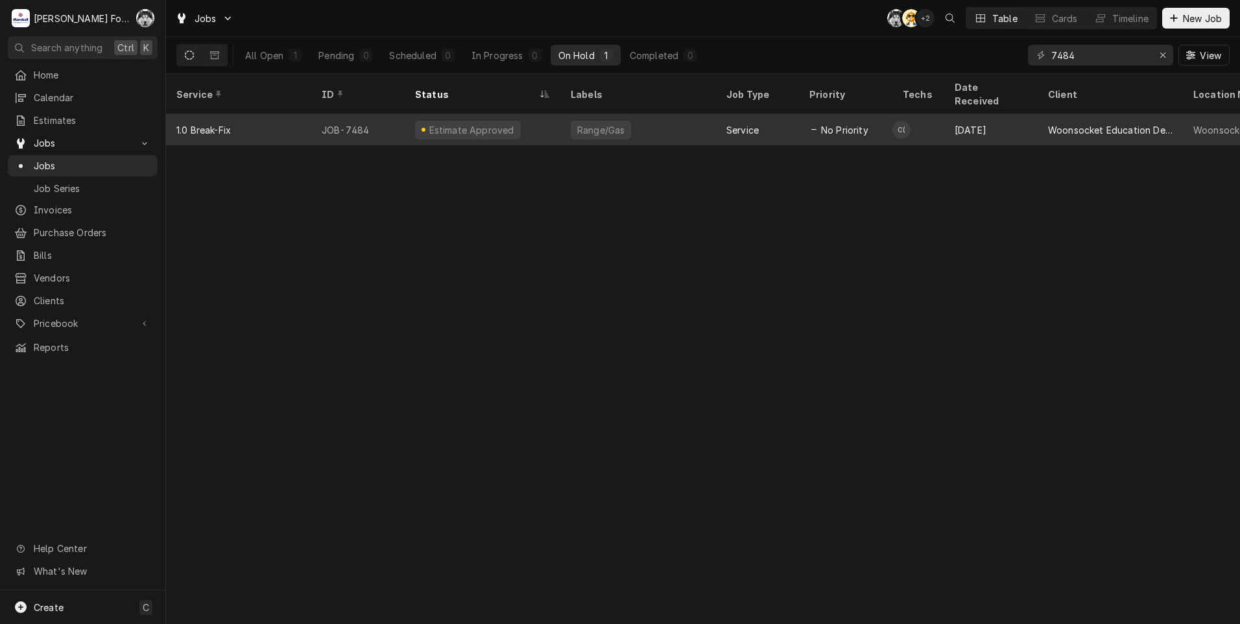
click at [564, 125] on div "Range/Gas" at bounding box center [638, 129] width 156 height 31
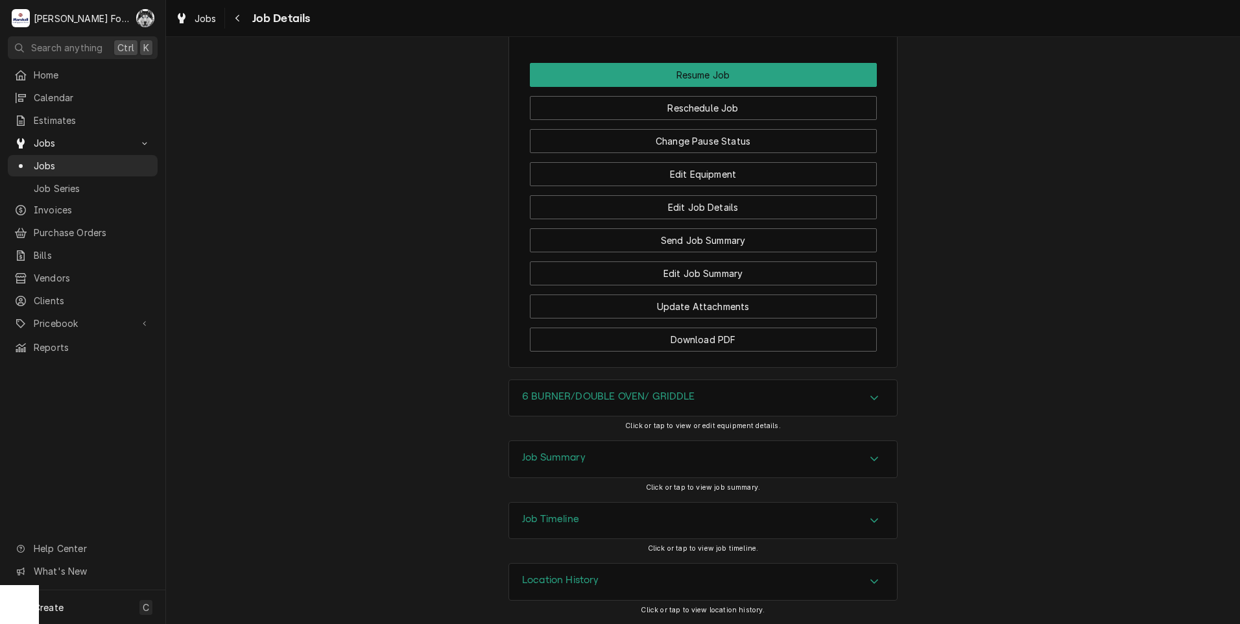
scroll to position [1329, 0]
click at [671, 141] on button "Change Pause Status" at bounding box center [703, 141] width 347 height 24
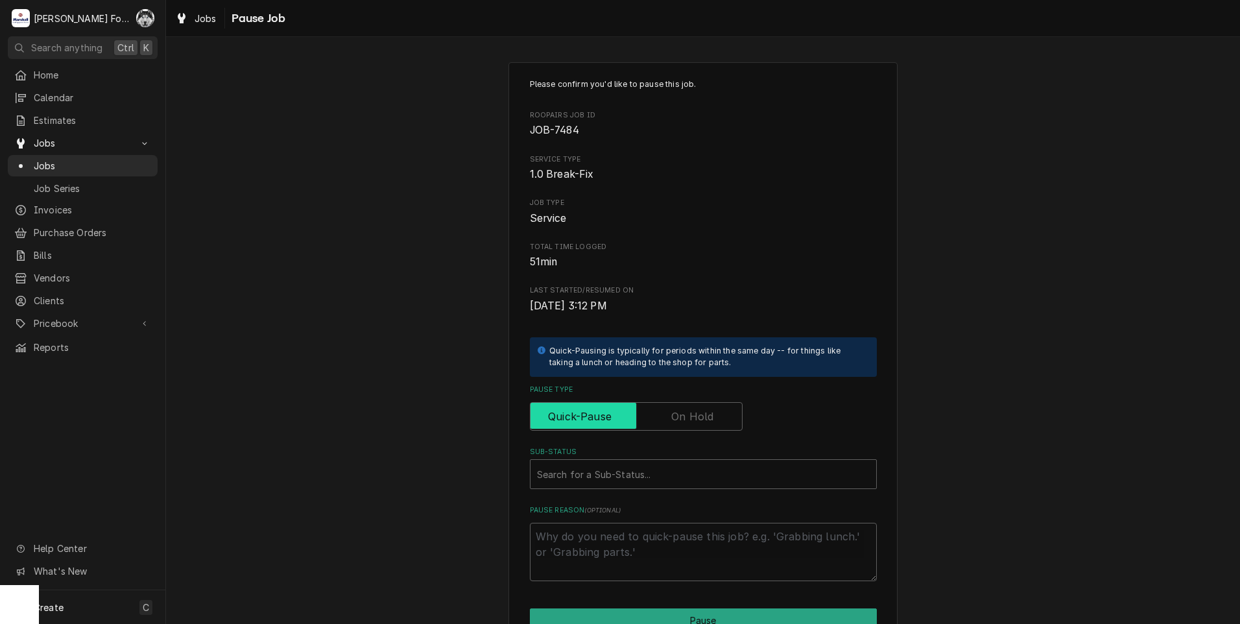
click at [682, 403] on input "Pause Type" at bounding box center [636, 416] width 201 height 29
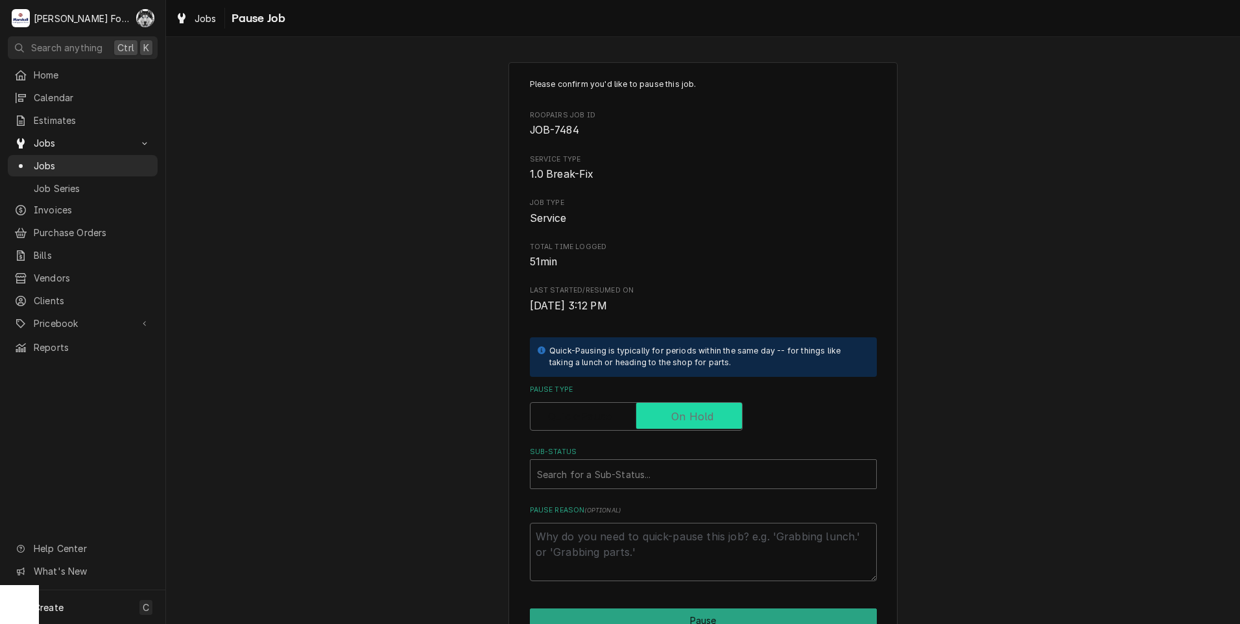
checkbox input "true"
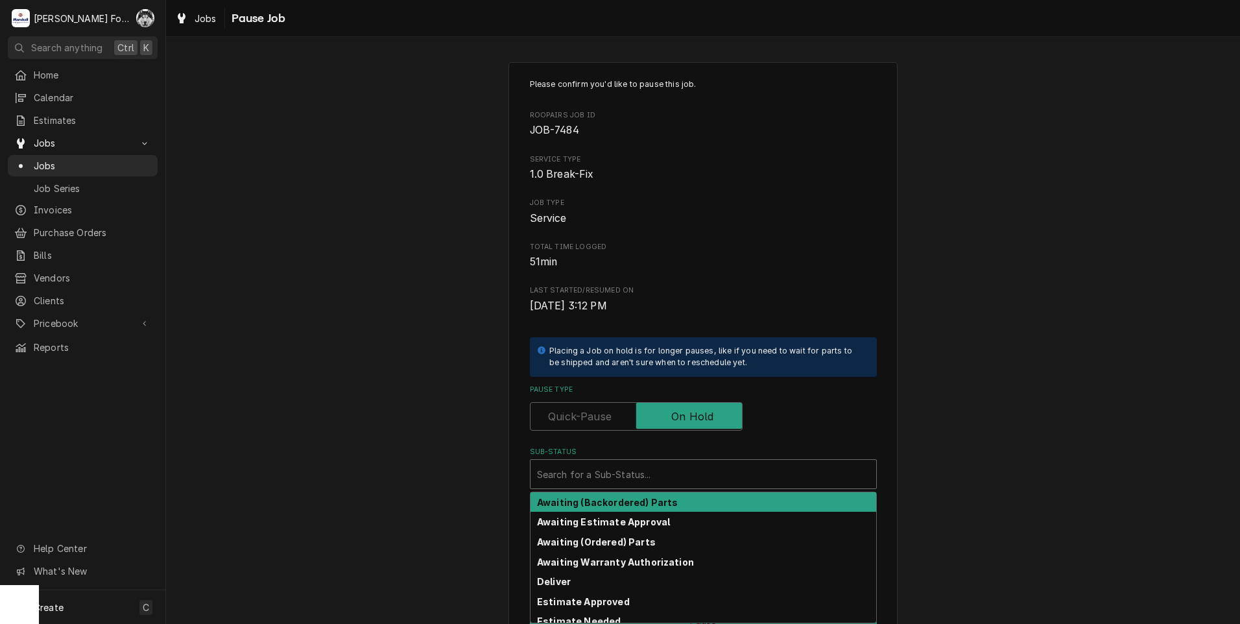
click at [581, 474] on div "Sub-Status" at bounding box center [703, 474] width 333 height 23
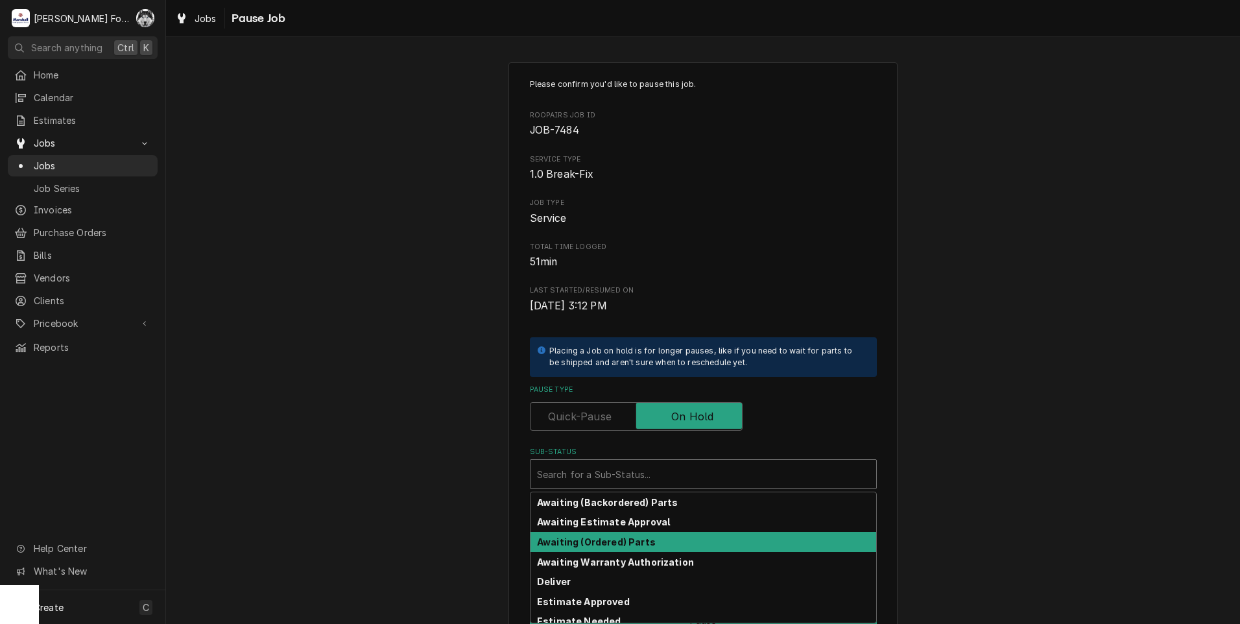
click at [588, 539] on strong "Awaiting (Ordered) Parts" at bounding box center [596, 541] width 119 height 11
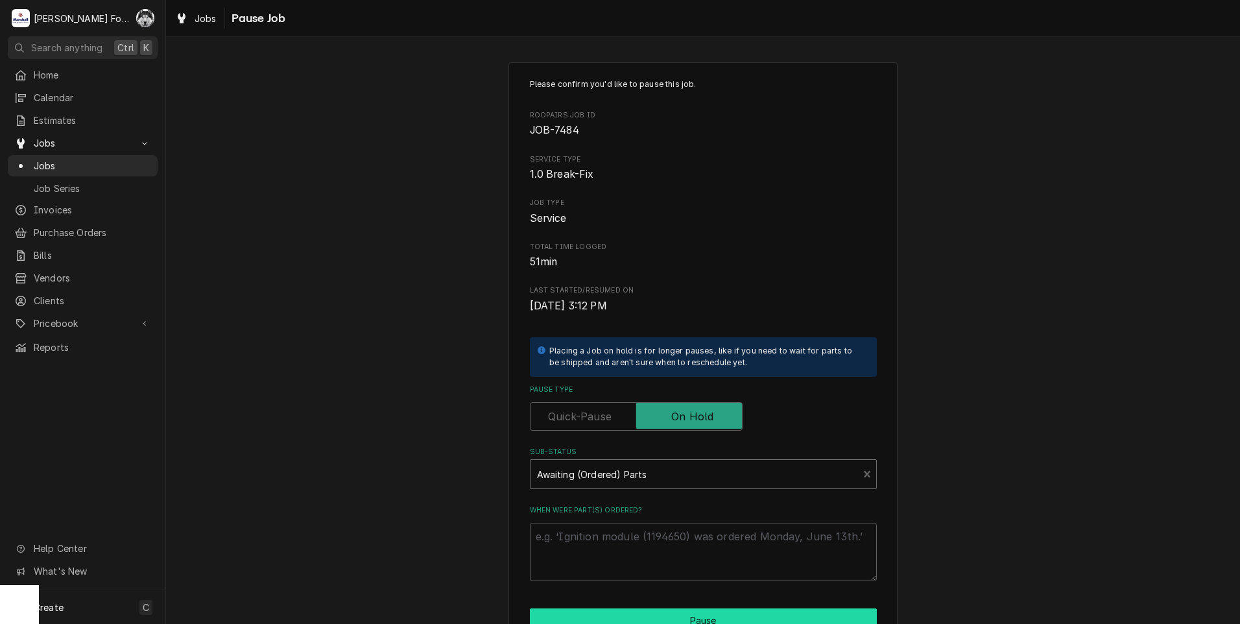
click at [641, 613] on button "Pause" at bounding box center [703, 620] width 347 height 24
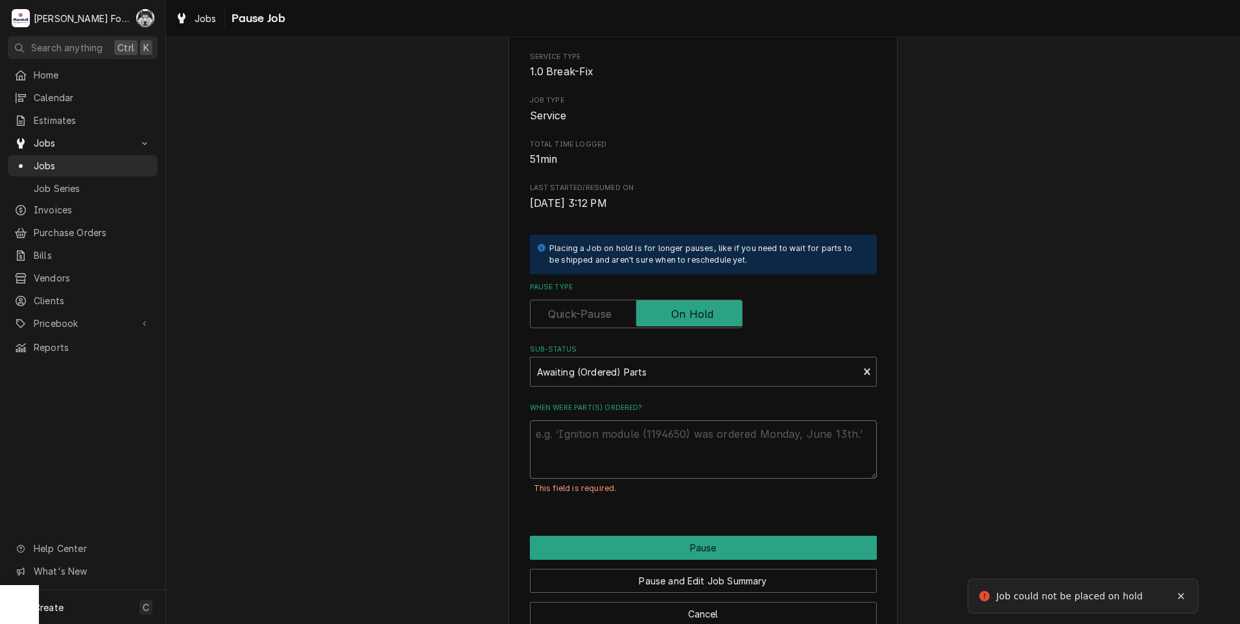
click at [594, 434] on textarea "When were part(s) ordered?" at bounding box center [703, 449] width 347 height 58
paste textarea "[DATE]"
type textarea "x"
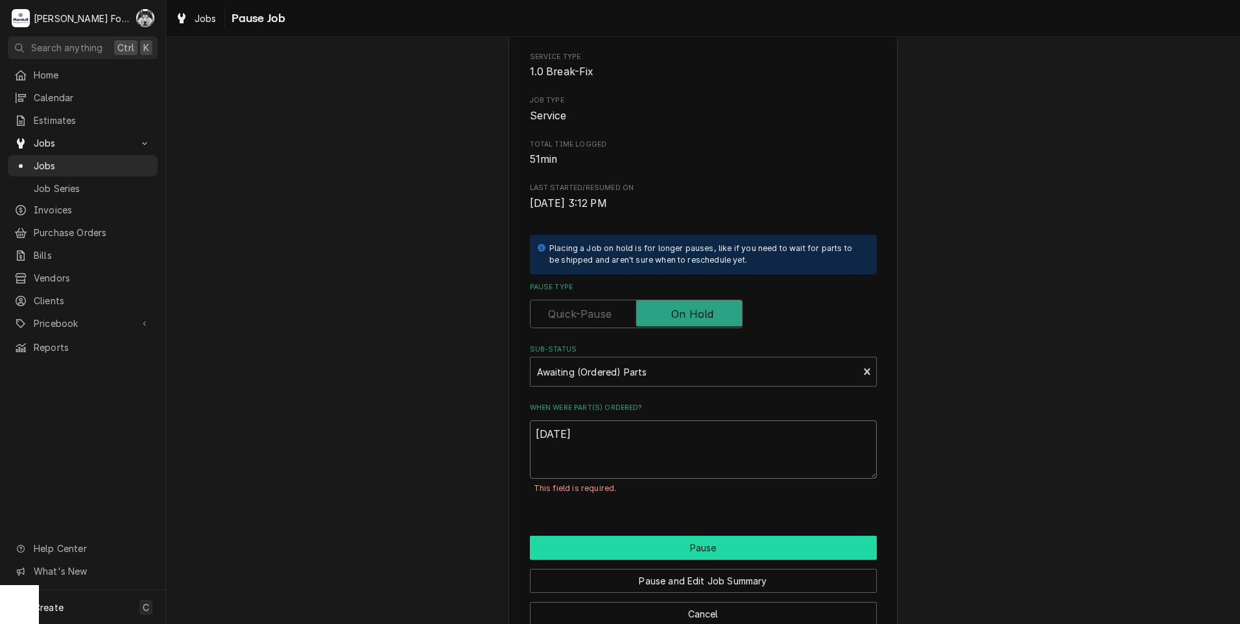
type textarea "[DATE]"
click at [705, 541] on button "Pause" at bounding box center [703, 548] width 347 height 24
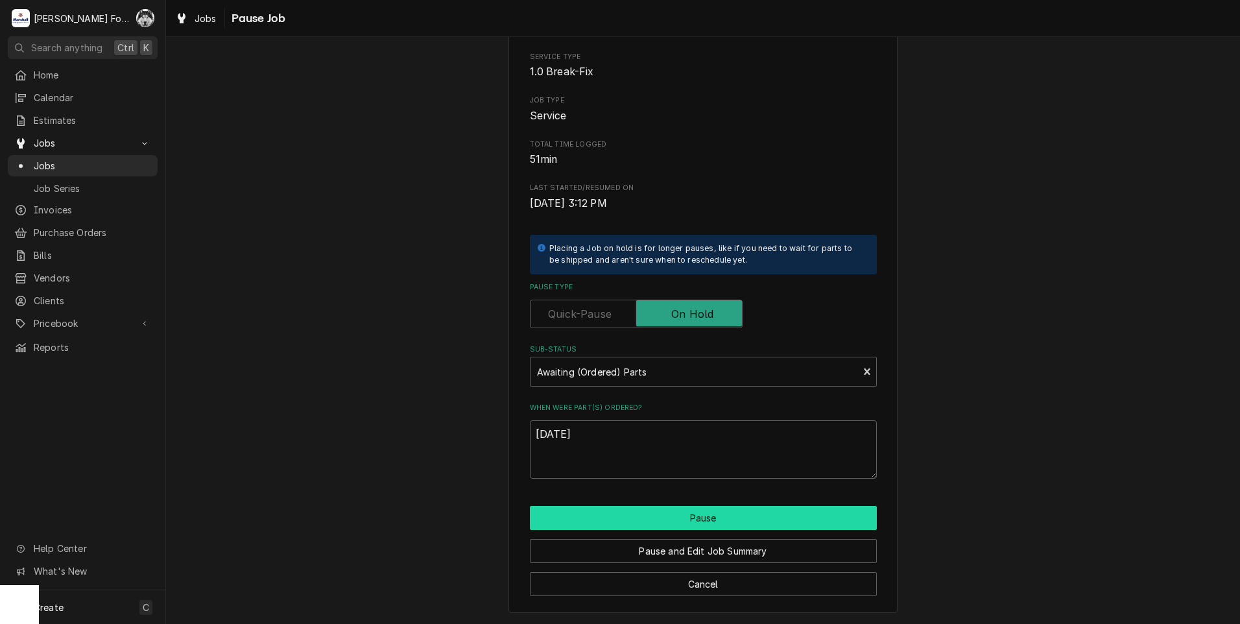
type textarea "x"
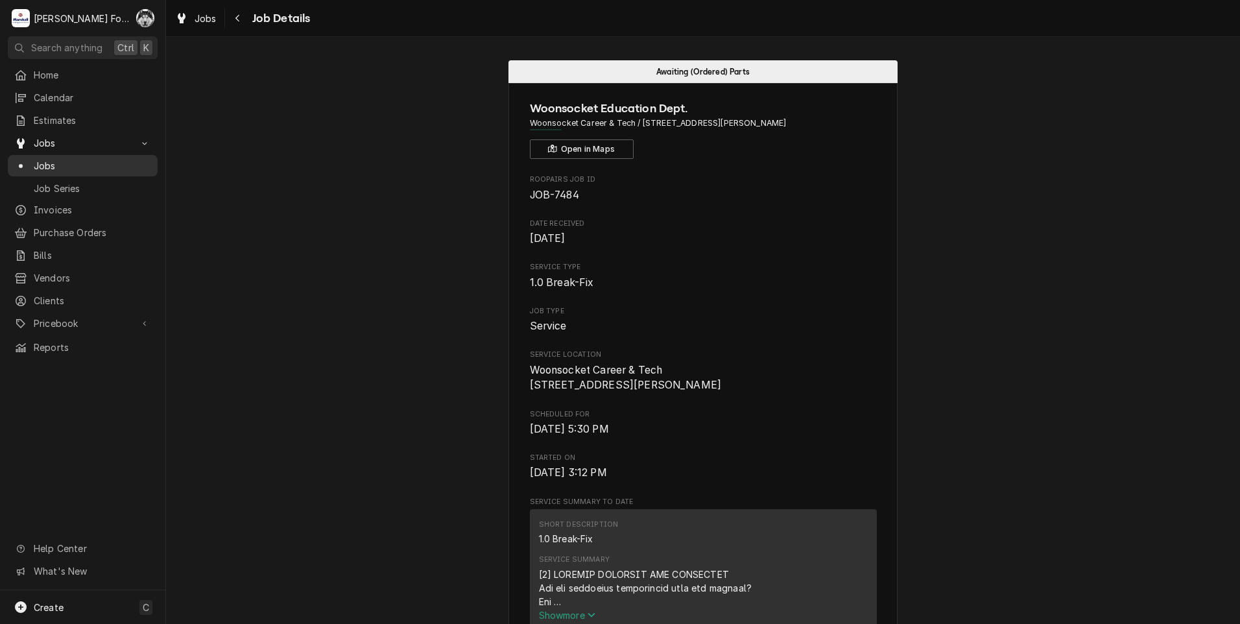
click at [29, 160] on div "Jobs" at bounding box center [82, 166] width 137 height 14
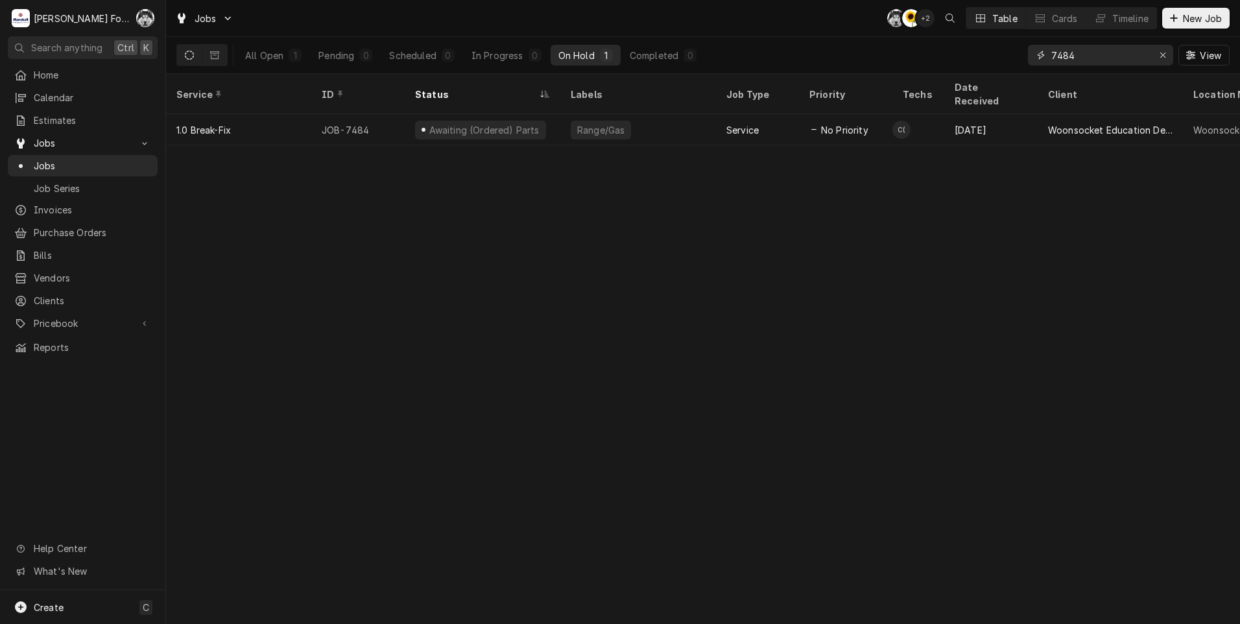
drag, startPoint x: 1091, startPoint y: 62, endPoint x: 935, endPoint y: 73, distance: 156.1
click at [935, 73] on div "All Open 1 Pending 0 Scheduled 0 In Progress 0 On Hold 1 Completed 0 7484 View" at bounding box center [702, 55] width 1053 height 36
type input "7560"
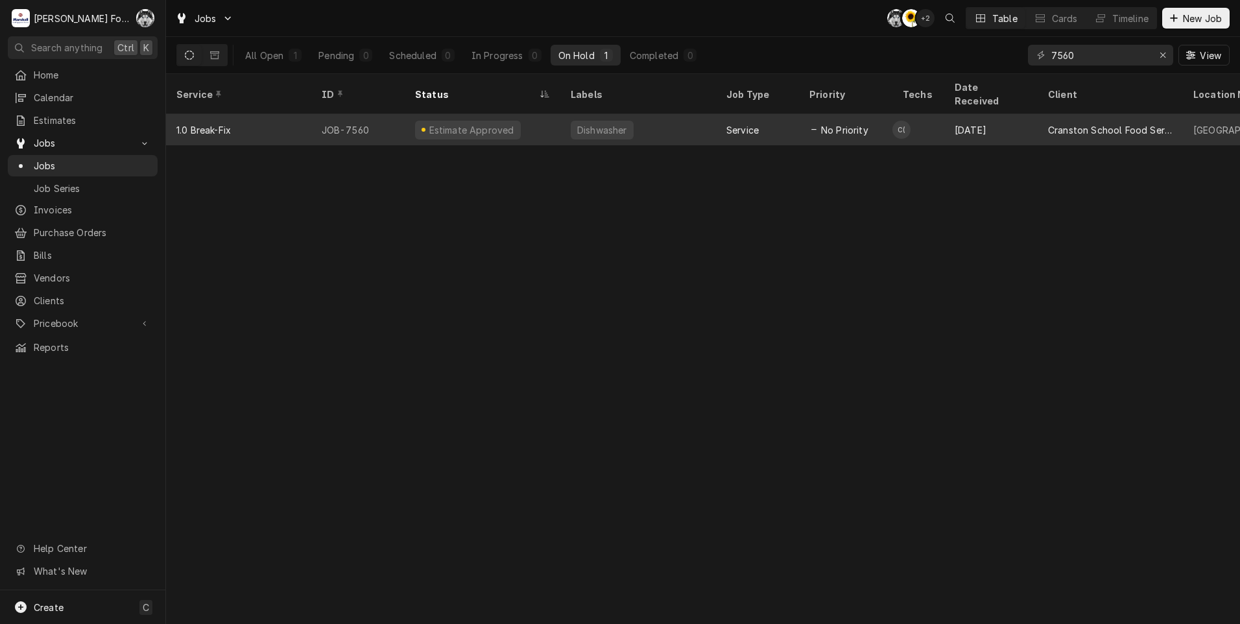
click at [687, 114] on div "Dishwasher" at bounding box center [638, 129] width 156 height 31
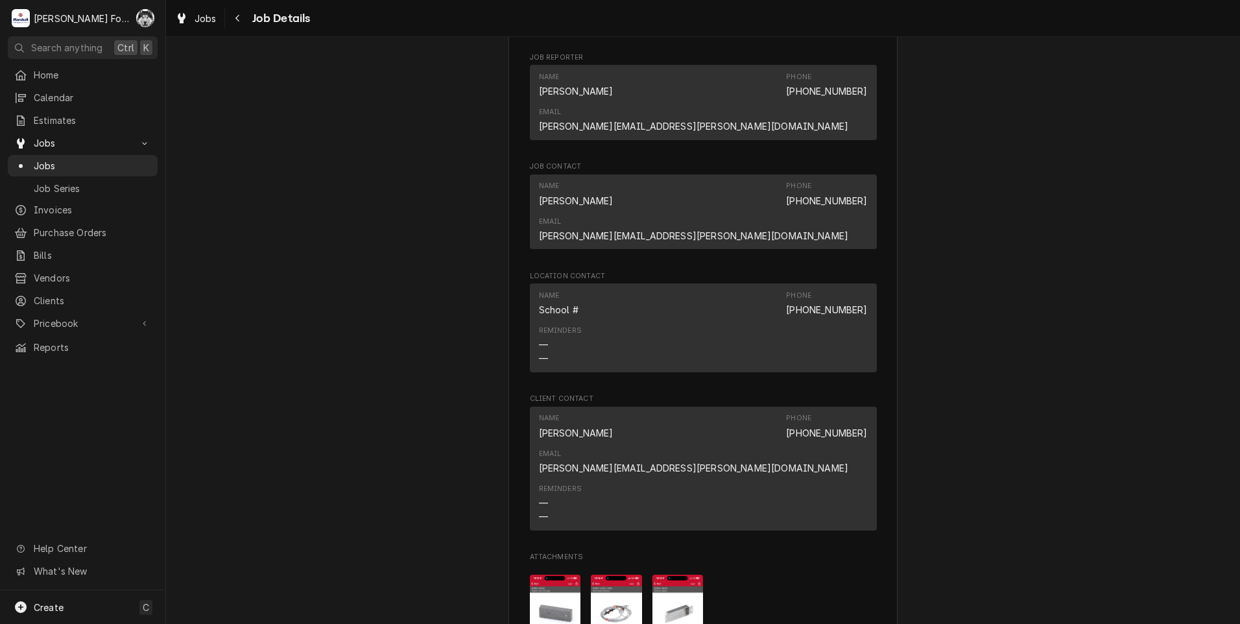
scroll to position [1189, 0]
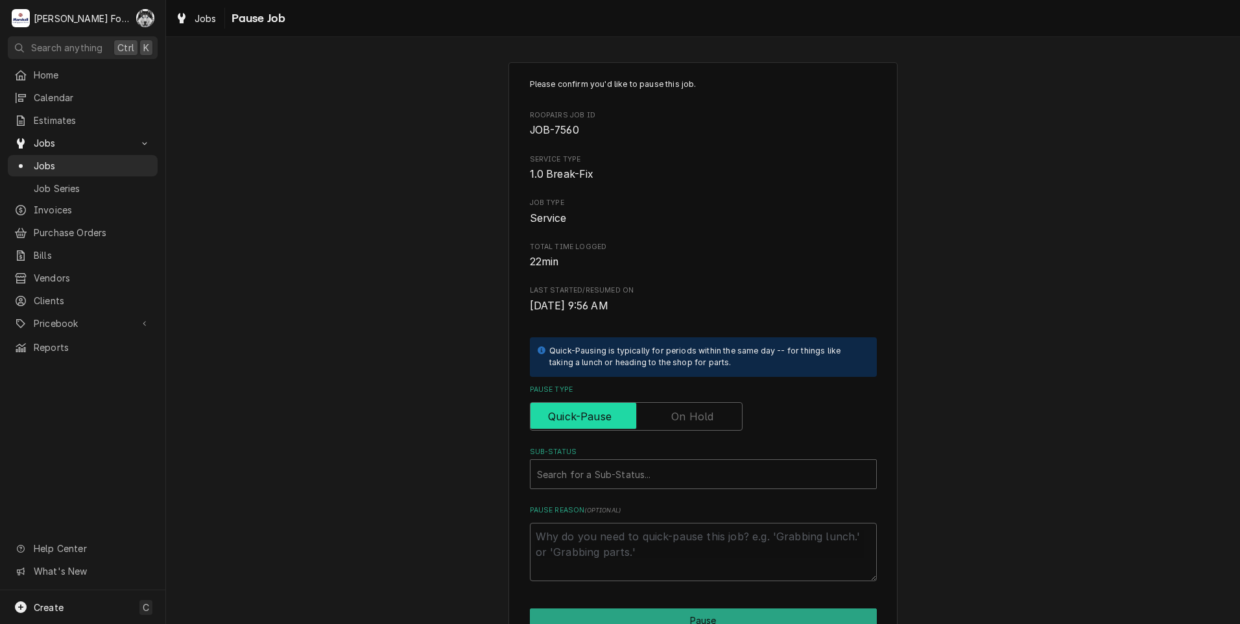
click at [657, 414] on input "Pause Type" at bounding box center [636, 416] width 201 height 29
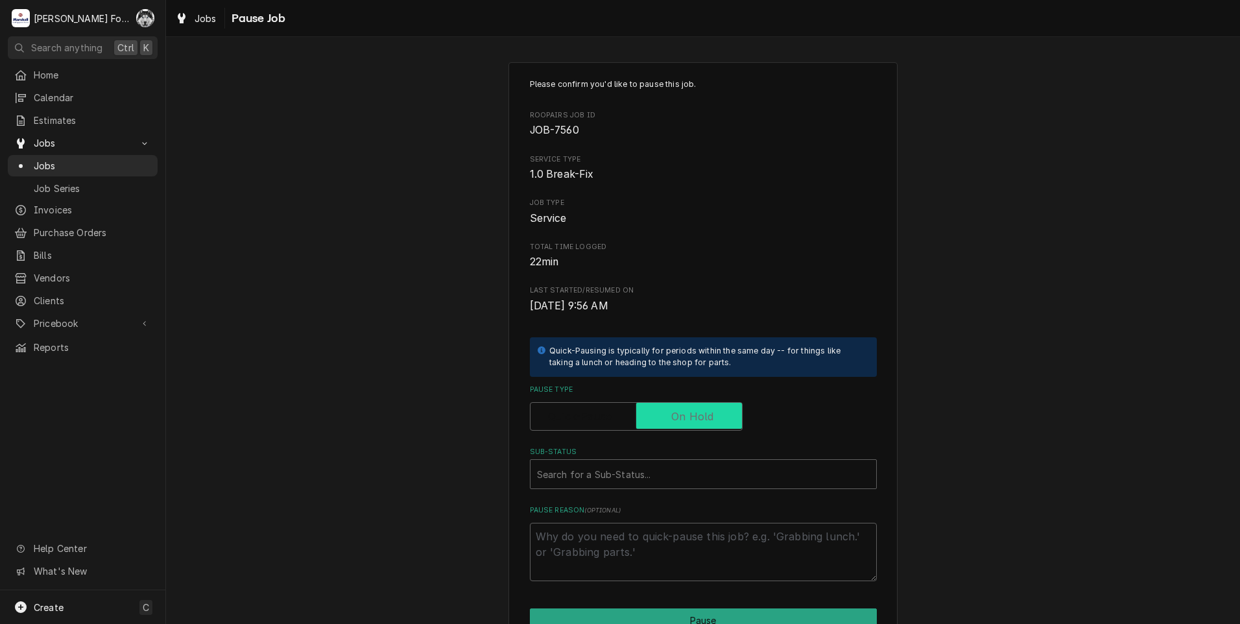
checkbox input "true"
click at [631, 480] on div "Sub-Status" at bounding box center [703, 474] width 333 height 23
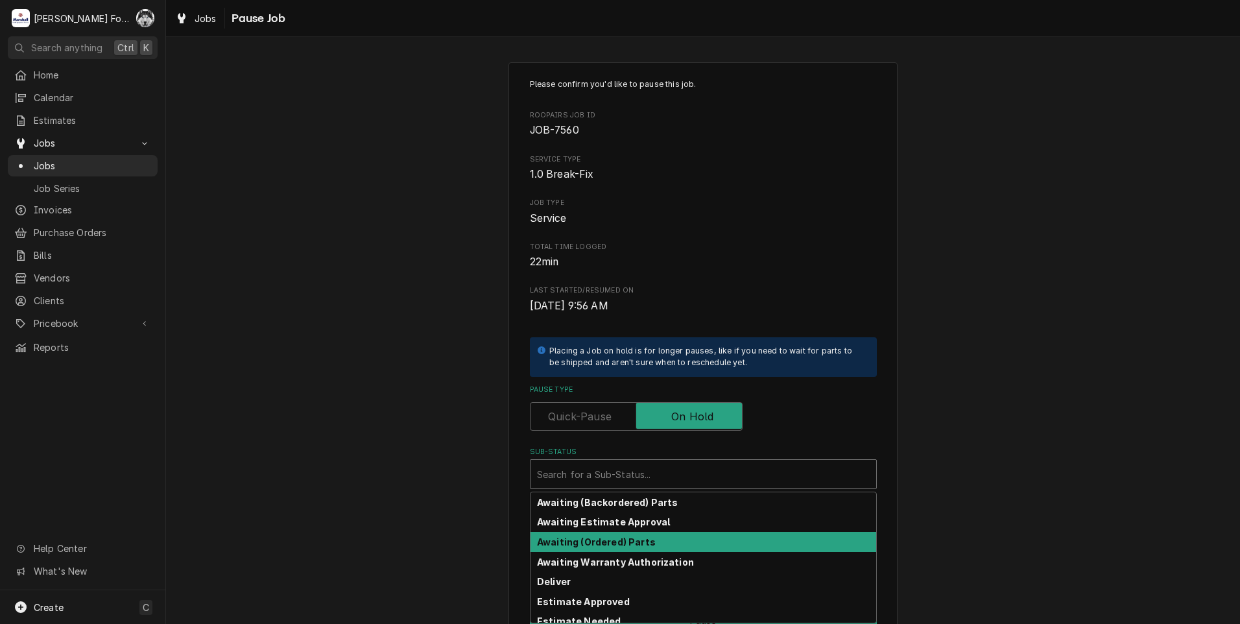
click at [638, 535] on div "Awaiting (Ordered) Parts" at bounding box center [704, 542] width 346 height 20
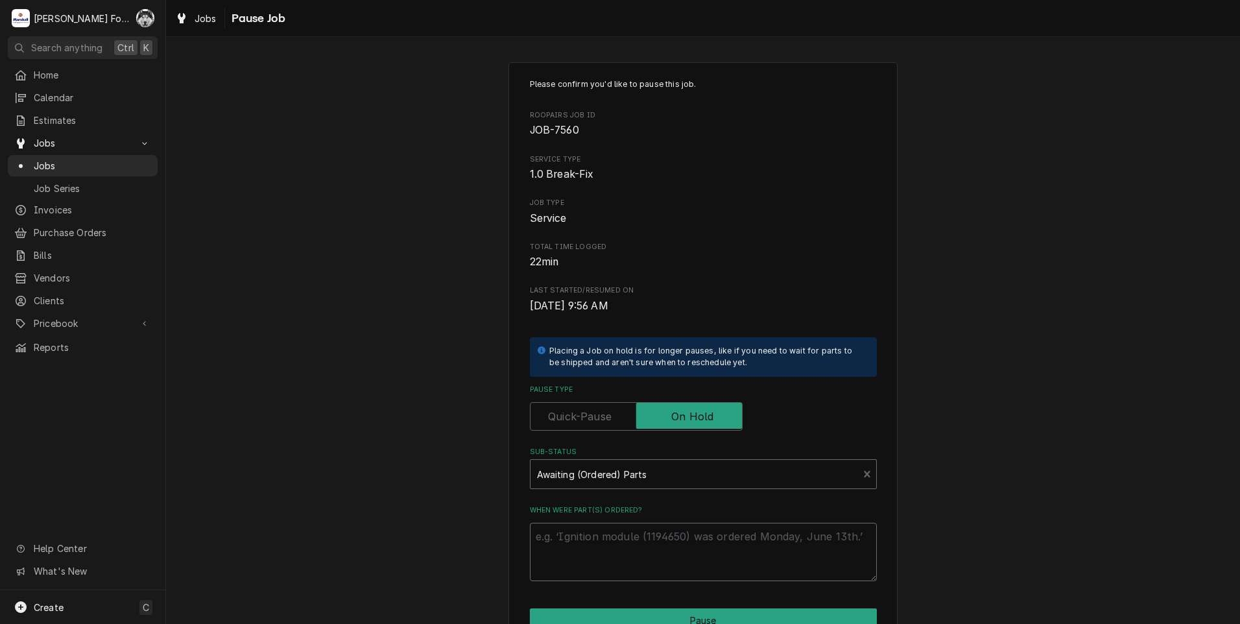
click at [619, 540] on textarea "When were part(s) ordered?" at bounding box center [703, 552] width 347 height 58
paste textarea "[DATE]"
type textarea "x"
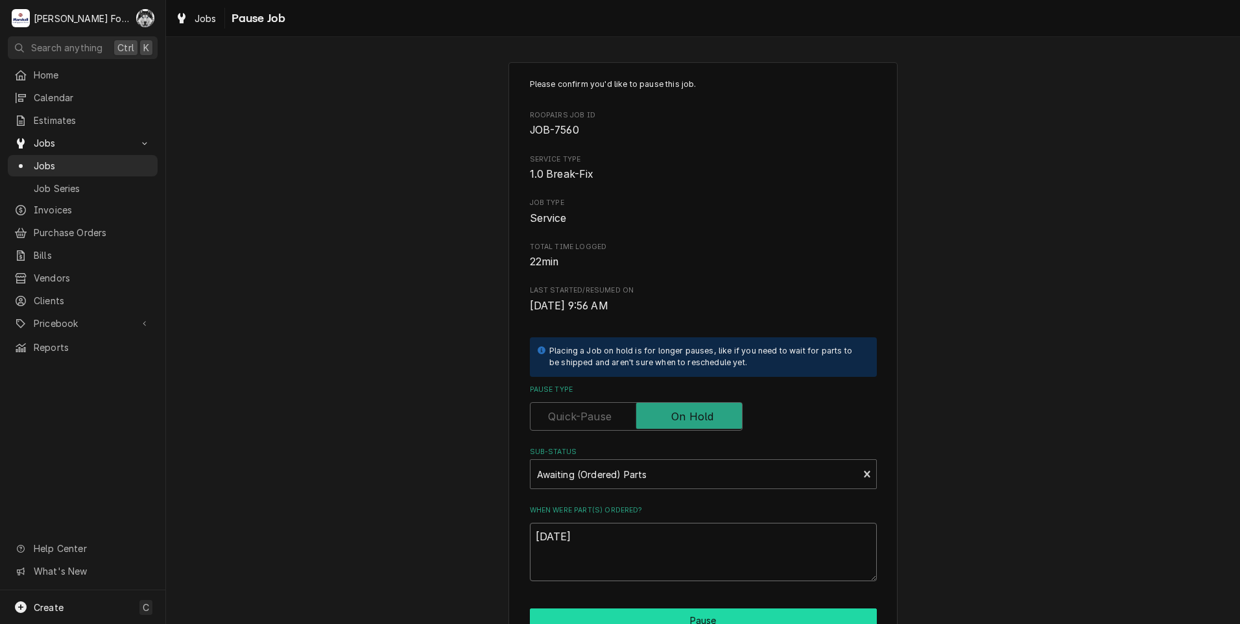
type textarea "[DATE]"
click at [610, 612] on button "Pause" at bounding box center [703, 620] width 347 height 24
type textarea "x"
